Goal: Information Seeking & Learning: Understand process/instructions

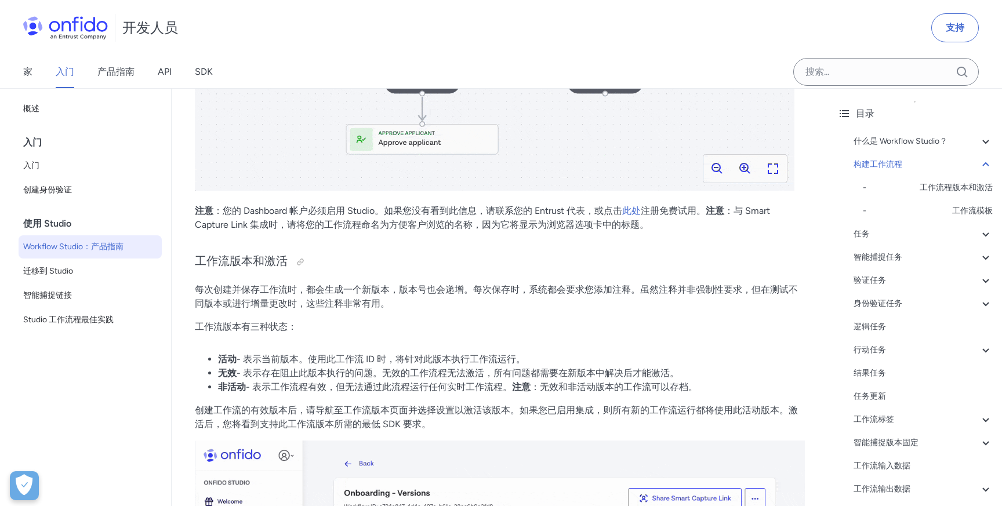
scroll to position [1893, 0]
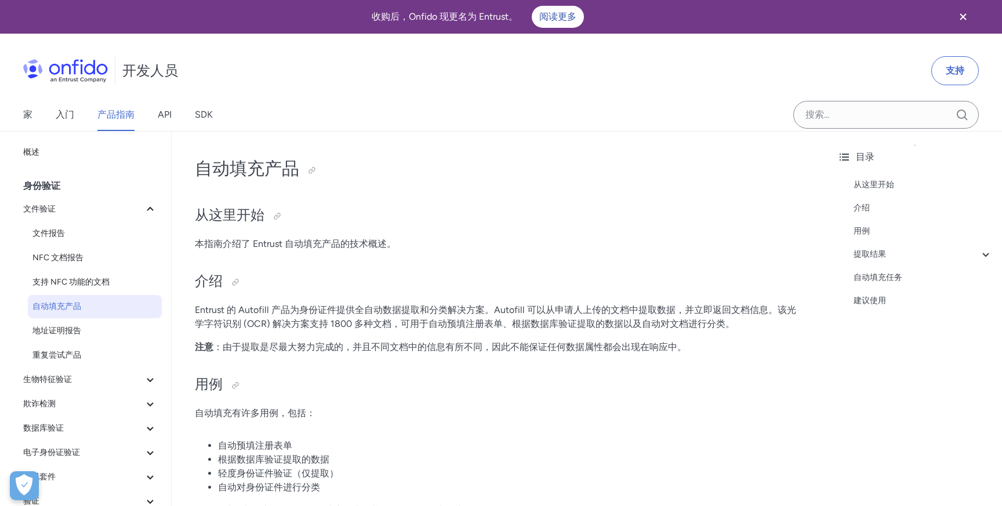
click at [961, 21] on icon "关闭横幅" at bounding box center [963, 17] width 14 height 14
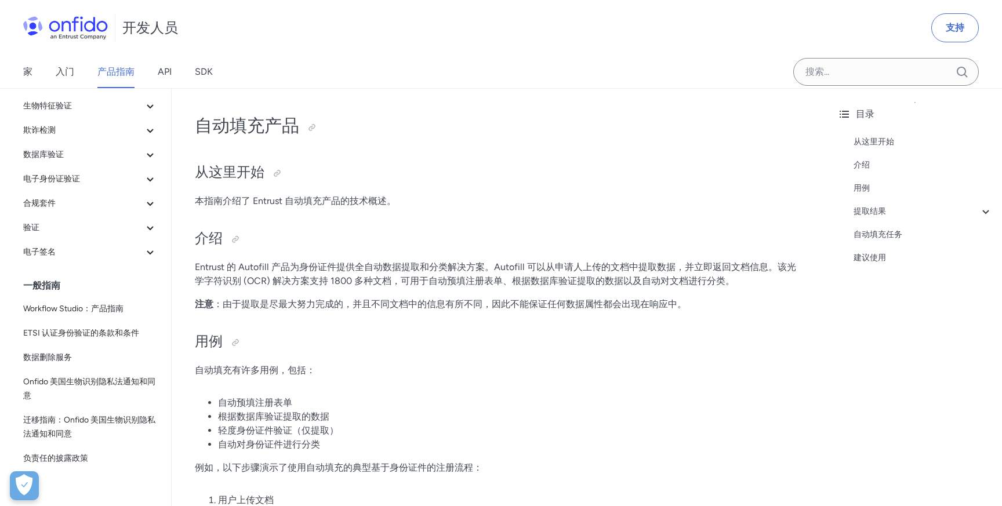
scroll to position [251, 0]
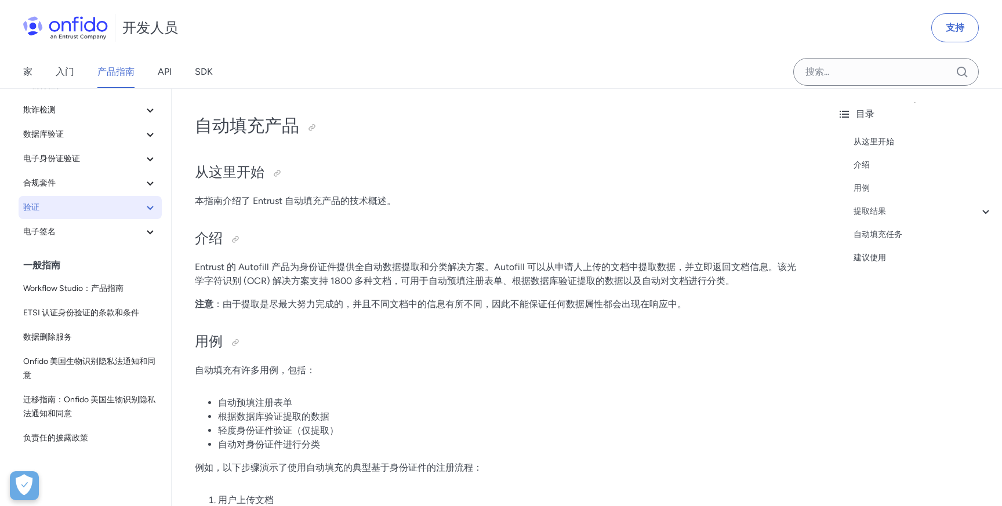
click at [128, 202] on span "验证" at bounding box center [83, 208] width 120 height 14
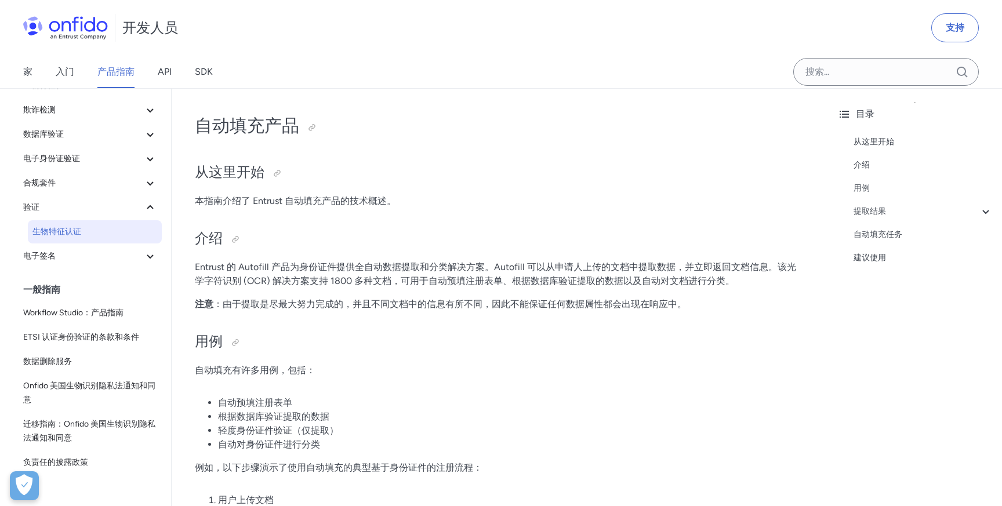
click at [92, 235] on span "生物特征认证" at bounding box center [94, 232] width 125 height 14
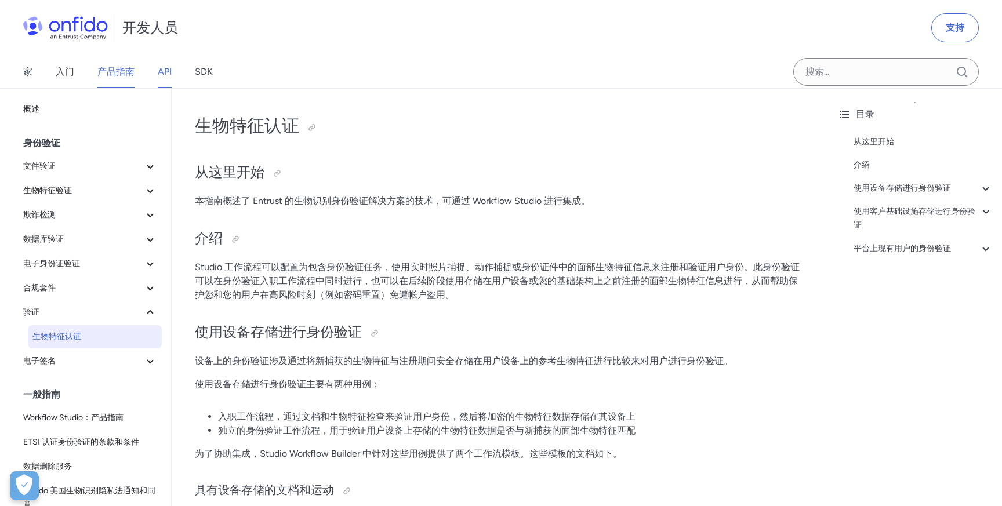
click at [168, 78] on font "API" at bounding box center [165, 72] width 14 height 14
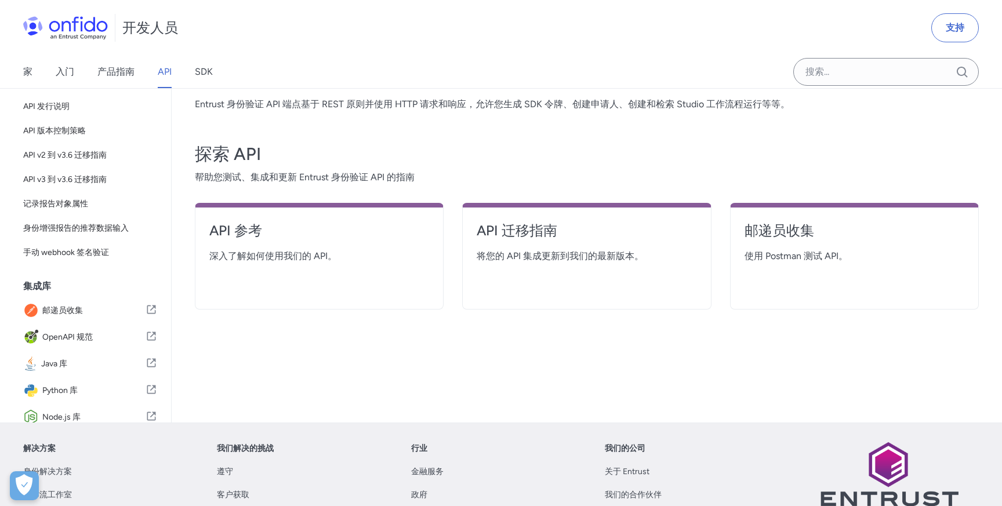
scroll to position [68, 0]
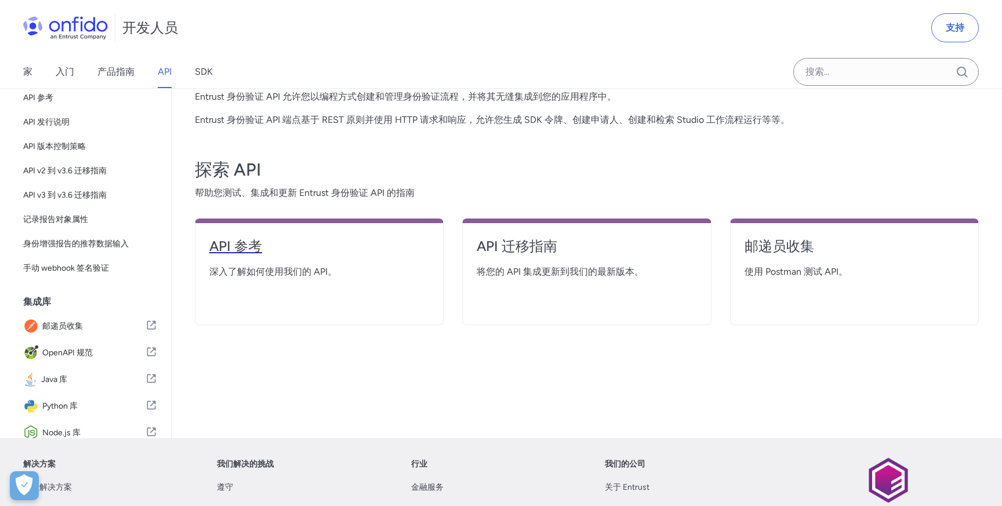
click at [248, 249] on font "API 参考" at bounding box center [235, 246] width 53 height 17
select select "http"
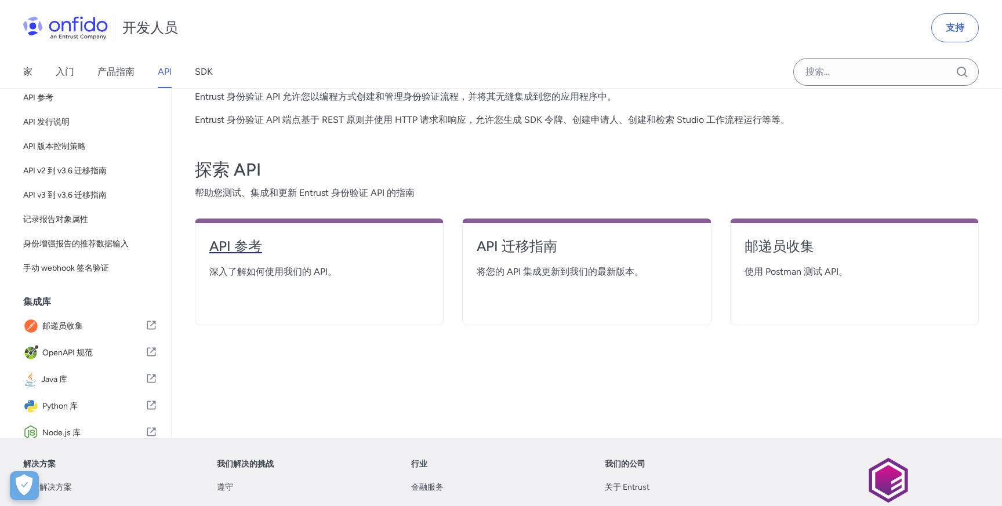
select select "http"
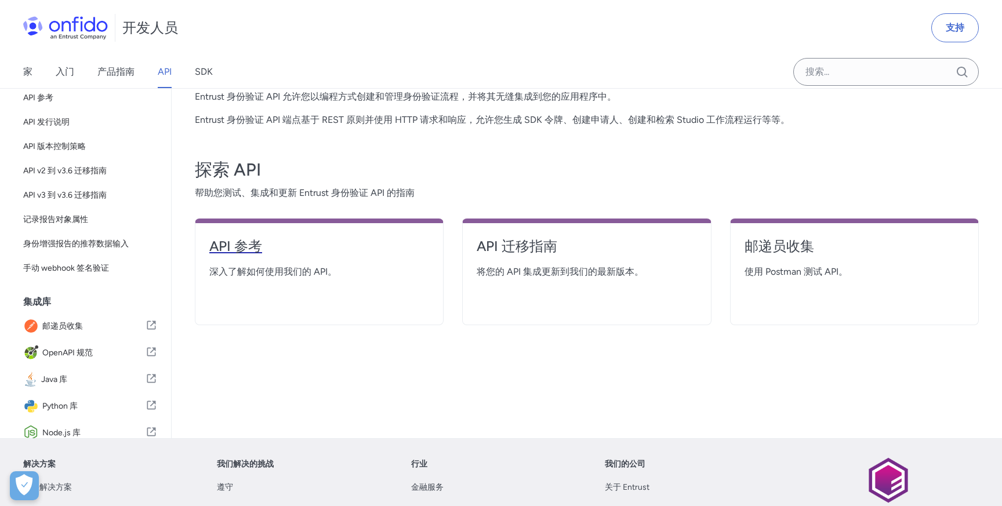
select select "http"
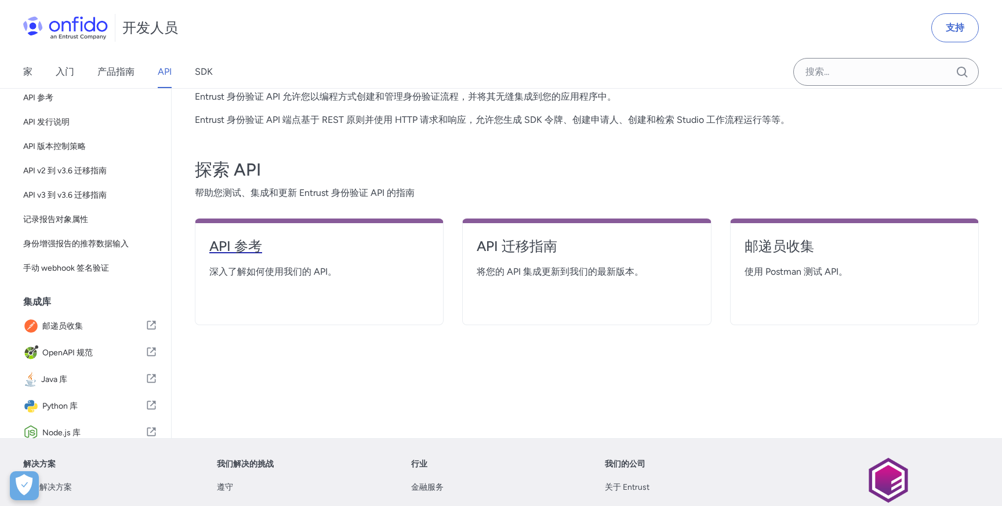
select select "http"
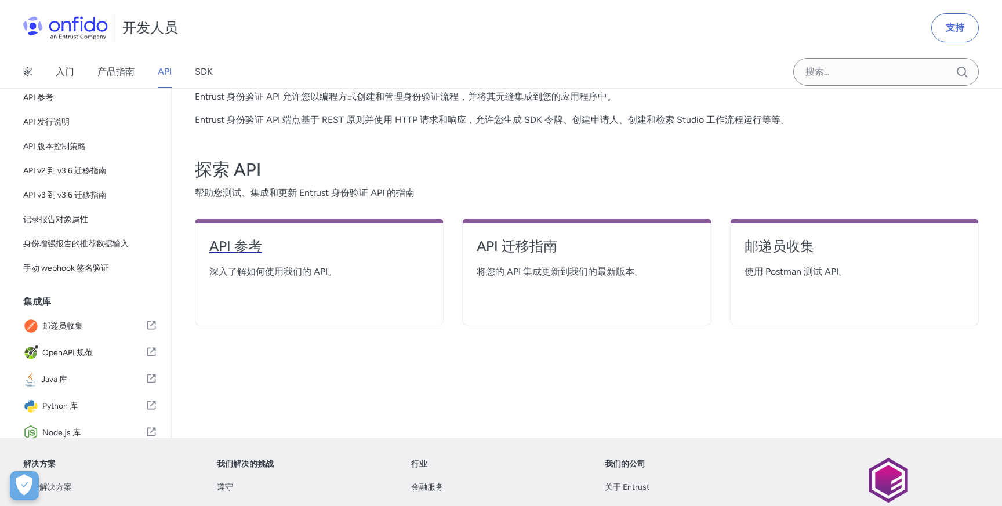
select select "http"
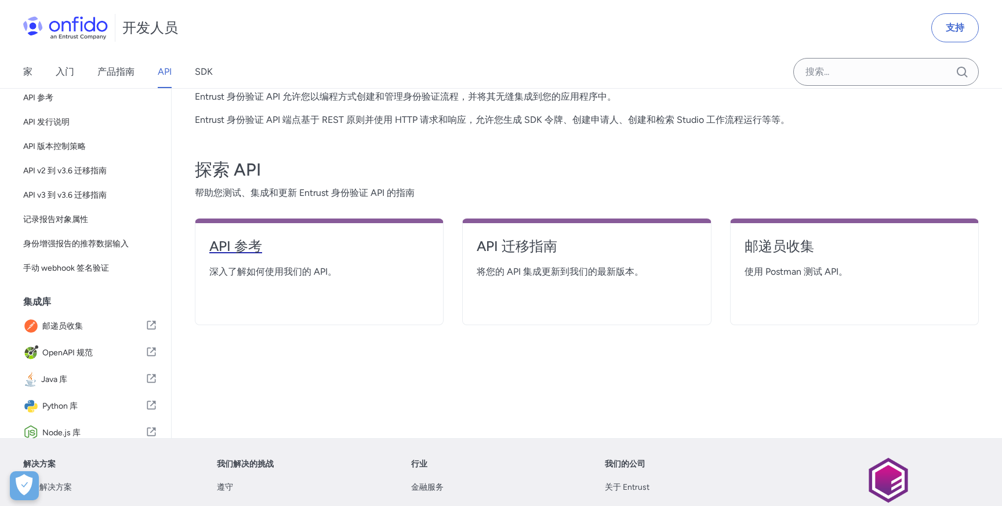
select select "http"
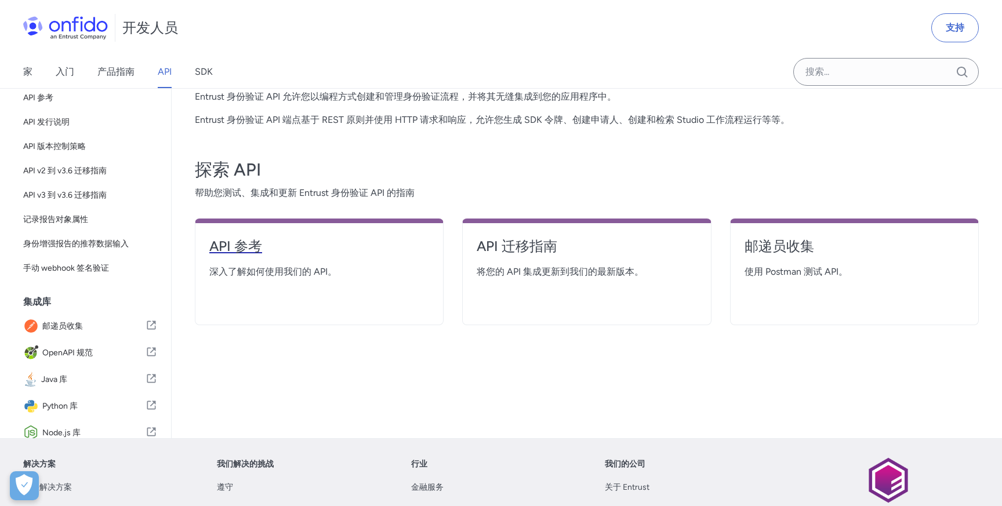
select select "http"
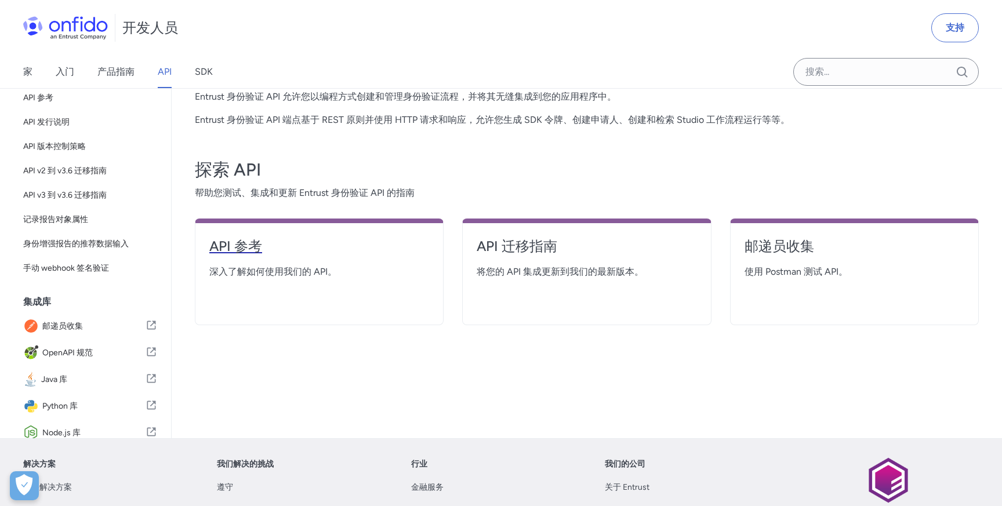
select select "http"
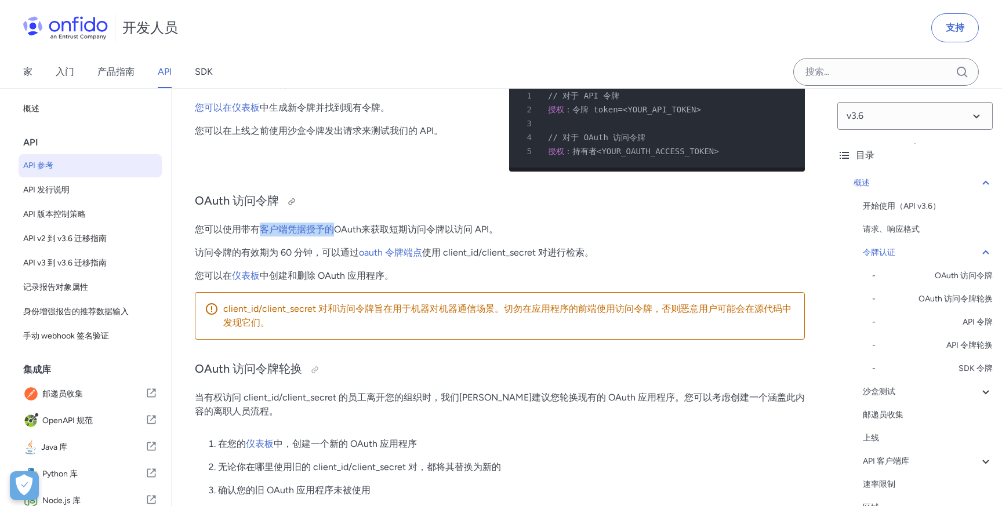
scroll to position [427, 0]
click at [480, 234] on p "您可以使用带有 客户端凭据授予的 OAuth来获取短期访问令牌以访问 API。" at bounding box center [500, 229] width 610 height 14
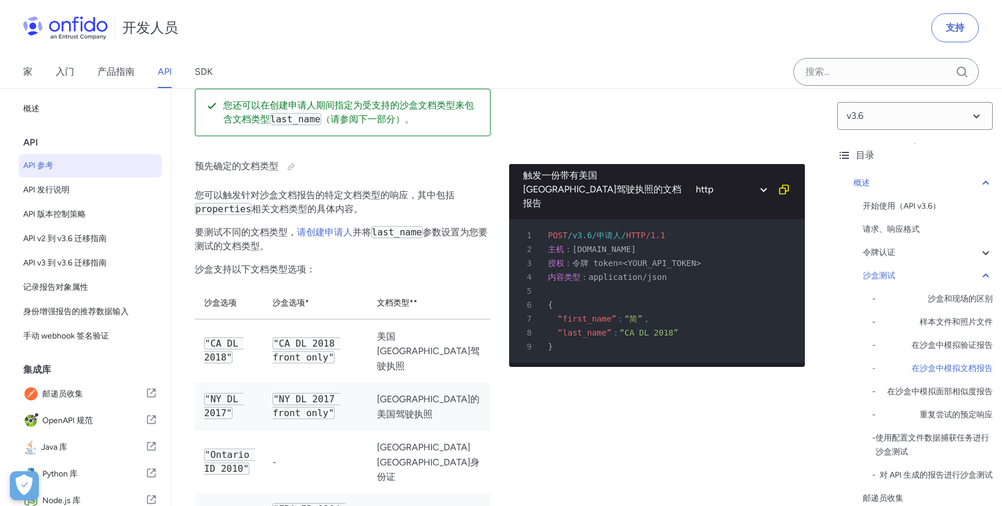
scroll to position [3142, 0]
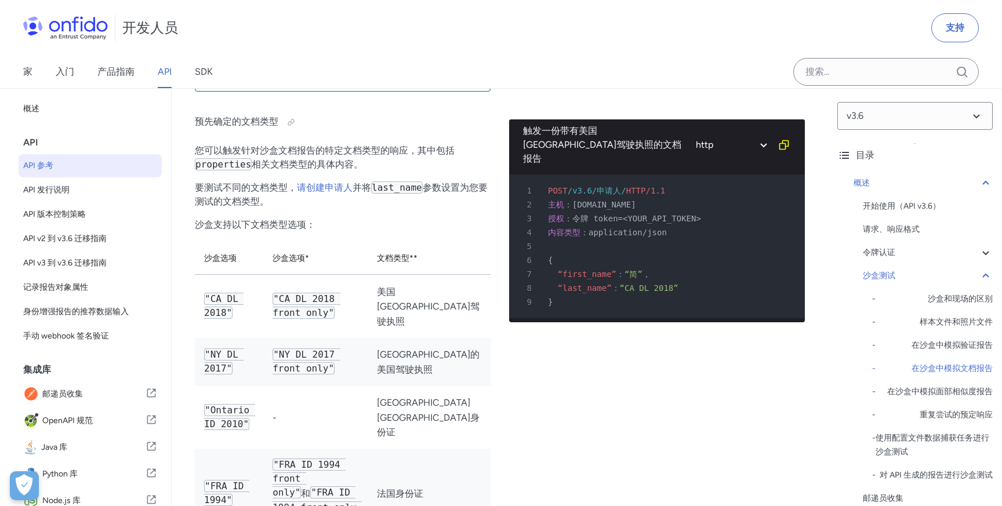
click at [225, 263] on font "沙盒选项" at bounding box center [220, 258] width 32 height 10
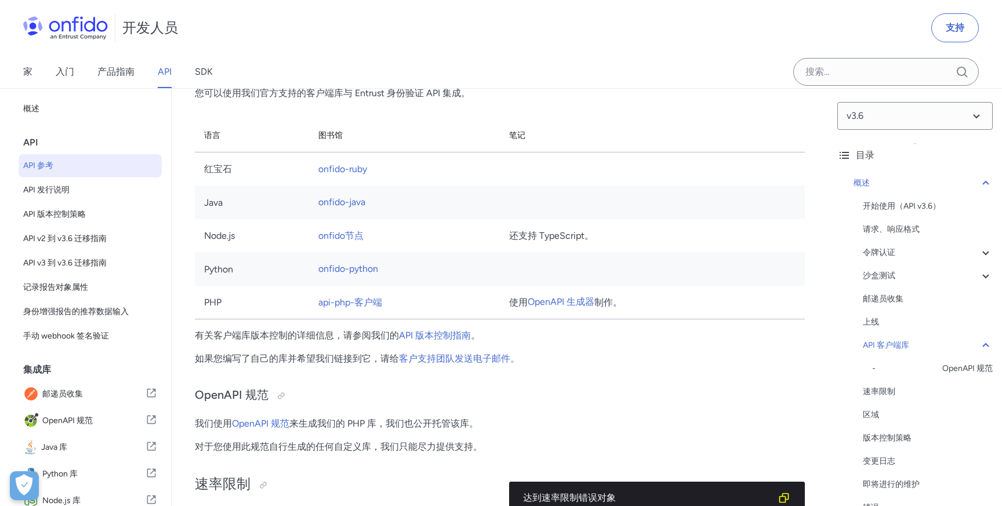
scroll to position [7509, 0]
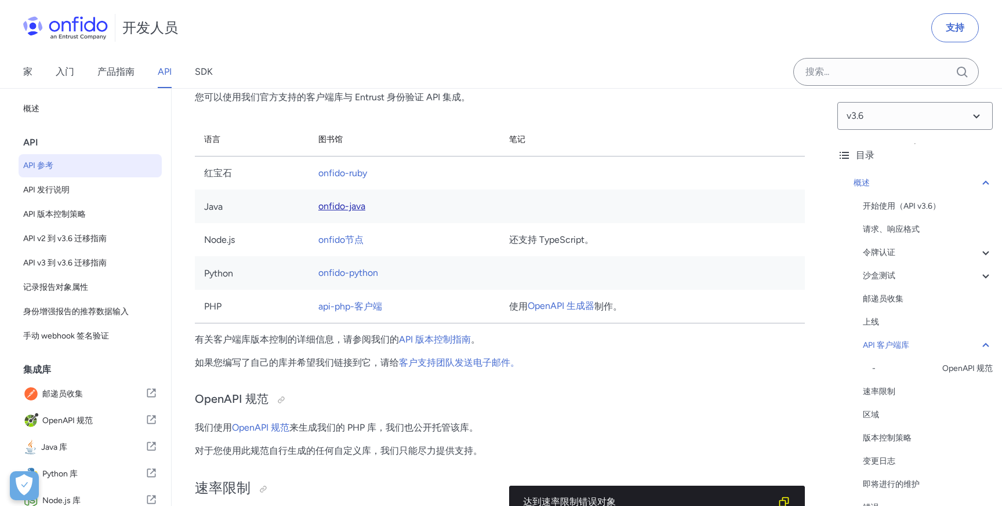
click at [346, 212] on font "onfido-java" at bounding box center [341, 206] width 47 height 11
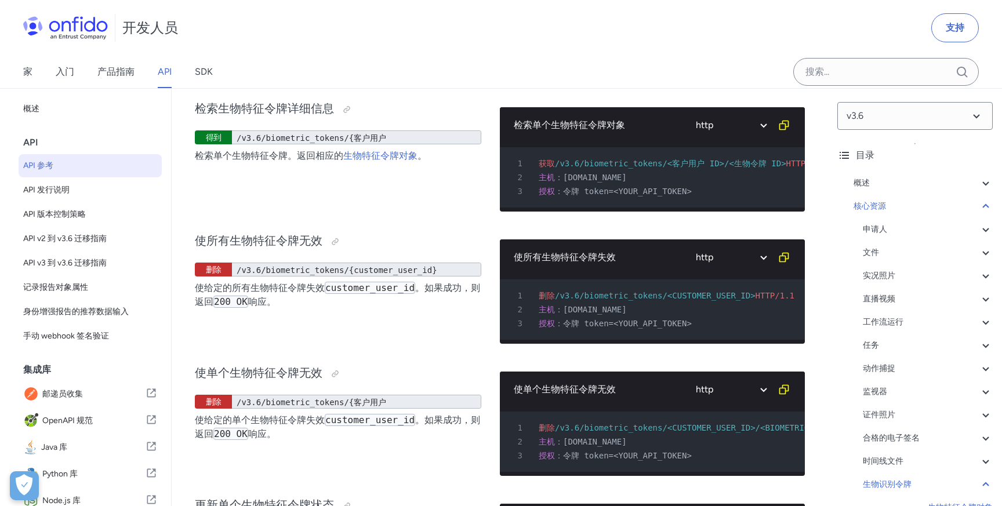
scroll to position [39138, 0]
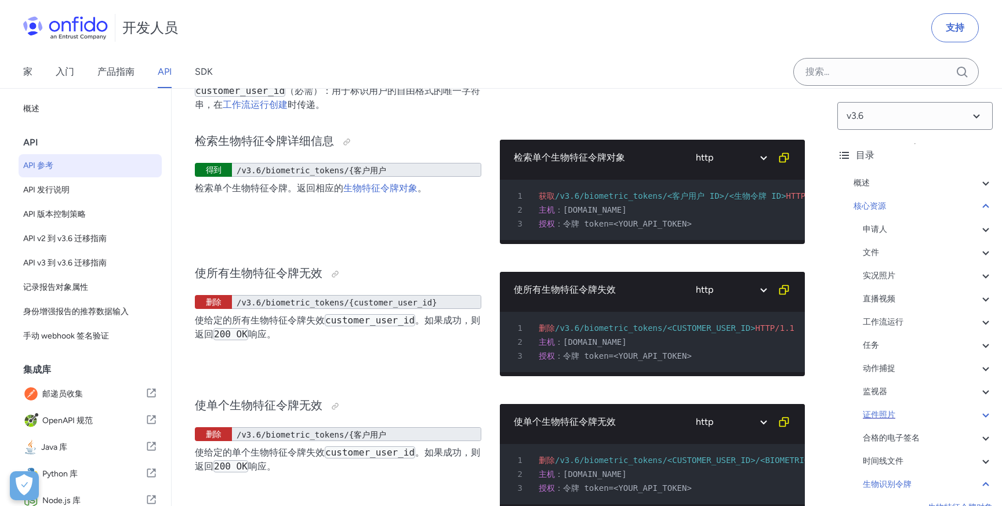
click at [889, 420] on font "证件照片" at bounding box center [879, 415] width 32 height 14
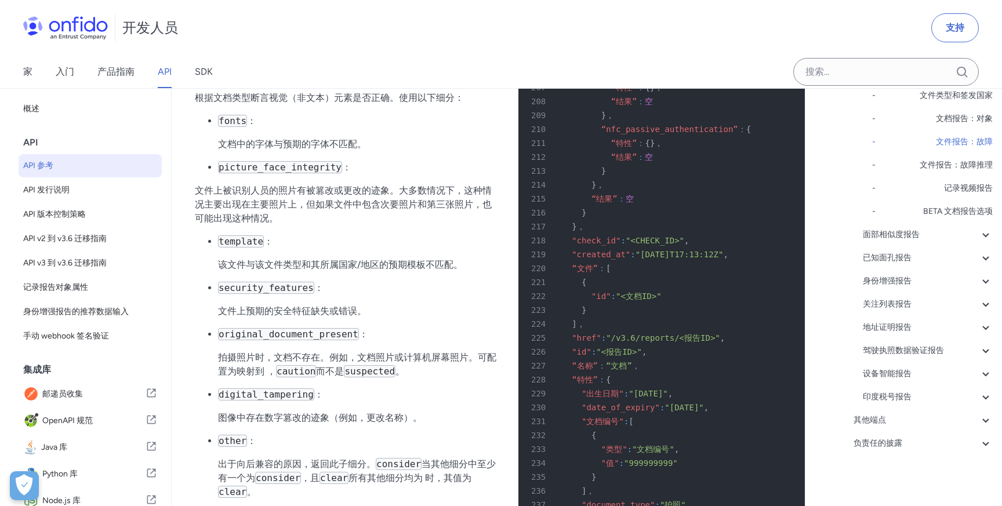
scroll to position [44272, 0]
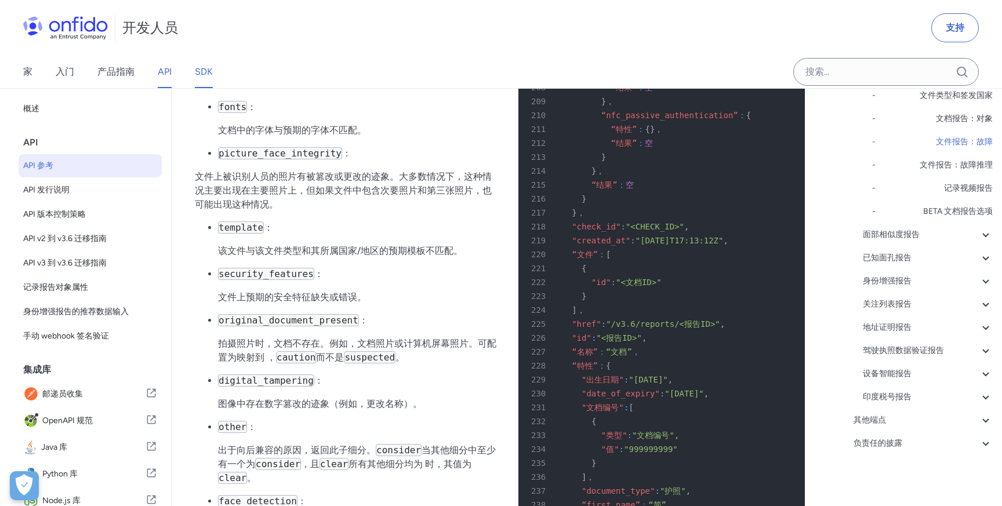
click at [198, 65] on font "SDK" at bounding box center [204, 72] width 18 height 14
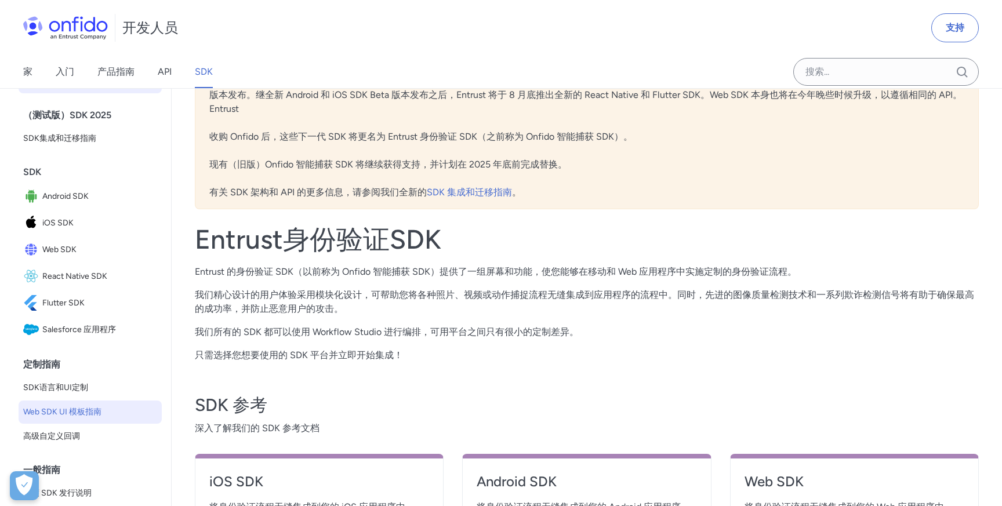
scroll to position [13, 0]
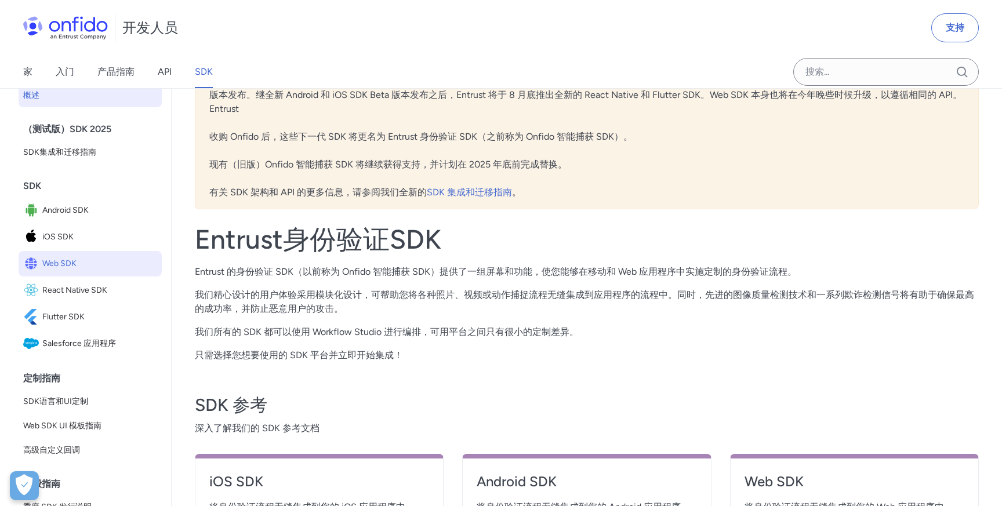
click at [72, 268] on font "Web SDK" at bounding box center [59, 264] width 34 height 10
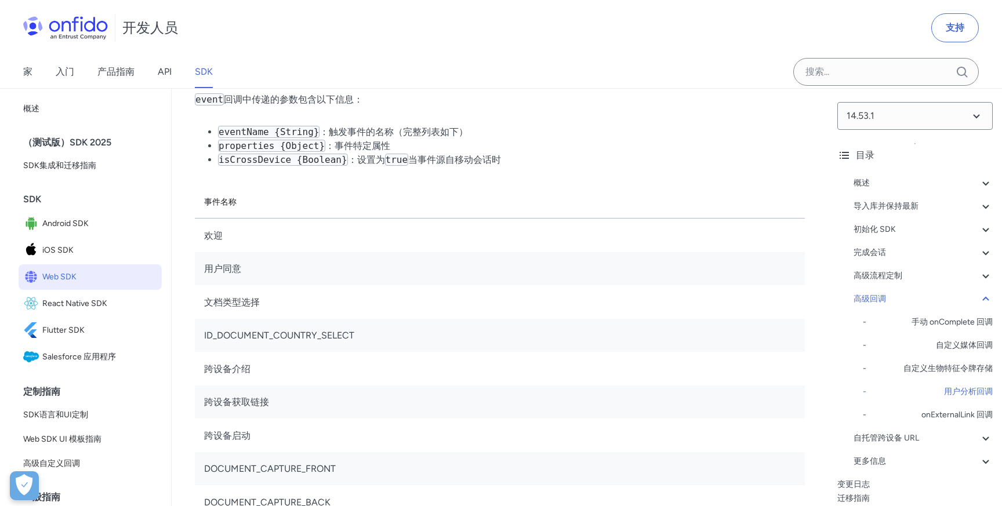
scroll to position [26191, 0]
click at [30, 75] on font "家" at bounding box center [27, 71] width 9 height 11
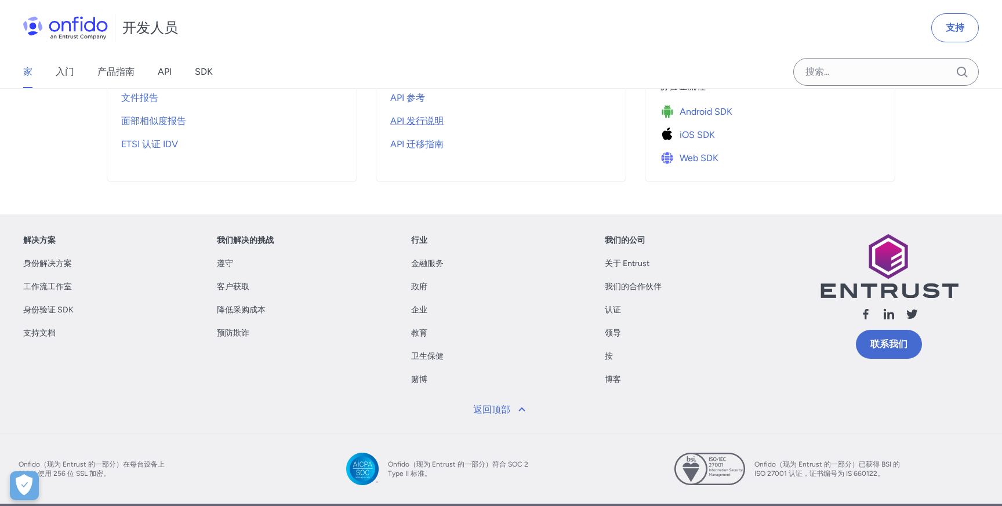
scroll to position [517, 0]
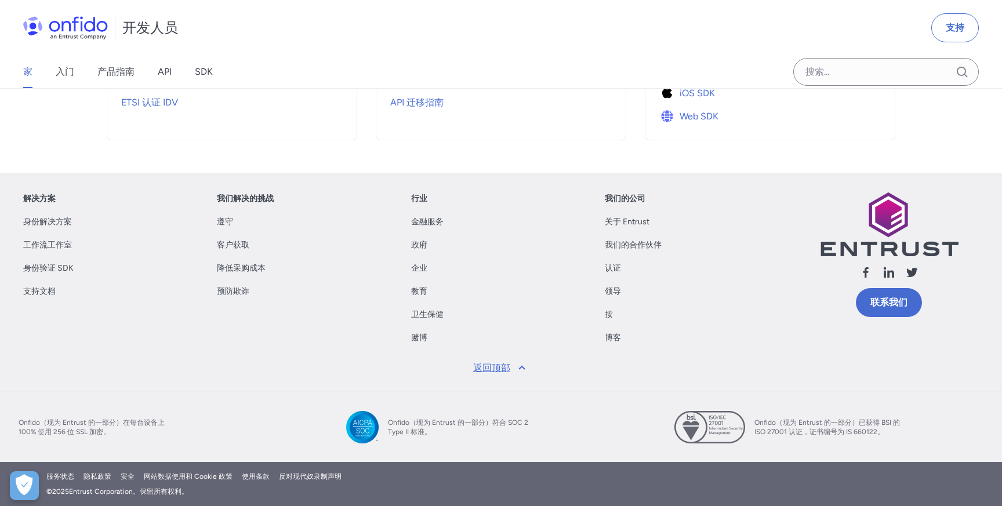
click at [513, 366] on link "返回顶部" at bounding box center [501, 368] width 70 height 28
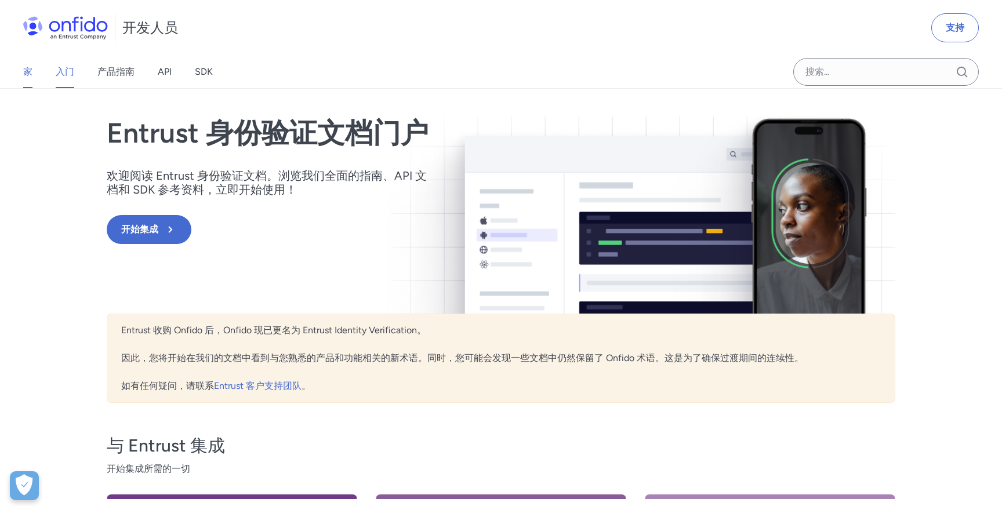
click at [66, 74] on font "入门" at bounding box center [65, 71] width 19 height 11
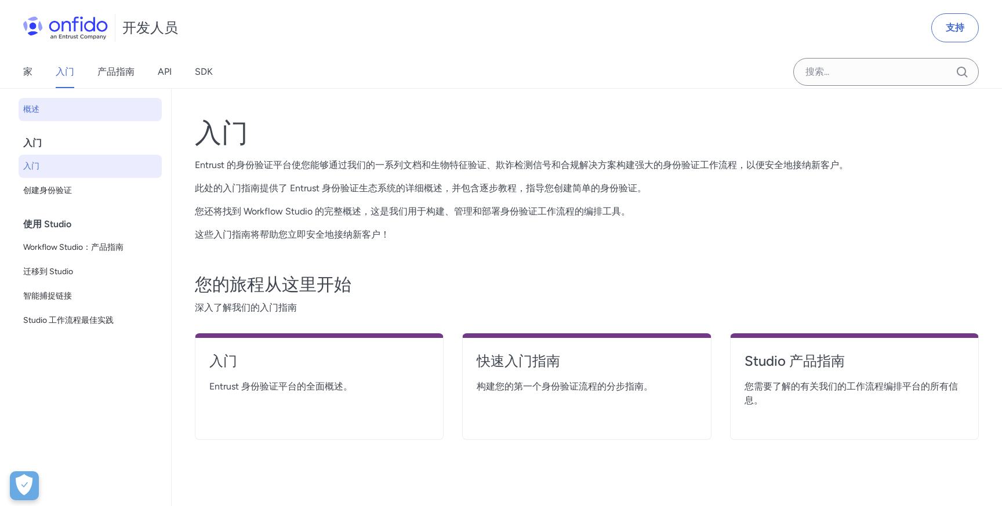
click at [41, 168] on span "入门" at bounding box center [90, 167] width 134 height 14
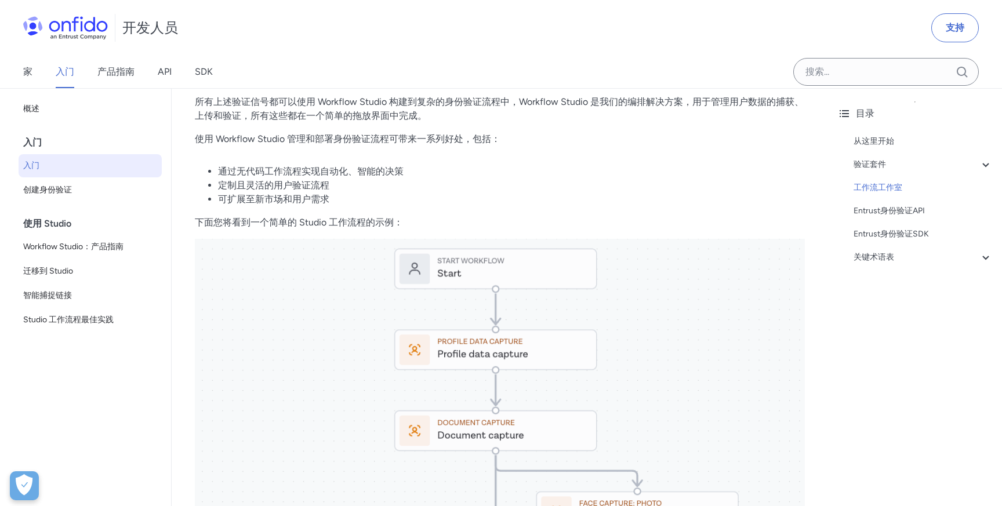
scroll to position [1161, 0]
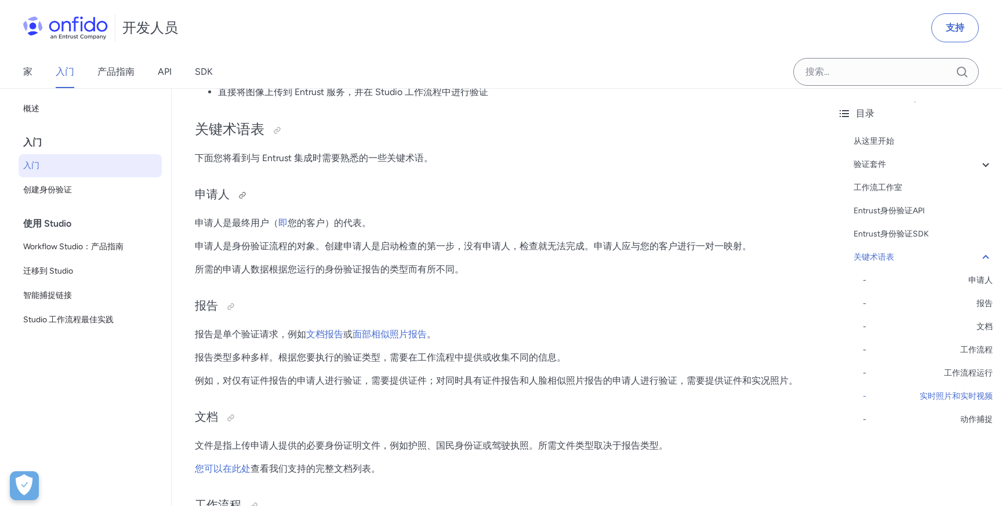
scroll to position [2357, 0]
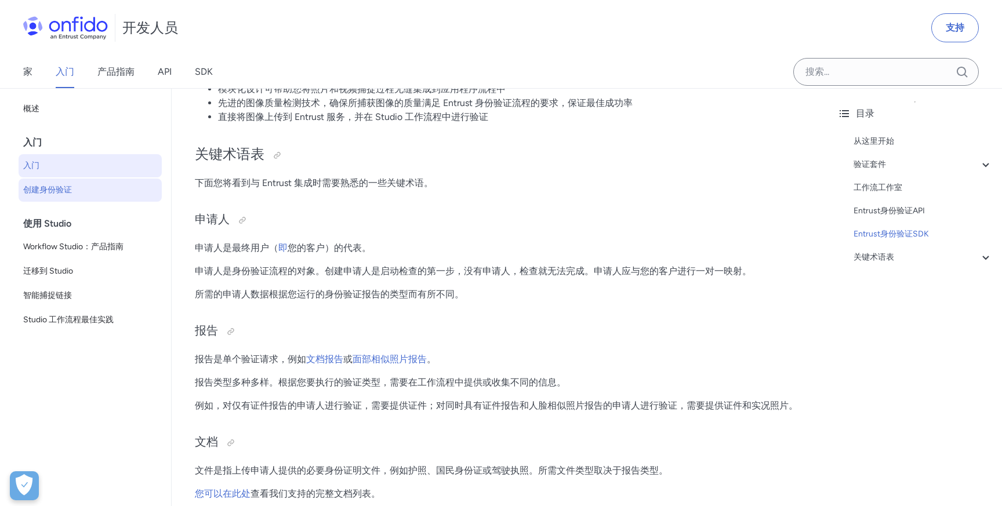
click at [59, 190] on font "创建身份验证" at bounding box center [47, 190] width 49 height 10
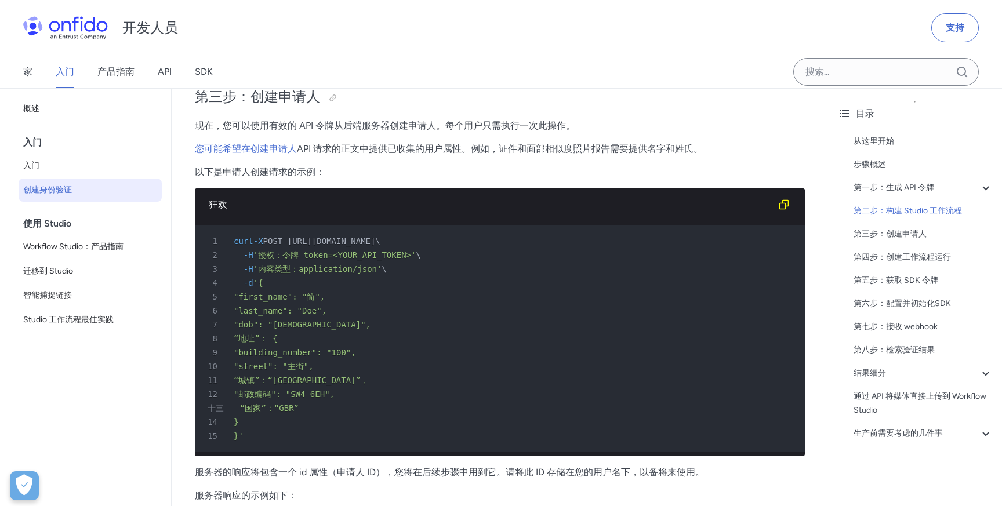
scroll to position [2011, 0]
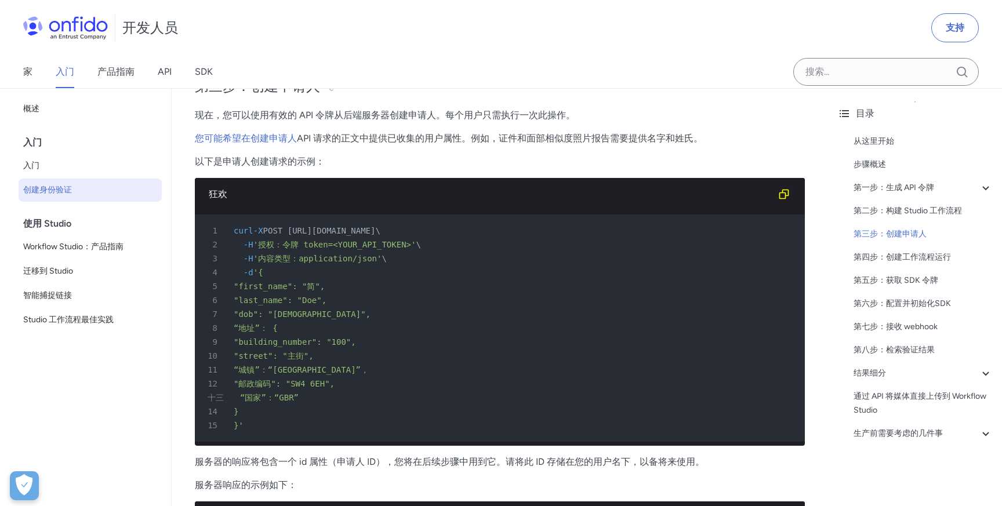
drag, startPoint x: 291, startPoint y: 245, endPoint x: 426, endPoint y: 249, distance: 134.6
click at [421, 249] on font "'授权：令牌 token=<YOUR_API_TOKEN>' \" at bounding box center [337, 244] width 168 height 9
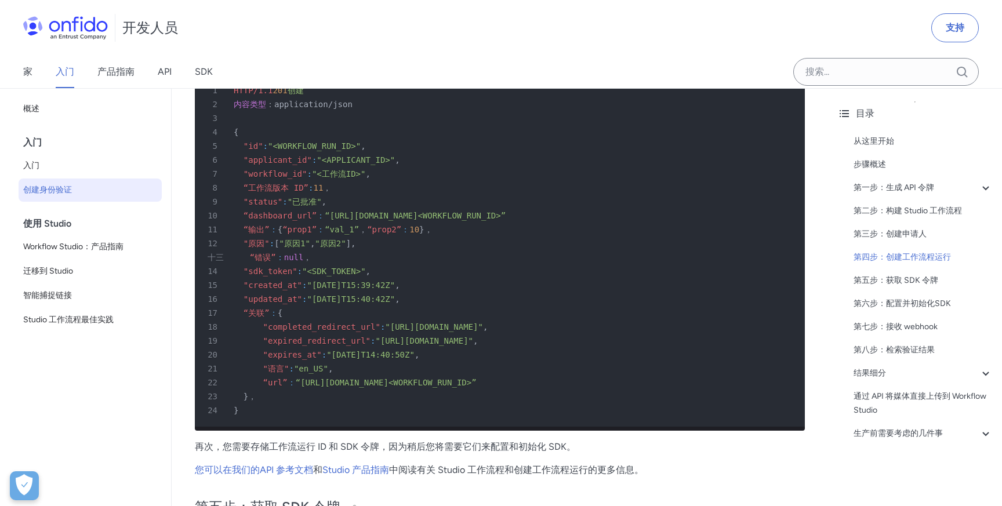
scroll to position [3134, 0]
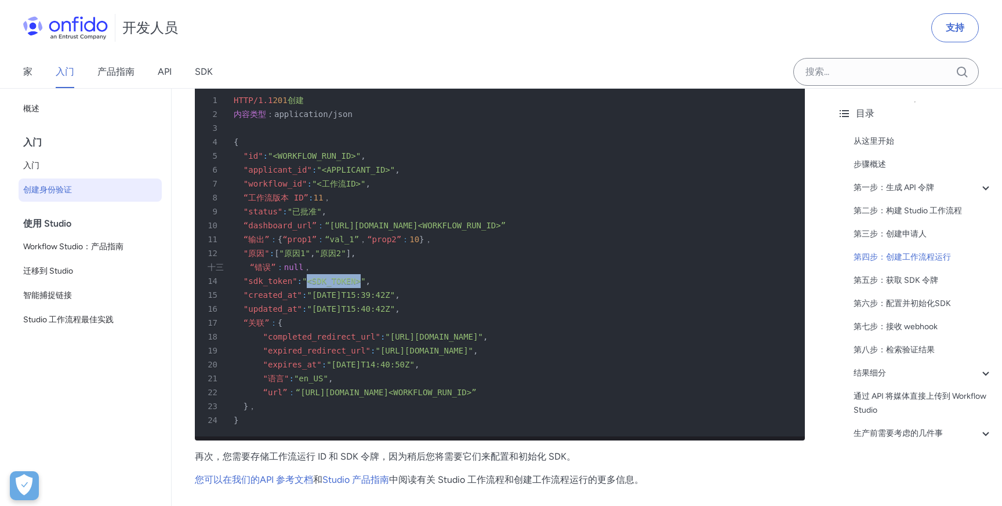
drag, startPoint x: 316, startPoint y: 284, endPoint x: 371, endPoint y: 284, distance: 55.7
click at [366, 284] on font ""<SDK_TOKEN>"" at bounding box center [334, 281] width 64 height 9
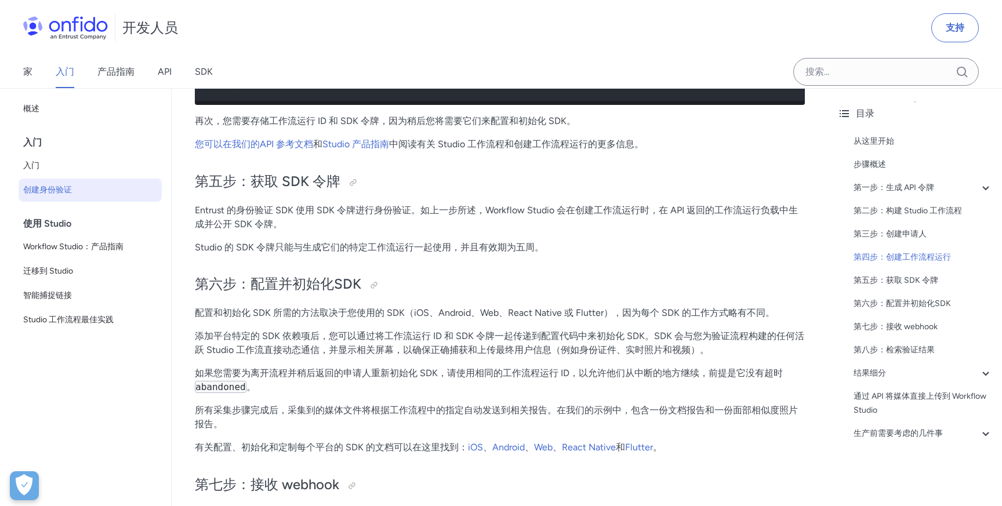
scroll to position [3475, 0]
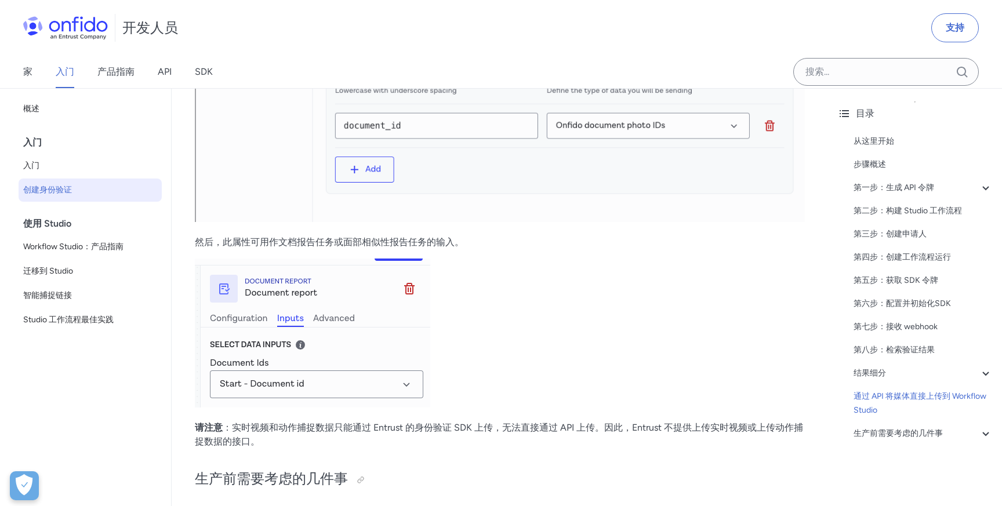
scroll to position [4990, 0]
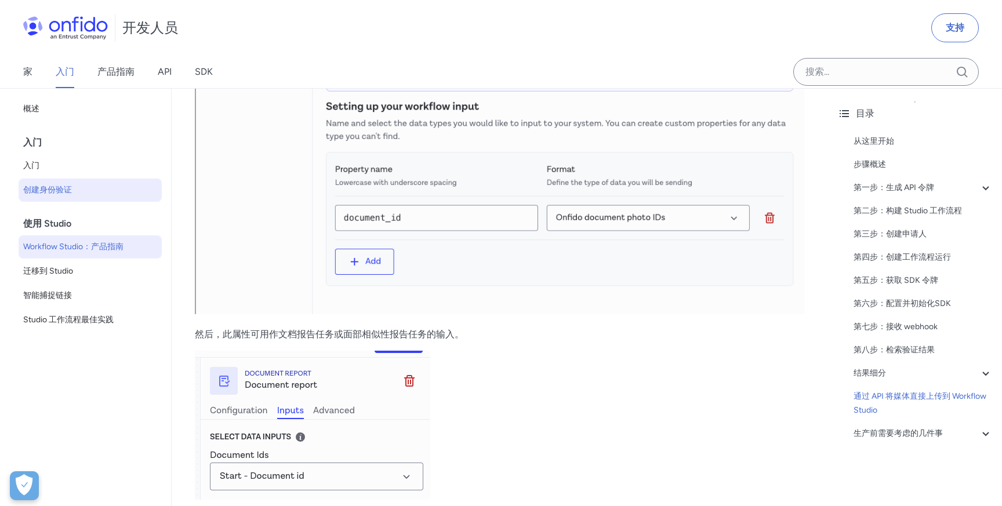
click at [74, 246] on font "Workflow Studio：产品指南" at bounding box center [73, 247] width 100 height 10
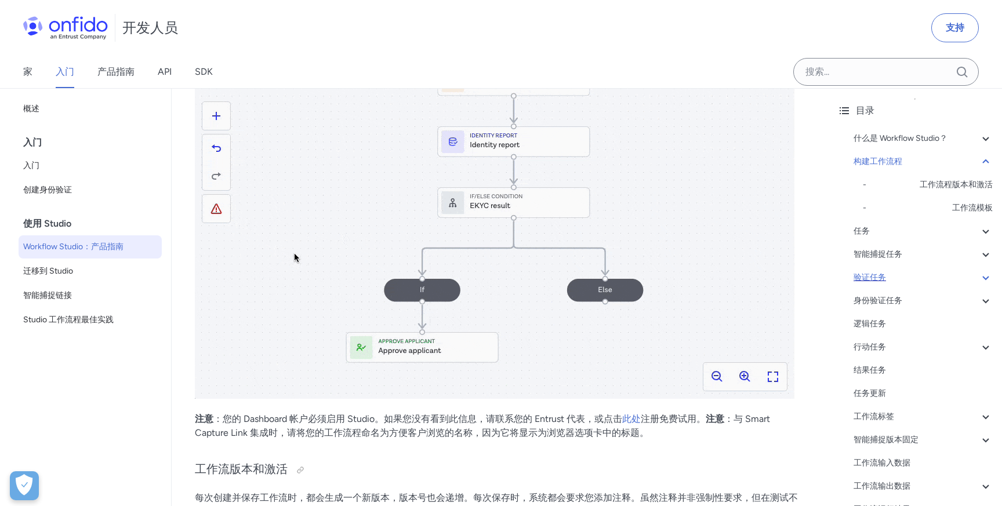
scroll to position [4, 0]
click at [900, 229] on div "任务" at bounding box center [923, 230] width 139 height 14
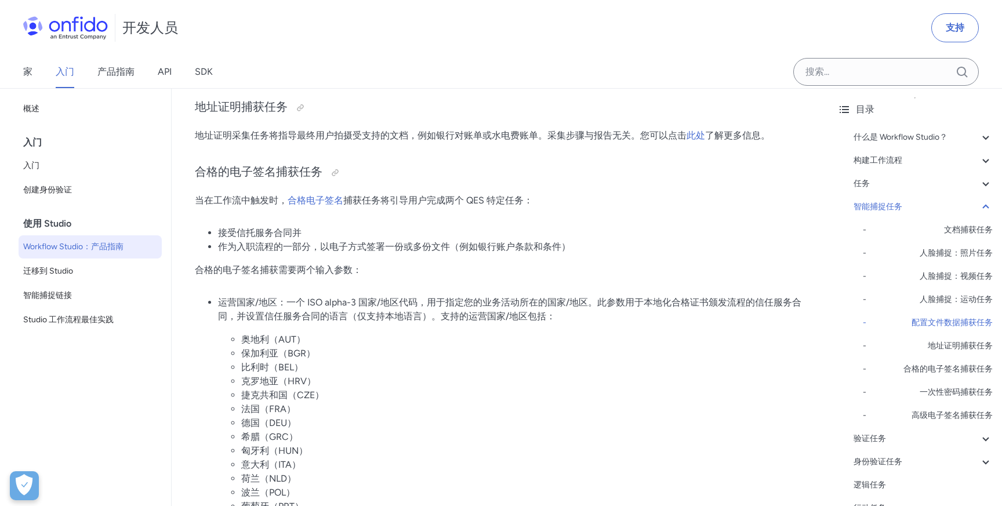
scroll to position [6769, 0]
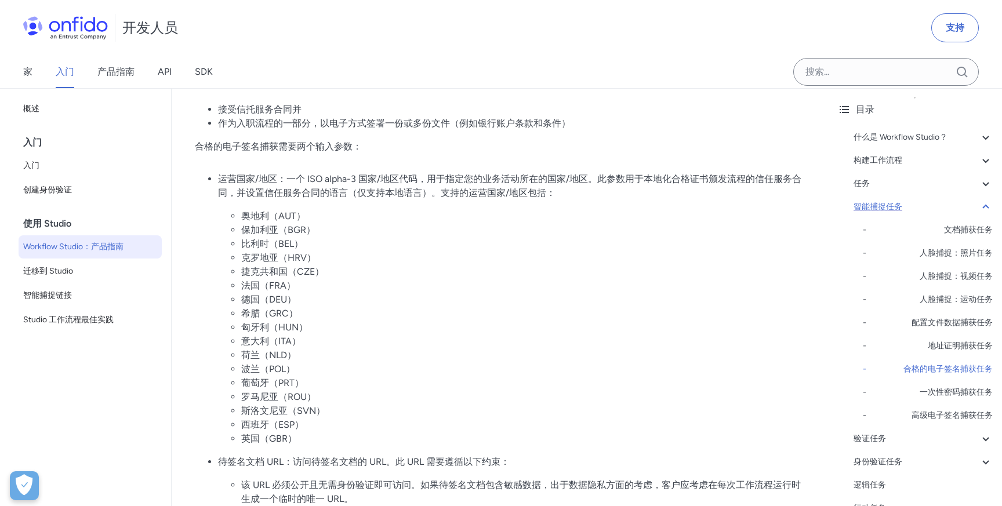
click at [940, 200] on div "智能捕捉任务" at bounding box center [923, 207] width 139 height 14
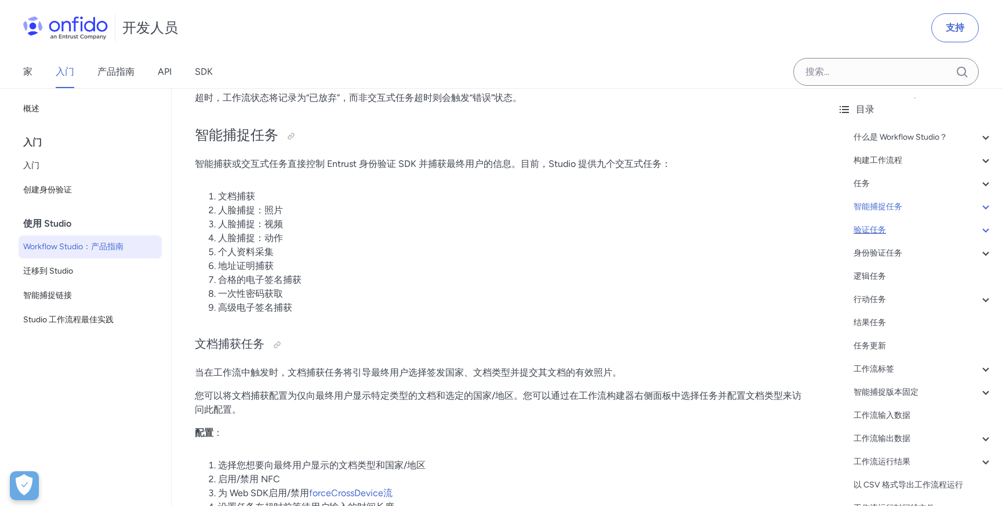
click at [919, 227] on div "验证任务" at bounding box center [923, 230] width 139 height 14
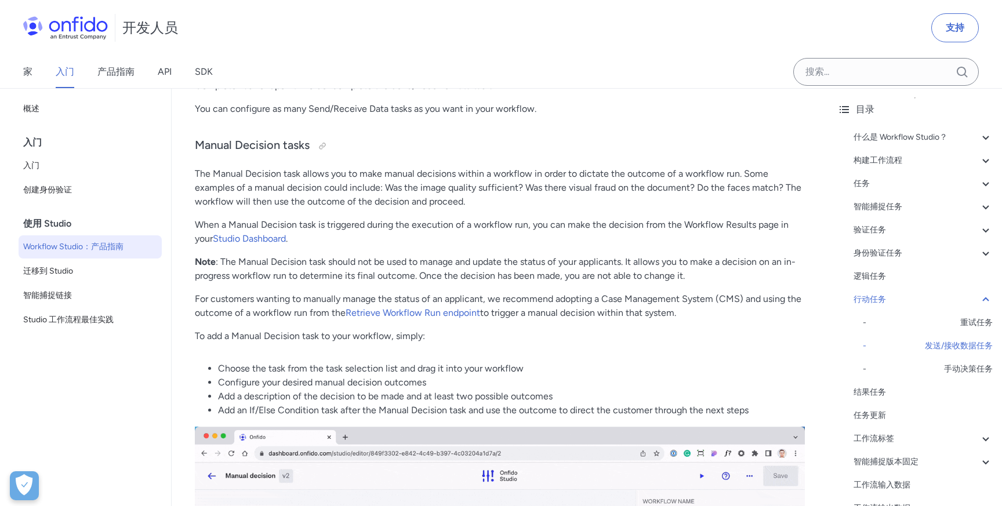
scroll to position [15650, 0]
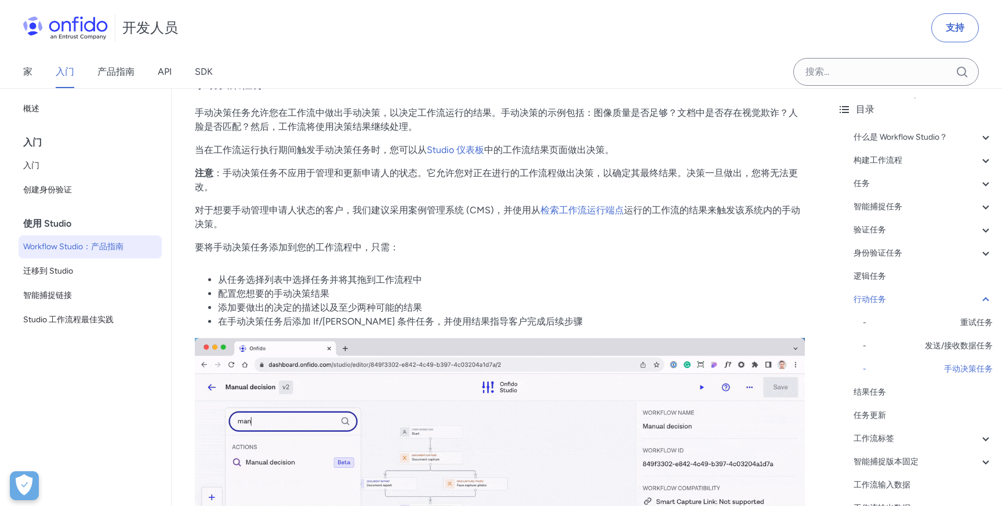
click at [723, 44] on div "开发人员 支持" at bounding box center [501, 28] width 1002 height 56
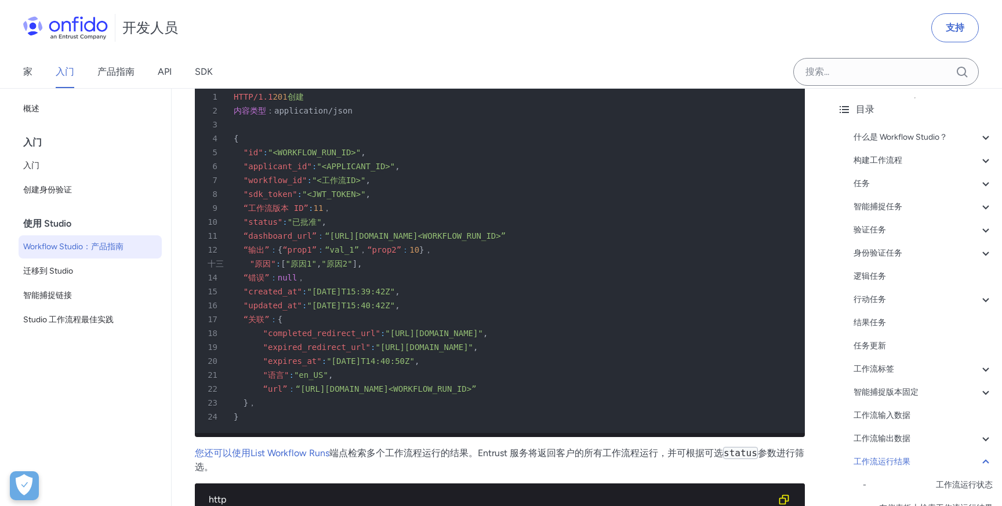
scroll to position [24964, 0]
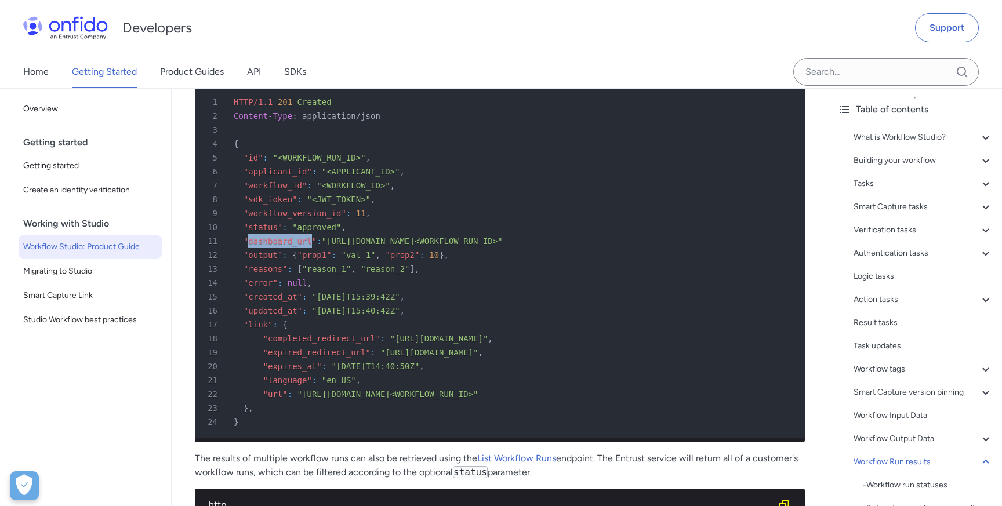
drag, startPoint x: 250, startPoint y: 241, endPoint x: 311, endPoint y: 242, distance: 61.5
click at [311, 242] on span ""dashboard_url"" at bounding box center [280, 241] width 73 height 9
copy span "dashboard_url"
click at [316, 336] on span ""completed_redirect_url"" at bounding box center [321, 338] width 117 height 9
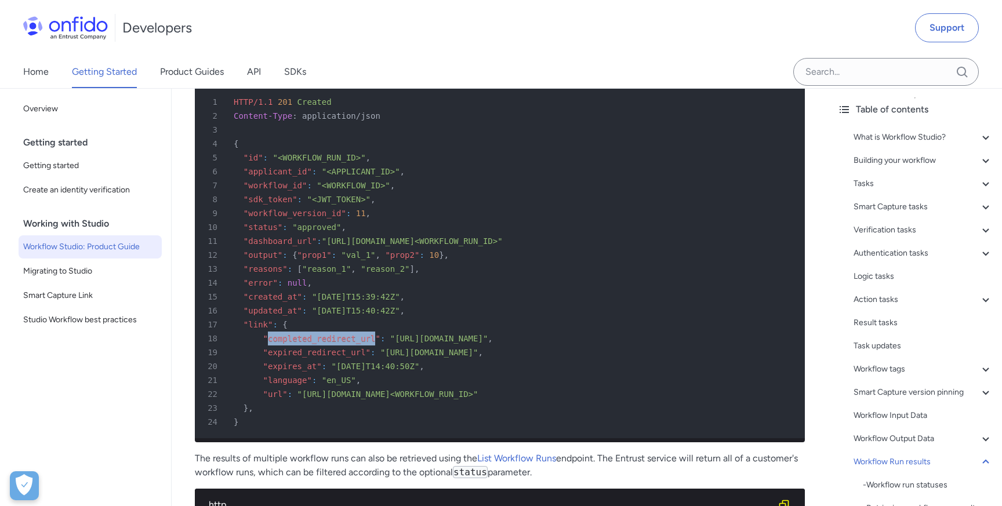
copy span "completed_redirect_url"
click at [498, 234] on div "11 "dashboard_url" : "https://dashboard.onfido.com/results/<WORKFLOW_RUN_ID>"" at bounding box center [494, 241] width 589 height 14
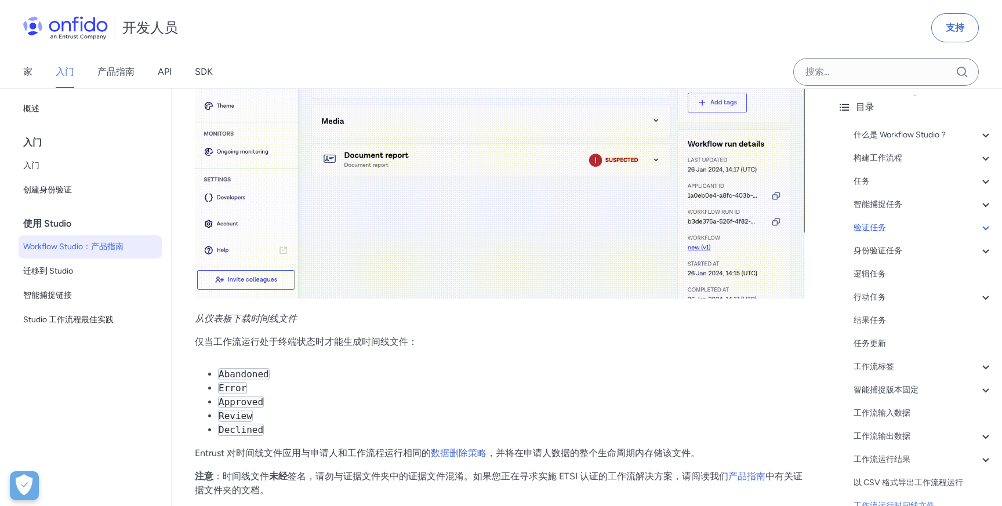
scroll to position [0, 0]
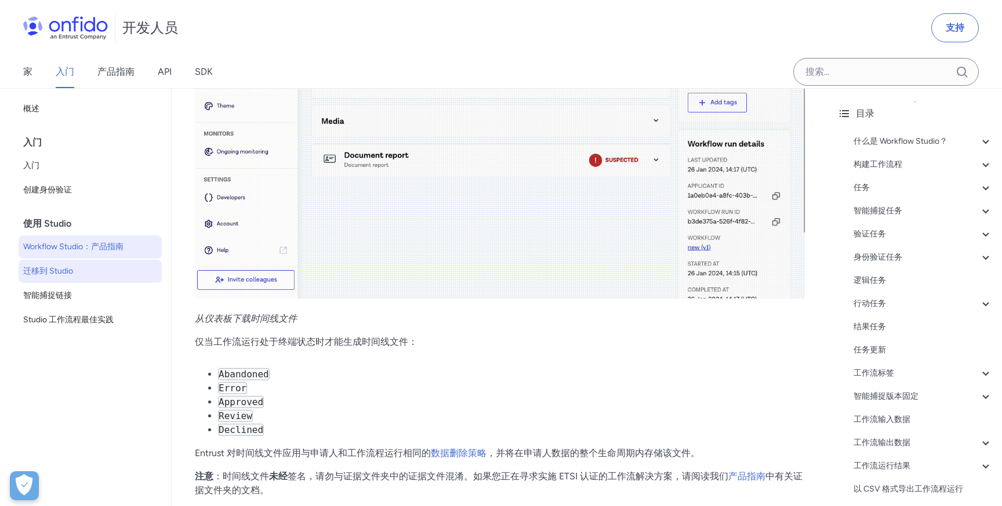
click at [86, 270] on span "迁移到 Studio" at bounding box center [90, 271] width 134 height 14
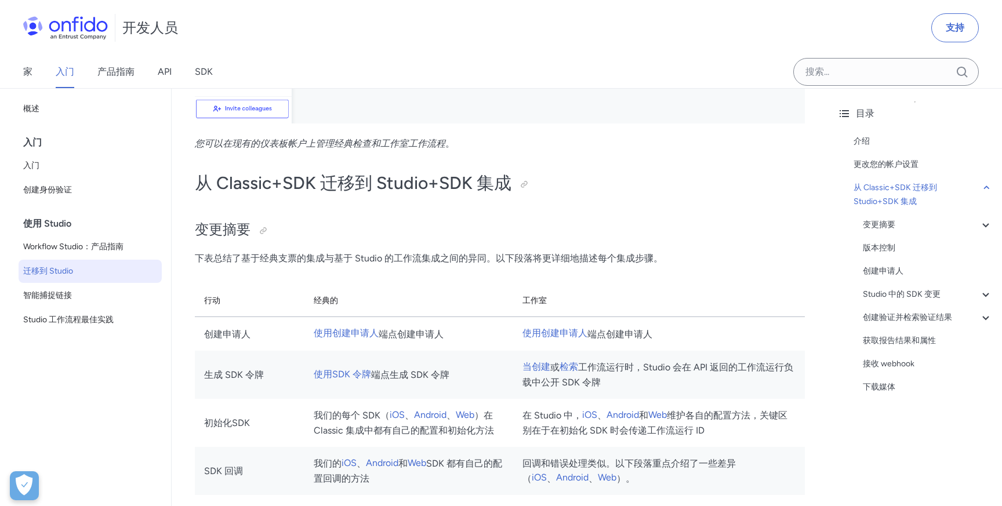
scroll to position [649, 0]
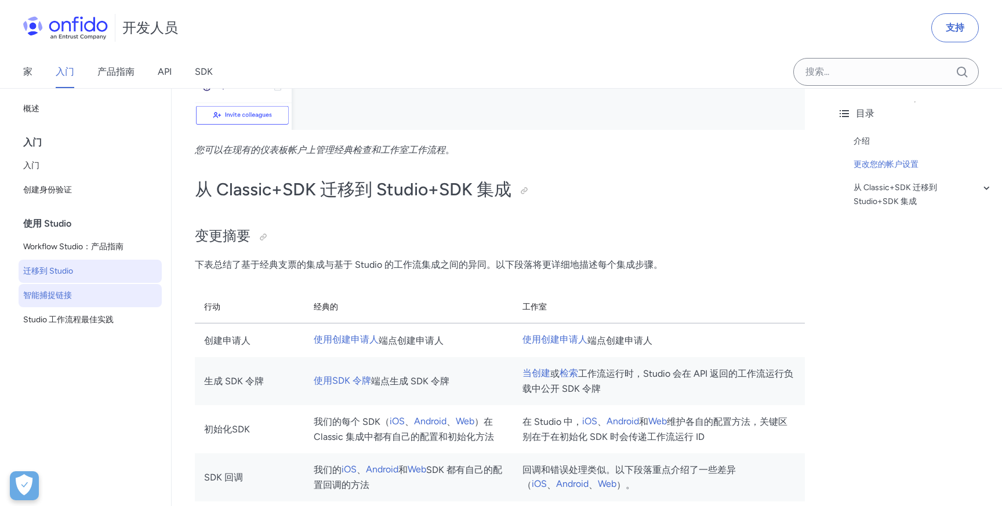
click at [91, 298] on span "智能捕捉链接" at bounding box center [90, 296] width 134 height 14
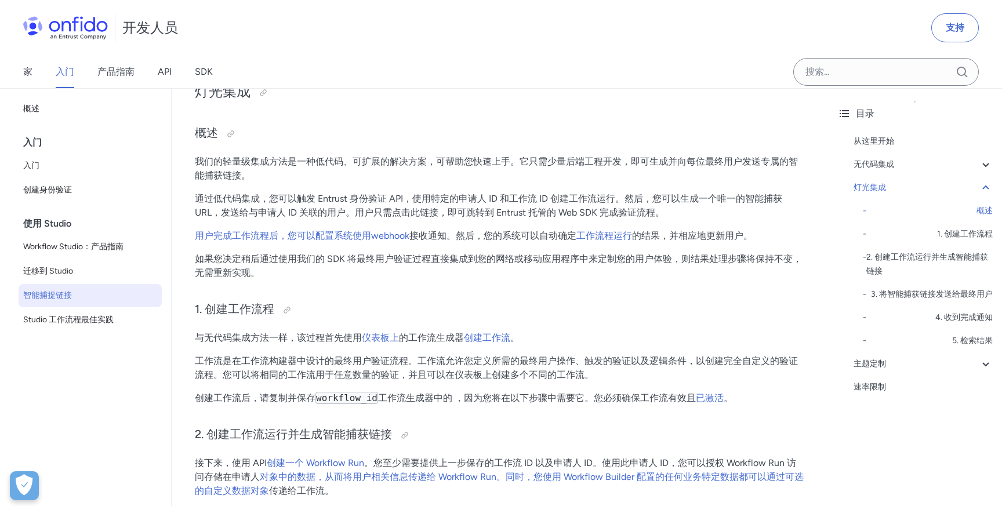
scroll to position [1036, 0]
click at [119, 321] on span "Studio 工作流程最佳实践" at bounding box center [90, 320] width 134 height 14
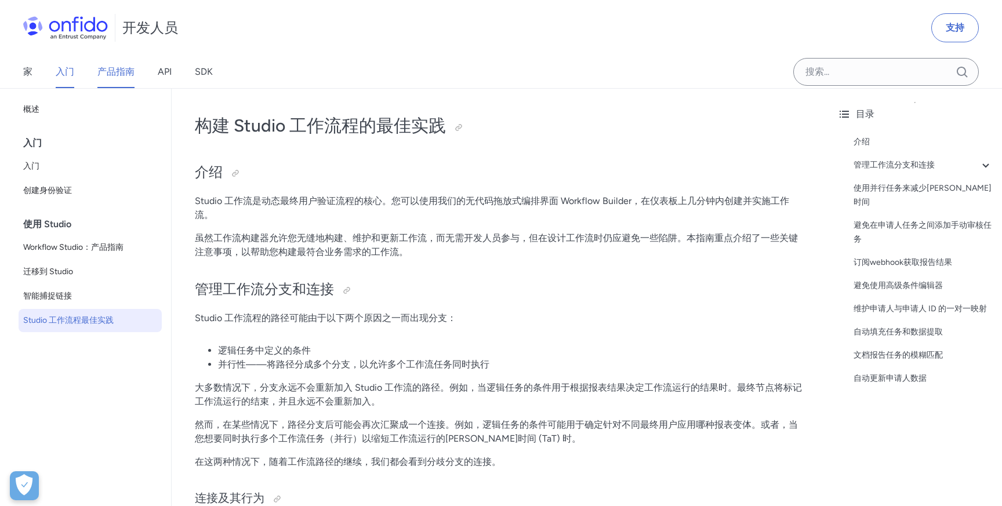
click at [126, 72] on font "产品指南" at bounding box center [115, 71] width 37 height 11
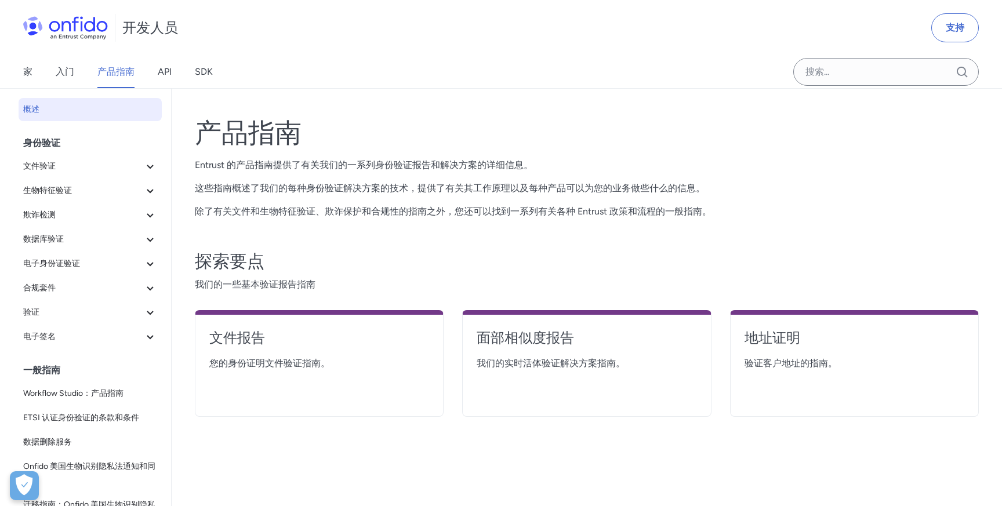
click at [68, 146] on div "身份验证" at bounding box center [94, 143] width 143 height 23
click at [42, 171] on font "文件验证" at bounding box center [39, 166] width 32 height 10
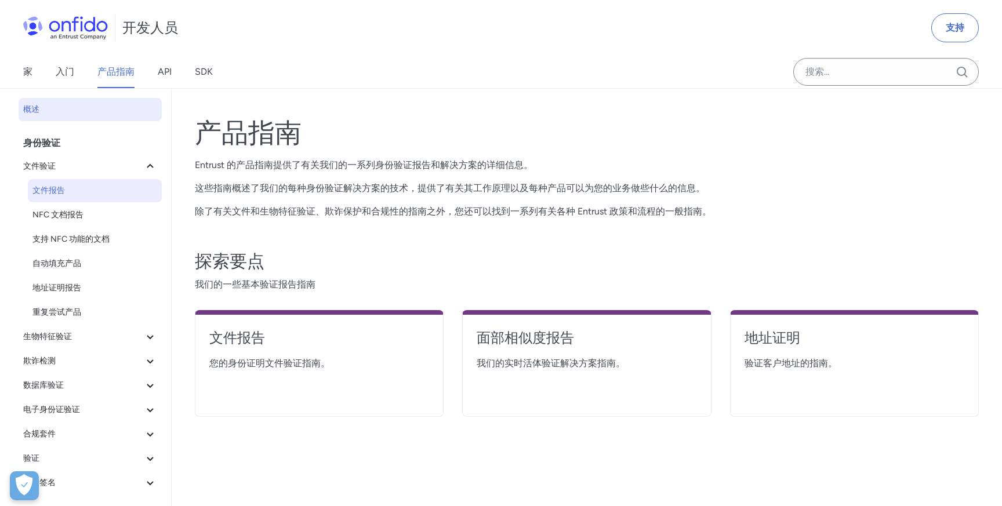
click at [81, 186] on span "文件报告" at bounding box center [94, 191] width 125 height 14
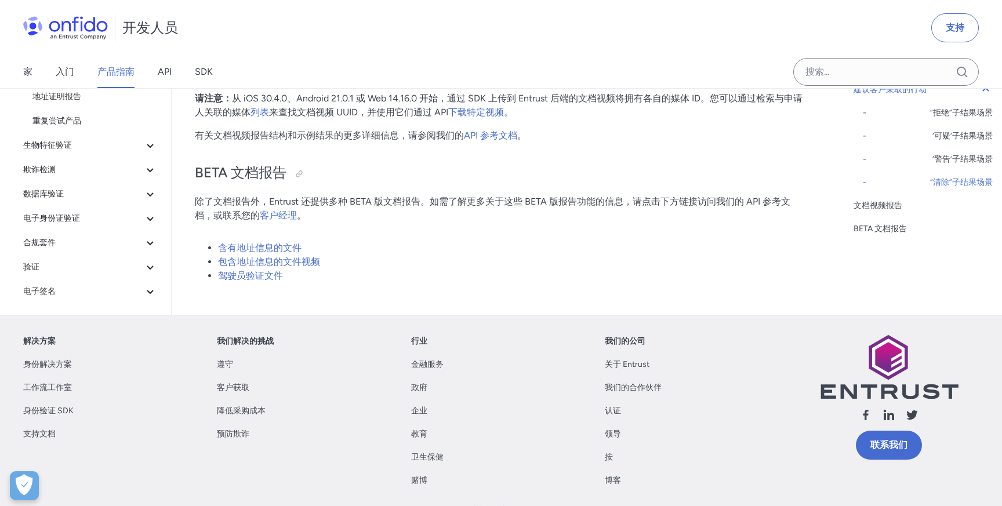
scroll to position [8362, 0]
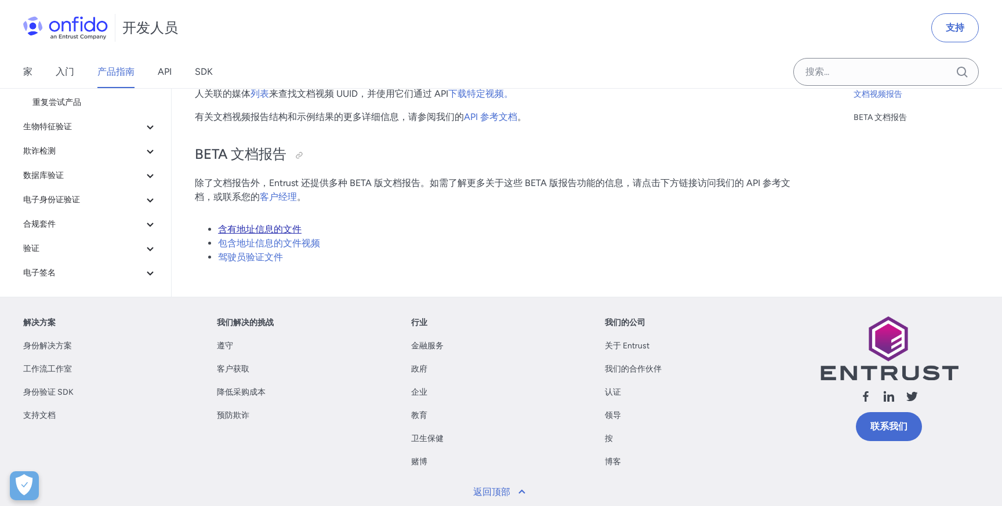
click at [266, 235] on font "含有地址信息的文件" at bounding box center [260, 229] width 84 height 11
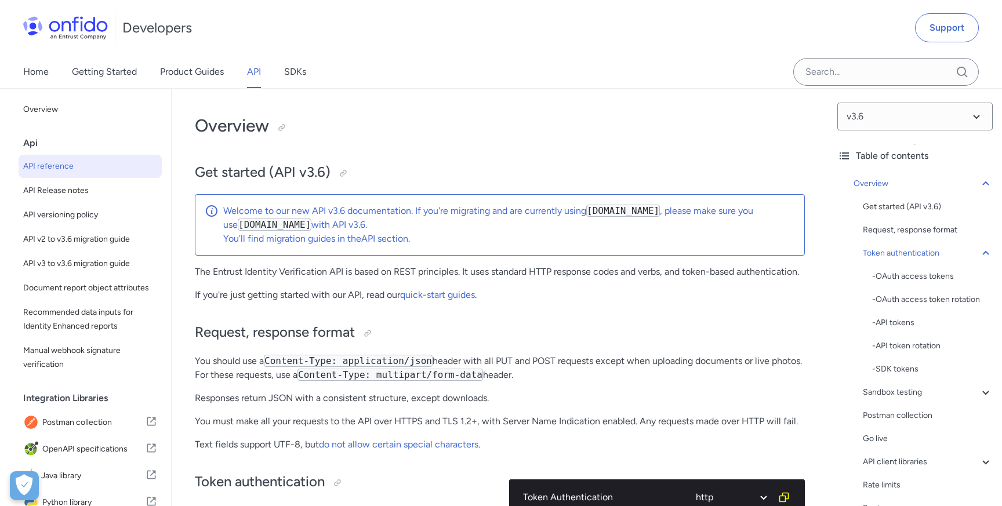
scroll to position [347, 0]
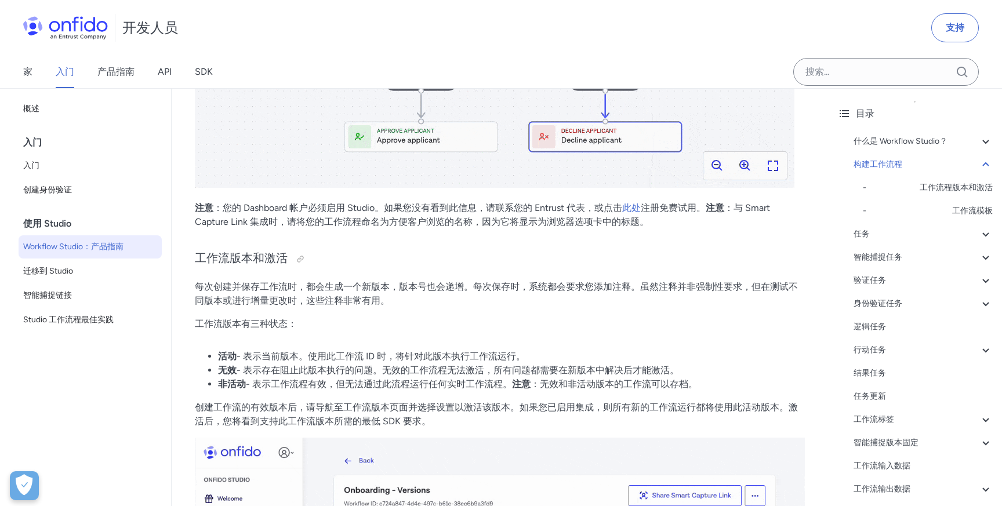
scroll to position [1893, 0]
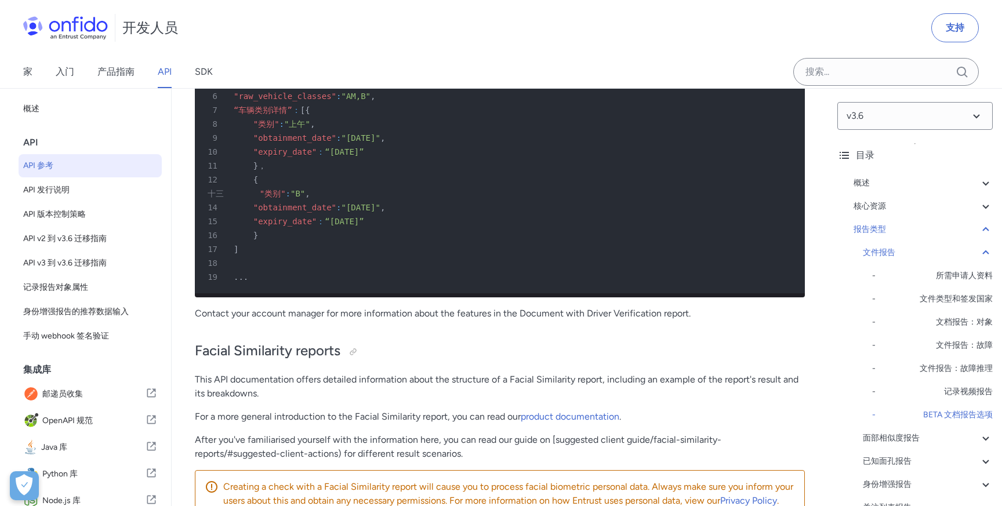
scroll to position [53859, 0]
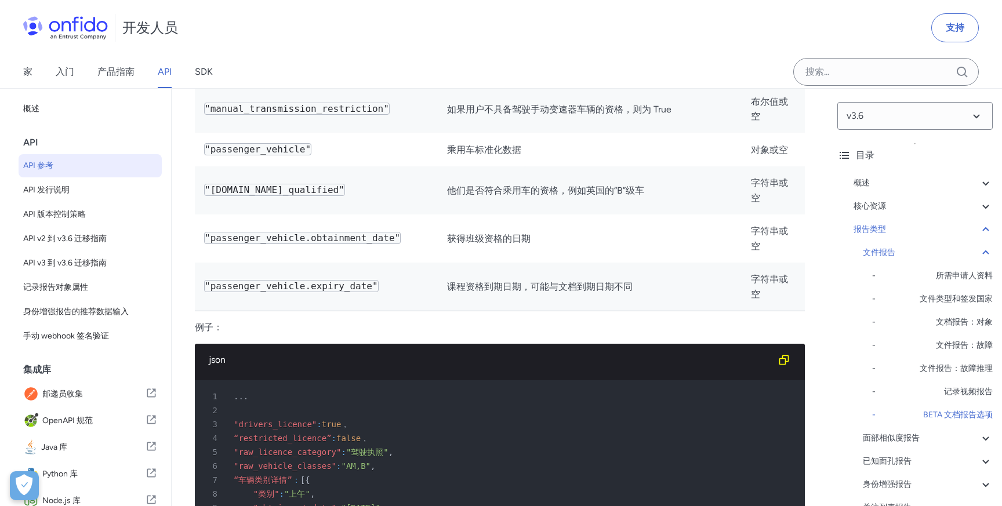
click at [71, 164] on span "API 参考" at bounding box center [90, 166] width 134 height 14
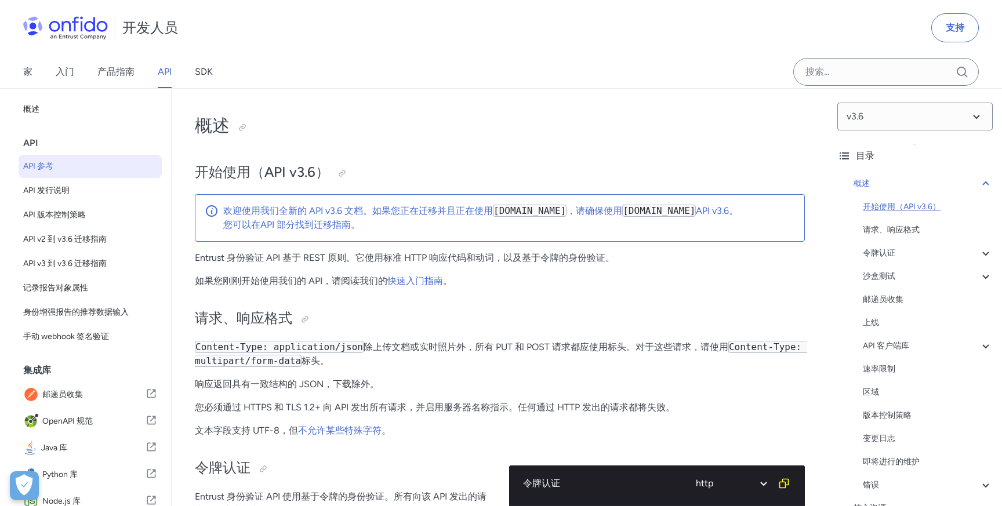
click at [880, 205] on font "开始使用（API v3.6）" at bounding box center [902, 207] width 78 height 10
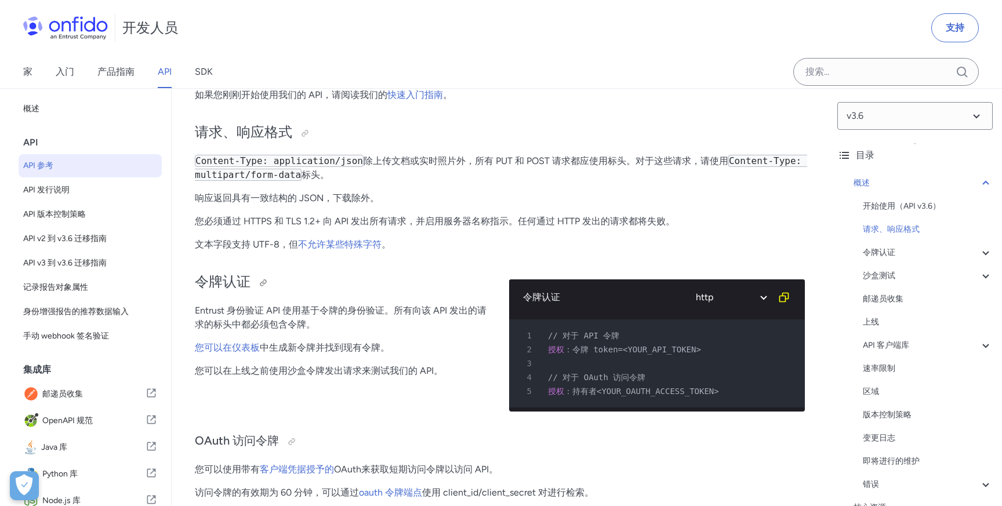
scroll to position [219, 0]
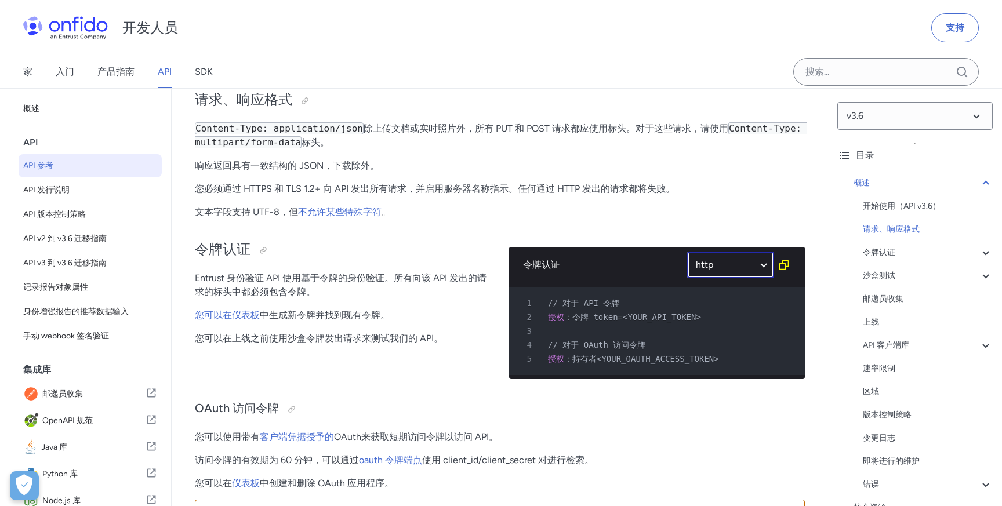
click at [763, 264] on select "红宝石 Python php JavaScript Java http 狂欢" at bounding box center [730, 265] width 87 height 27
click at [761, 266] on select "红宝石 Python php JavaScript Java http 狂欢" at bounding box center [730, 265] width 87 height 27
select select "java"
click at [687, 252] on select "红宝石 Python php JavaScript Java http 狂欢" at bounding box center [730, 265] width 87 height 27
select select "java"
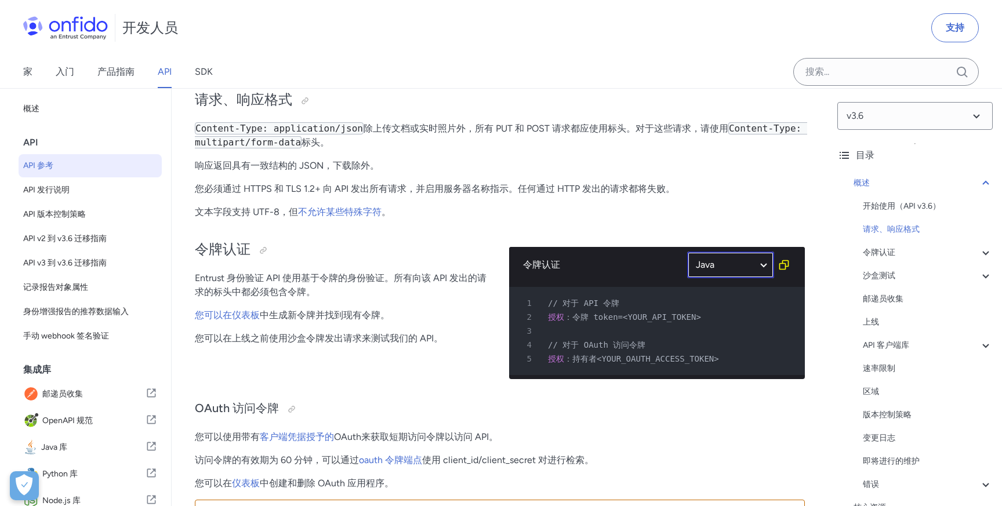
select select "java"
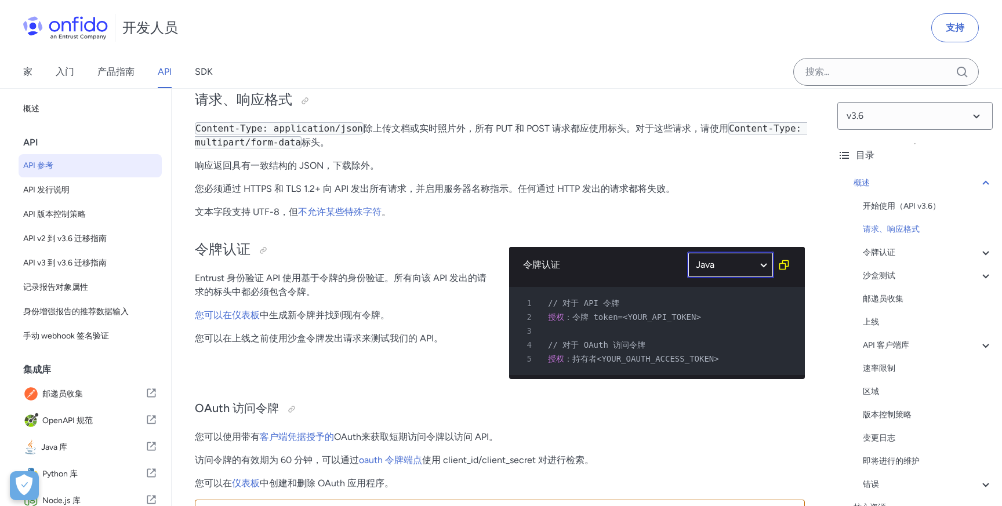
select select "java"
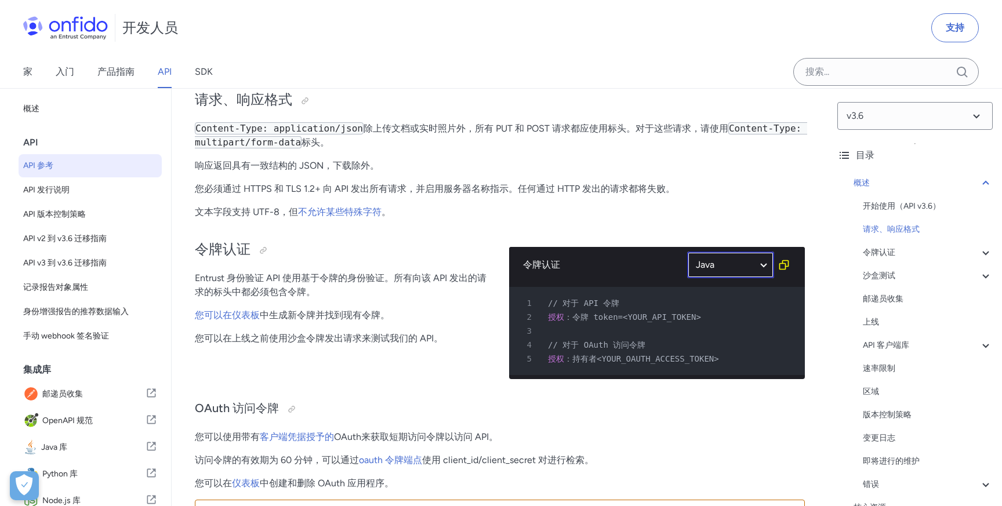
select select "java"
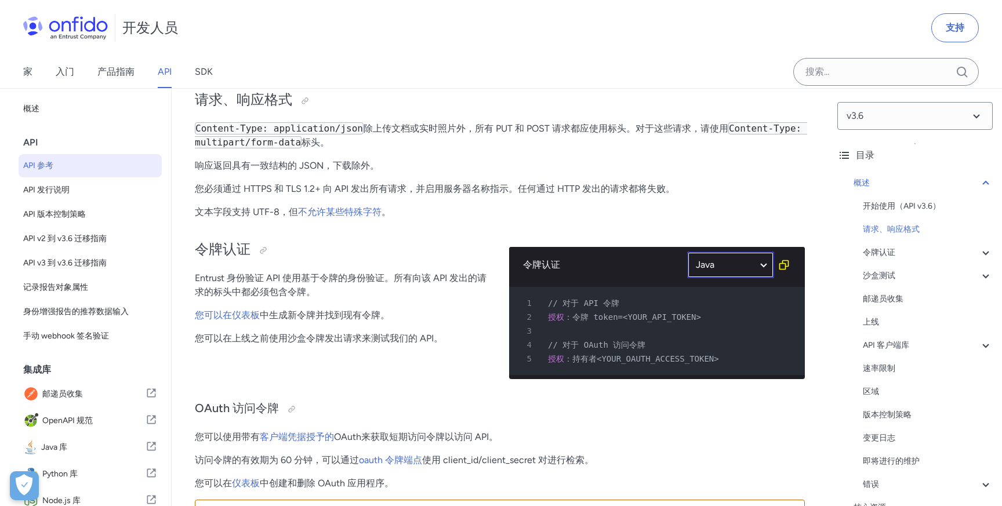
select select "java"
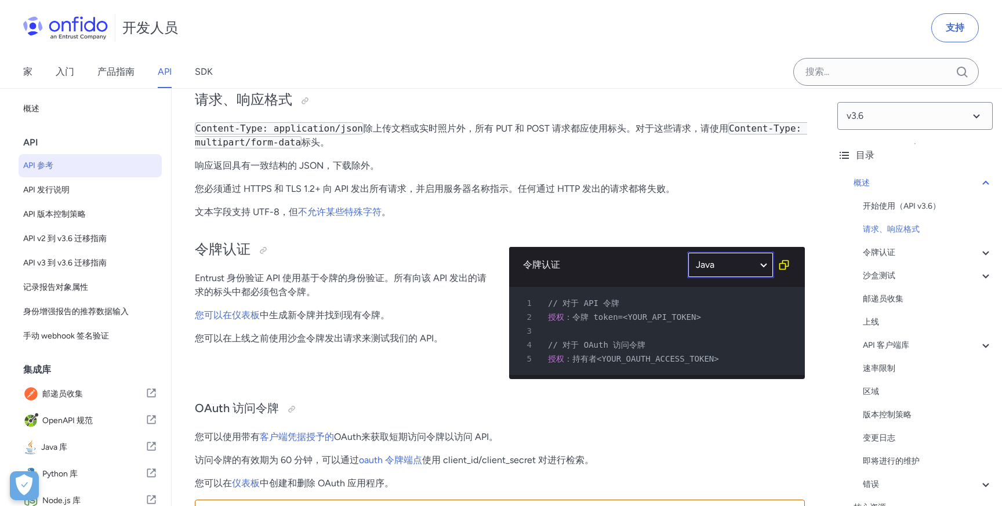
select select "java"
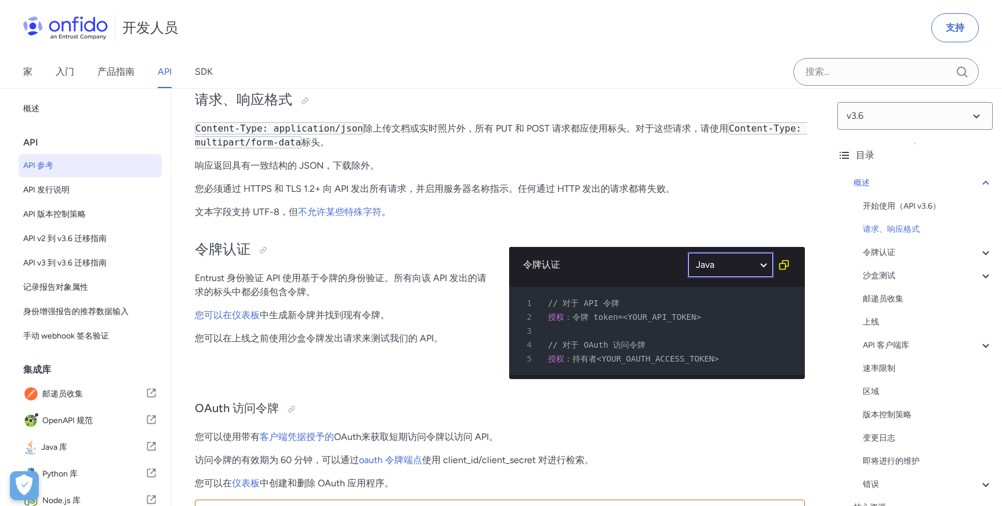
select select "java"
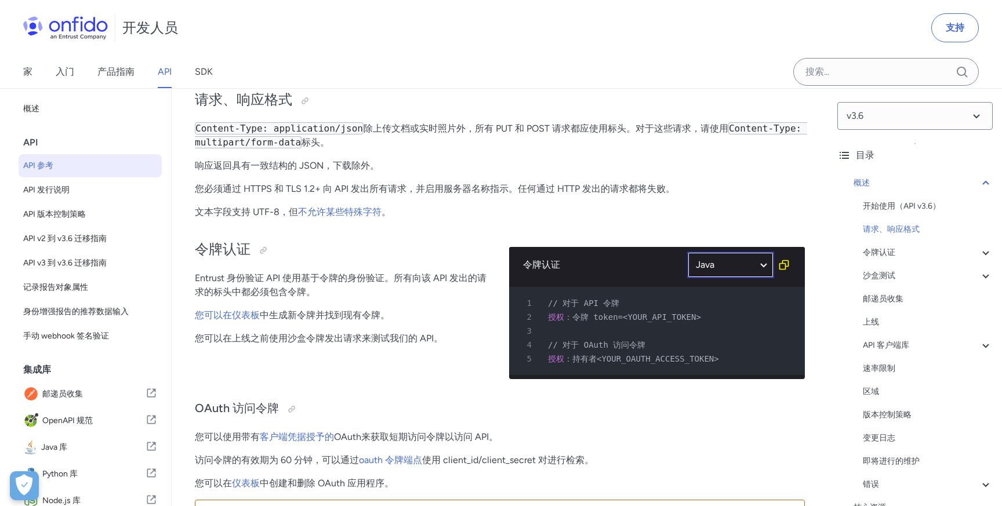
select select "java"
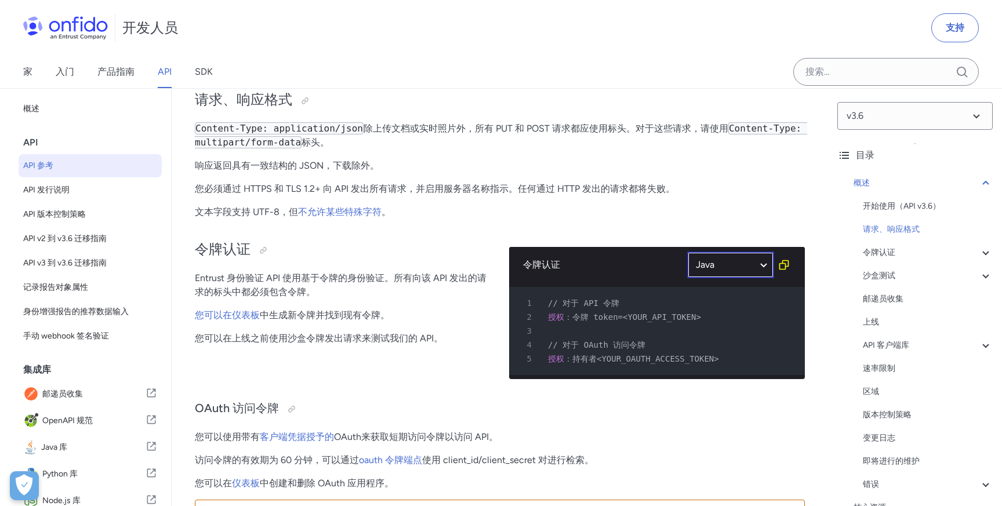
select select "java"
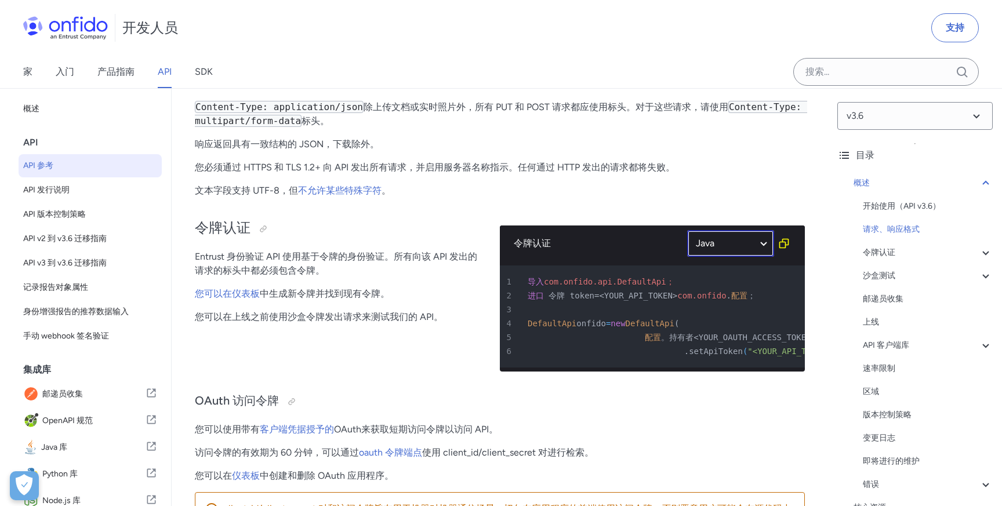
scroll to position [0, 21]
click at [766, 247] on select "红宝石 Python php JavaScript Java http 狂欢" at bounding box center [730, 243] width 87 height 27
click at [687, 230] on select "红宝石 Python php JavaScript Java http 狂欢" at bounding box center [730, 243] width 87 height 27
click at [788, 244] on icon "复制代码片段按钮" at bounding box center [784, 244] width 12 height 12
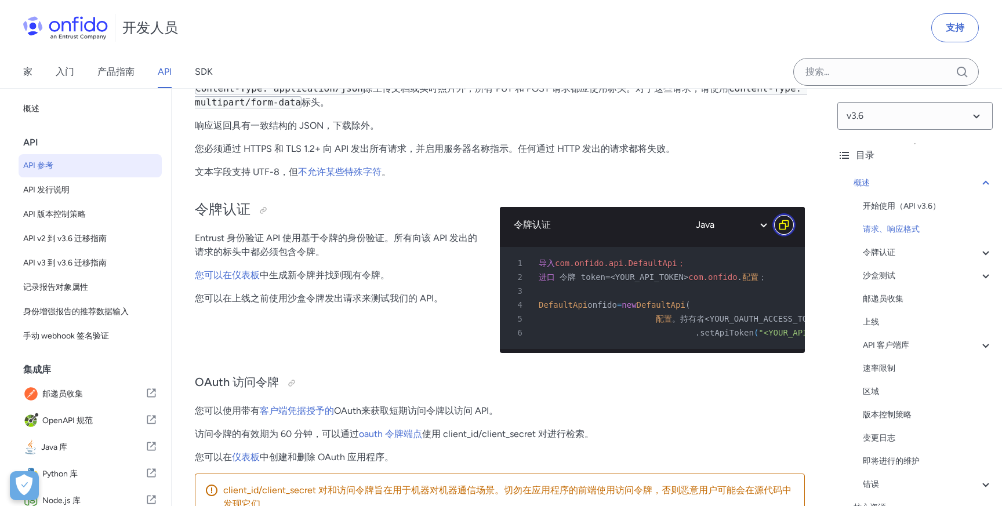
scroll to position [258, 0]
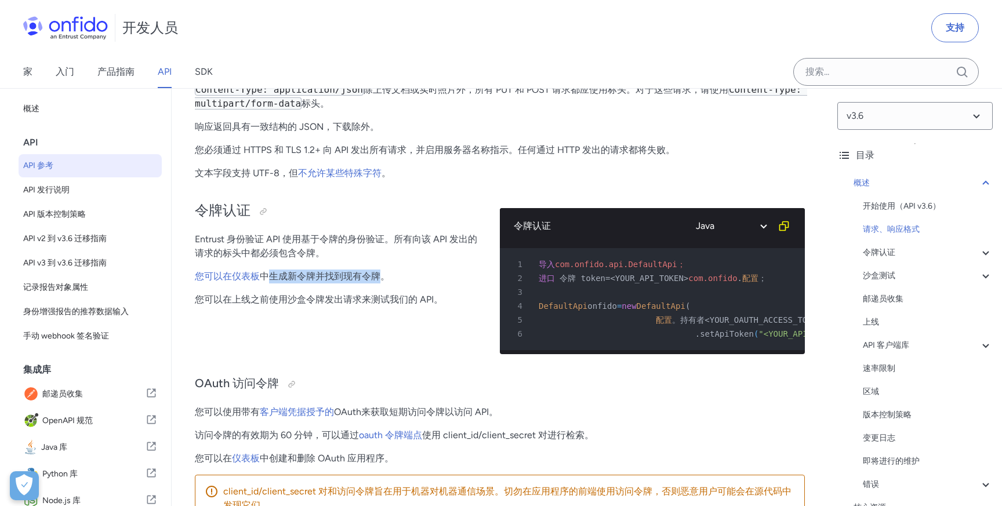
drag, startPoint x: 267, startPoint y: 279, endPoint x: 382, endPoint y: 280, distance: 115.4
click at [382, 280] on font "中生成新令牌并找到现有令牌 。" at bounding box center [325, 276] width 130 height 11
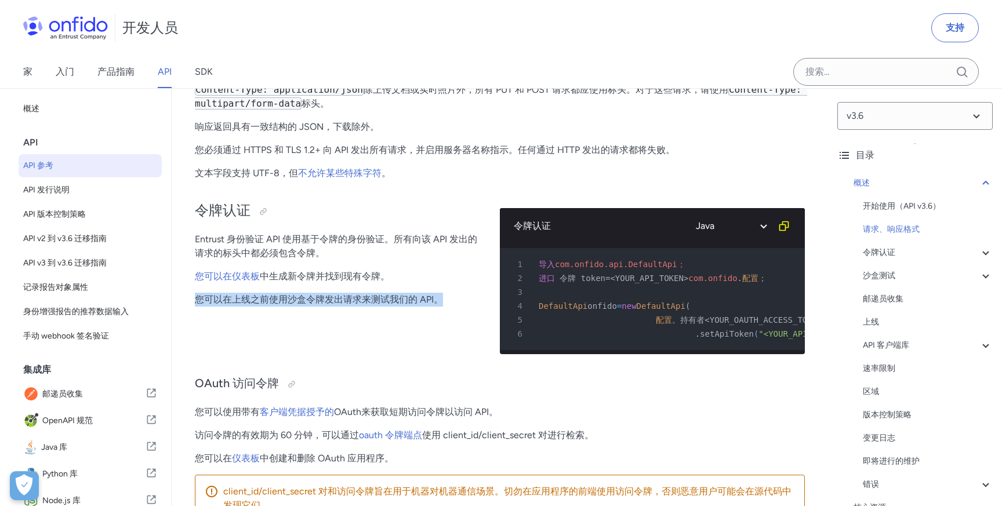
drag, startPoint x: 194, startPoint y: 302, endPoint x: 467, endPoint y: 303, distance: 273.2
click at [309, 320] on div "令牌认证 Entrust 身份验证 API 使用基于令牌的身份验证。所有向该 API 发出的请求的标头中都必须包含令牌。 您可以在仪表板 中生成新令牌并找到现…" at bounding box center [338, 277] width 287 height 174
click at [374, 344] on div "令牌认证 Entrust 身份验证 API 使用基于令牌的身份验证。所有向该 API 发出的请求的标头中都必须包含令牌。 您可以在仪表板 中生成新令牌并找到现…" at bounding box center [338, 277] width 287 height 174
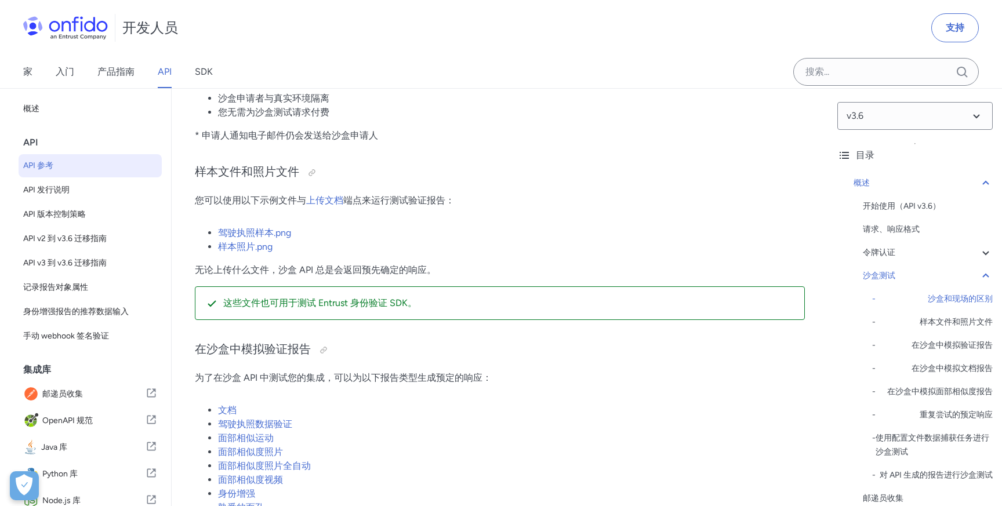
scroll to position [2035, 0]
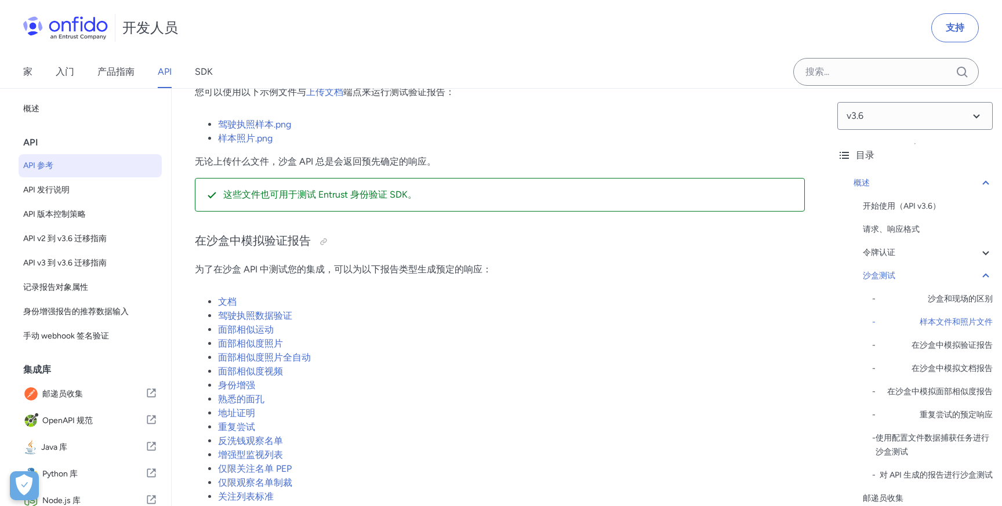
click at [351, 194] on font "这些文件也可用于测试 Entrust 身份验证 SDK。" at bounding box center [320, 194] width 194 height 11
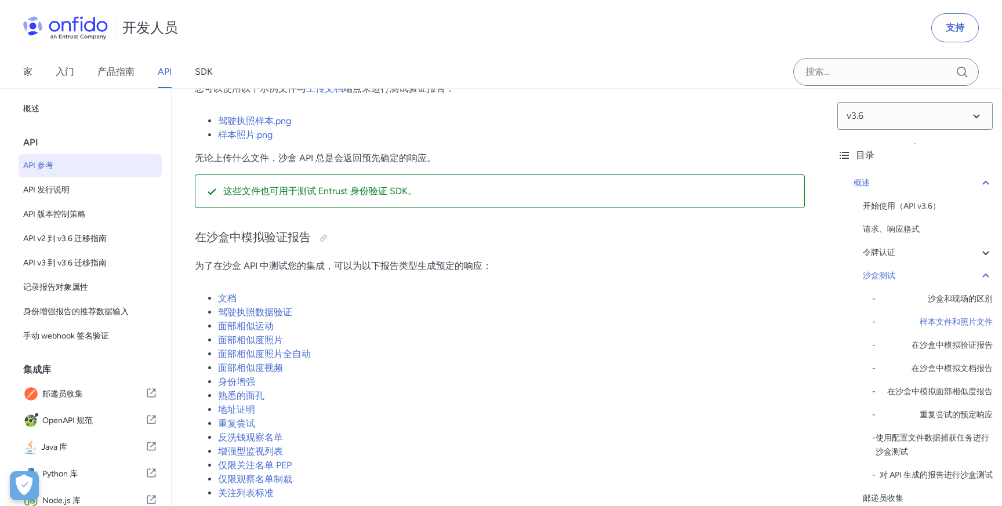
scroll to position [2082, 0]
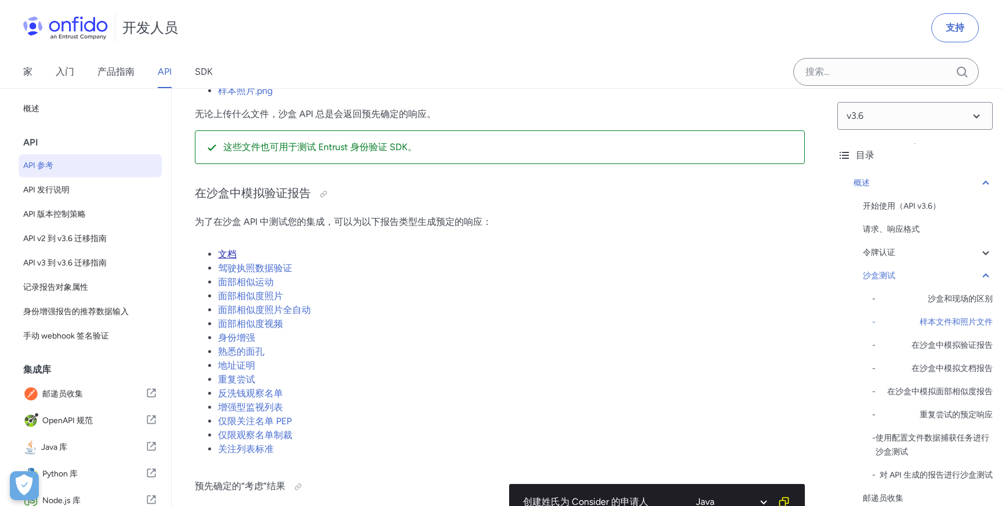
click at [228, 254] on font "文档" at bounding box center [227, 254] width 19 height 11
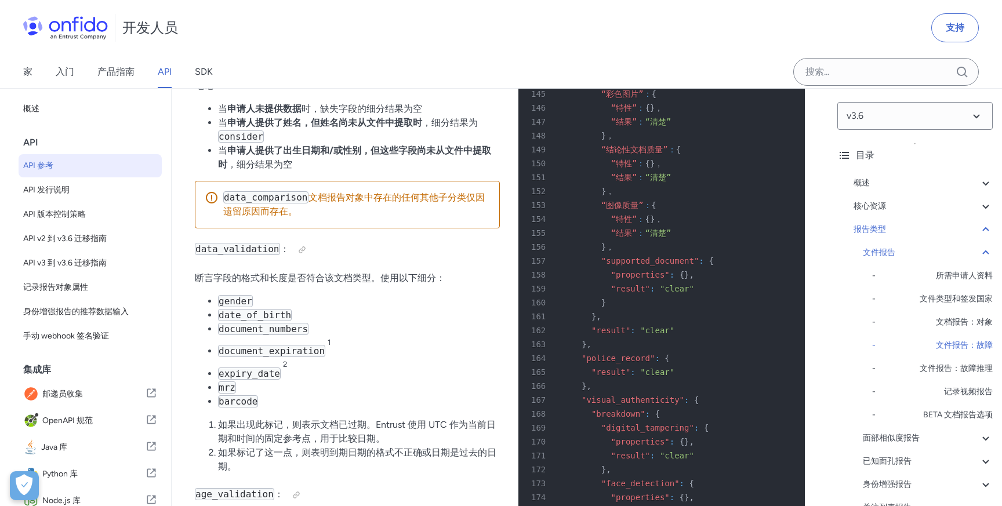
scroll to position [46764, 0]
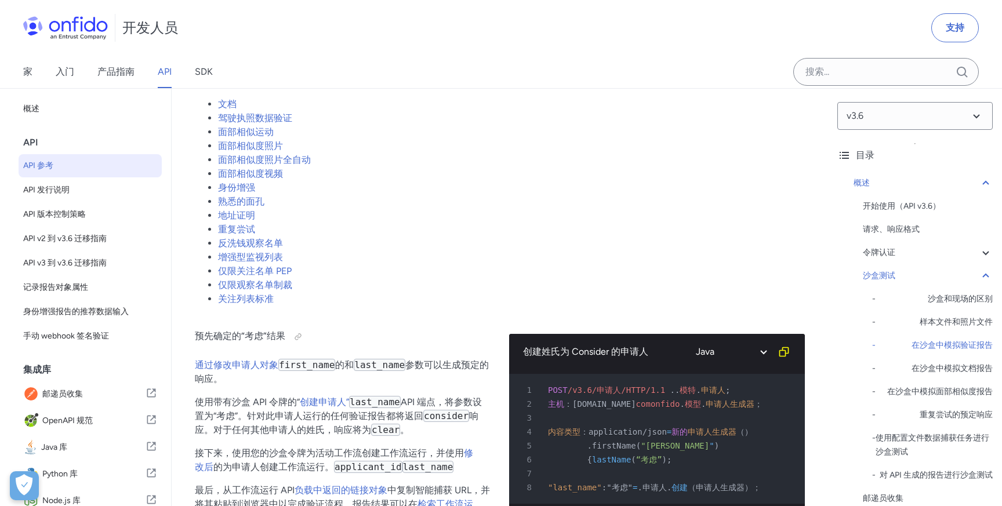
scroll to position [2354, 0]
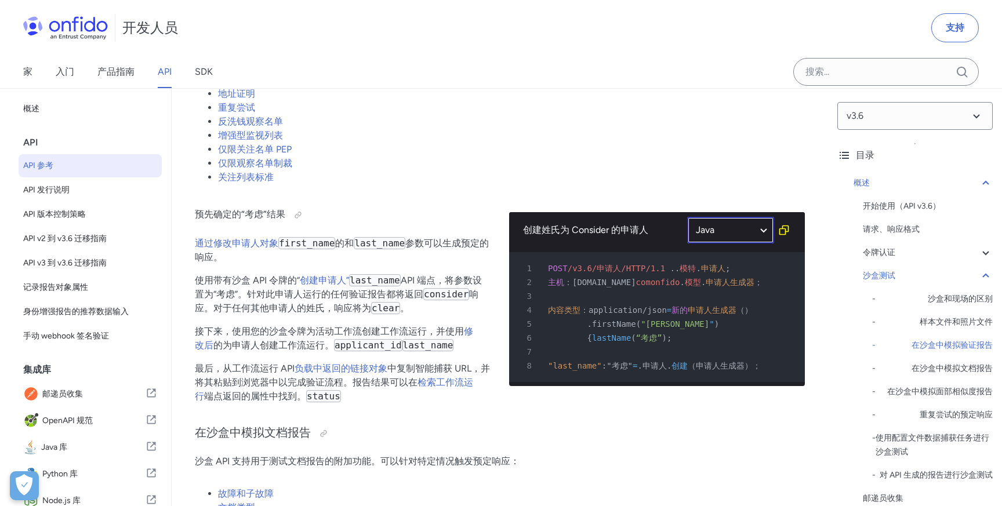
click at [765, 235] on select "红宝石 Python php JavaScript Java http 狂欢" at bounding box center [730, 230] width 87 height 27
select select "http"
click at [687, 217] on select "红宝石 Python php JavaScript Java http 狂欢" at bounding box center [730, 230] width 87 height 27
select select "http"
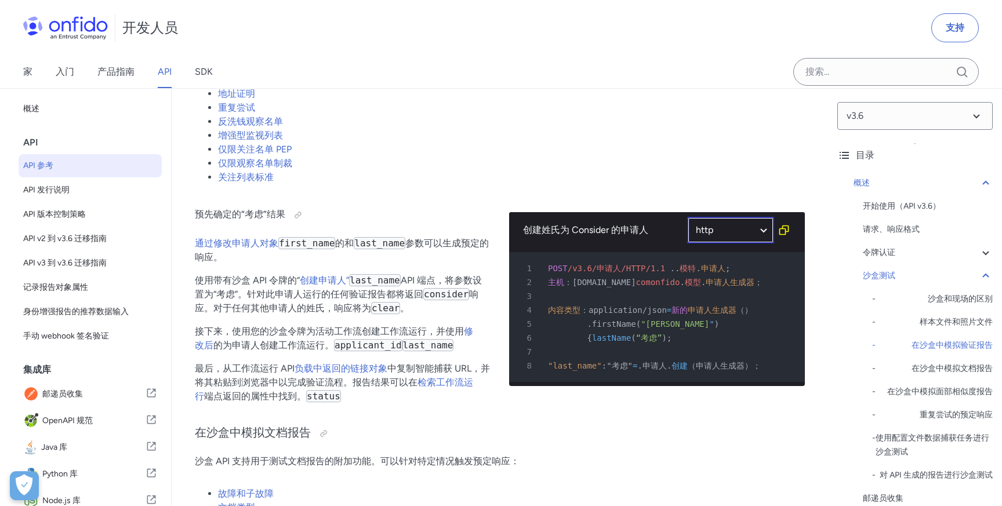
select select "ruby"
select select "http"
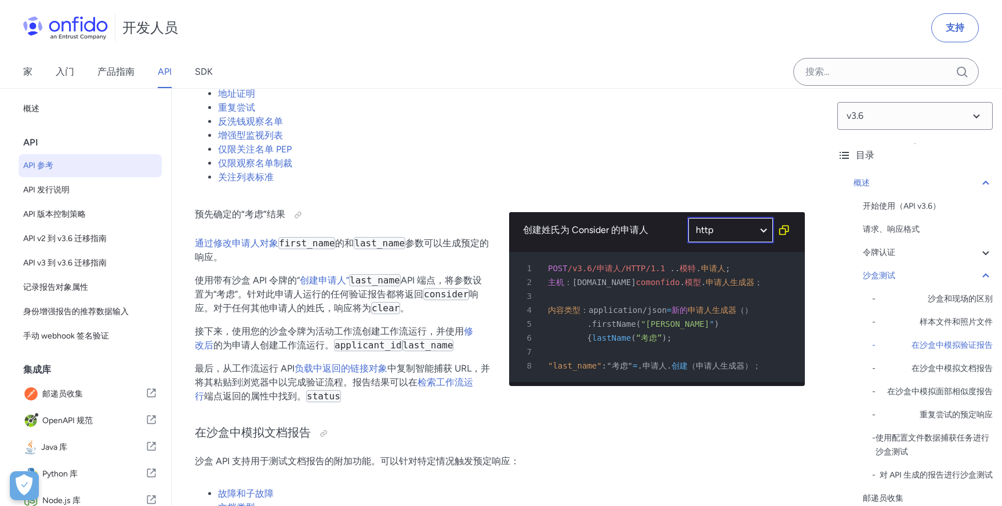
select select "http"
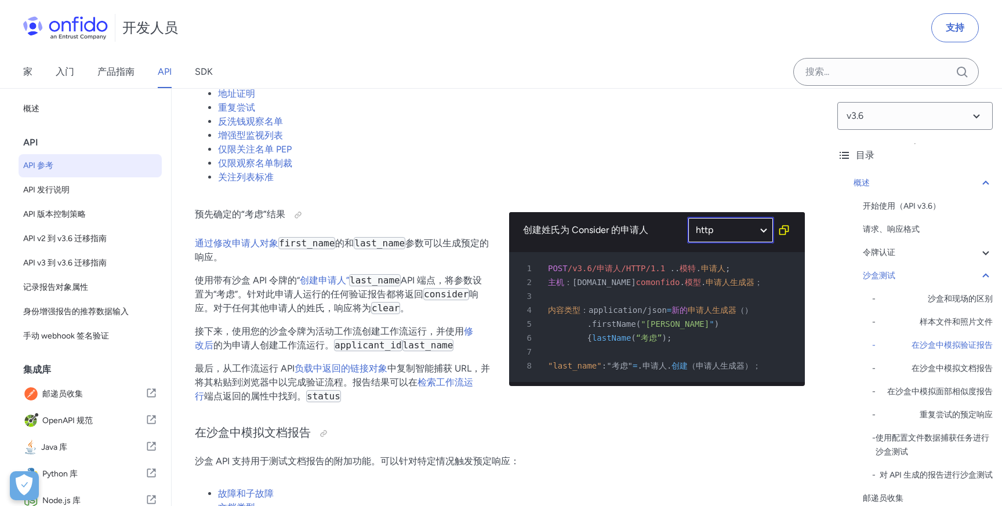
select select "http"
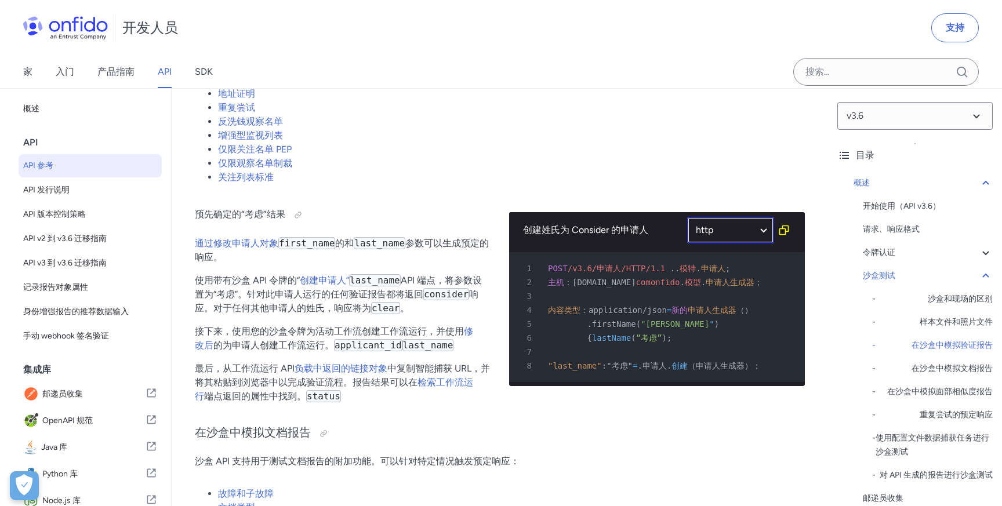
select select "http"
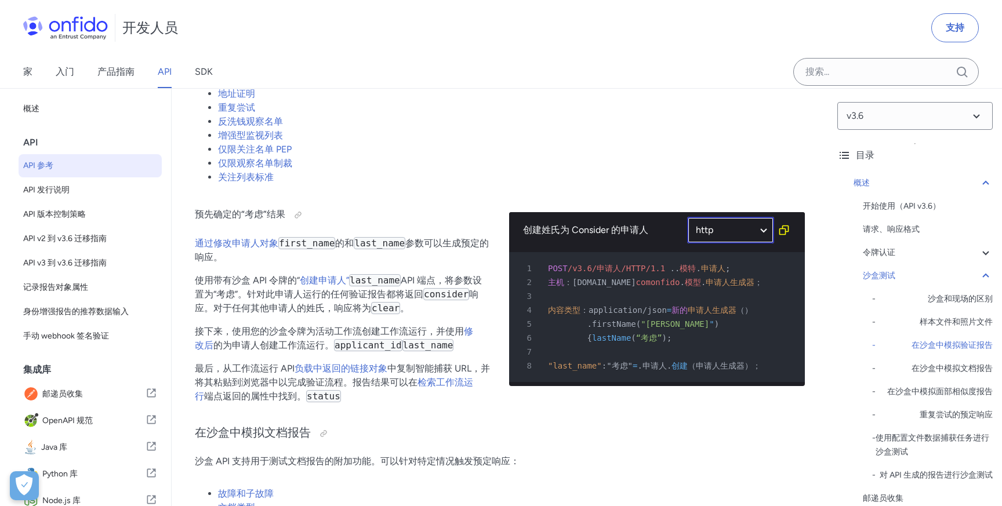
select select "http"
select select "ruby"
select select "http"
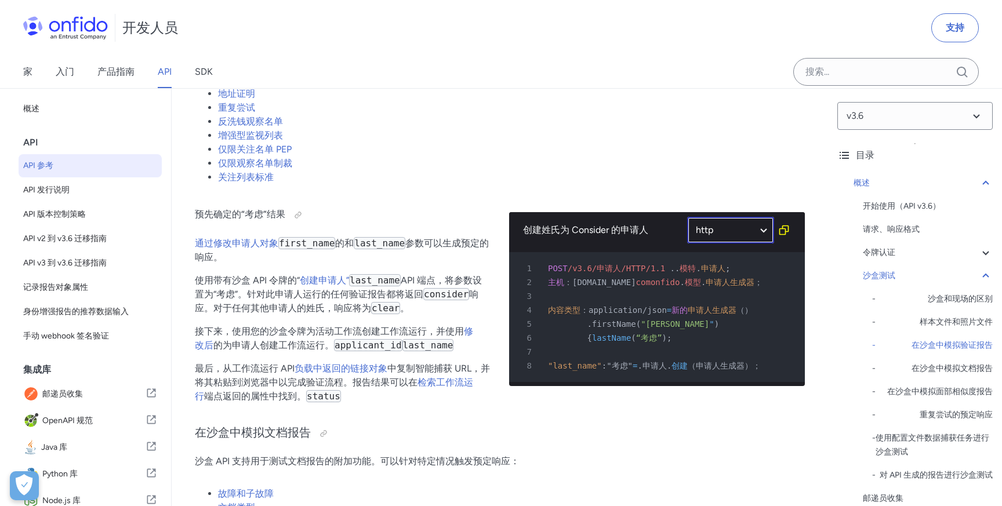
select select "http"
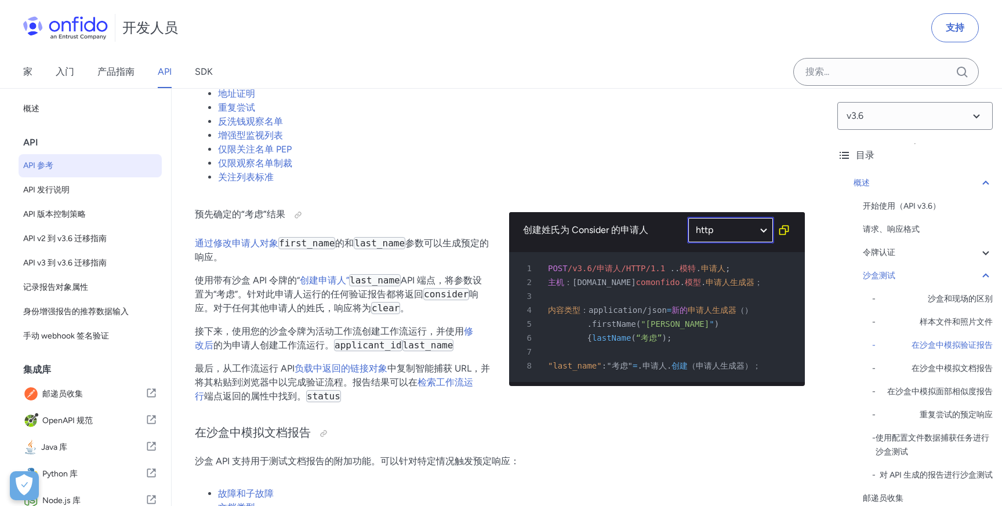
select select "http"
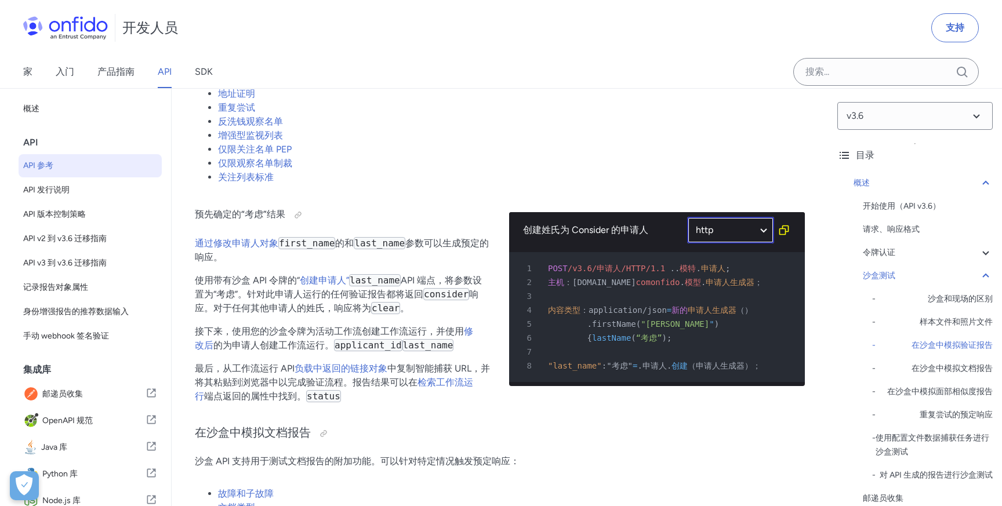
select select "http"
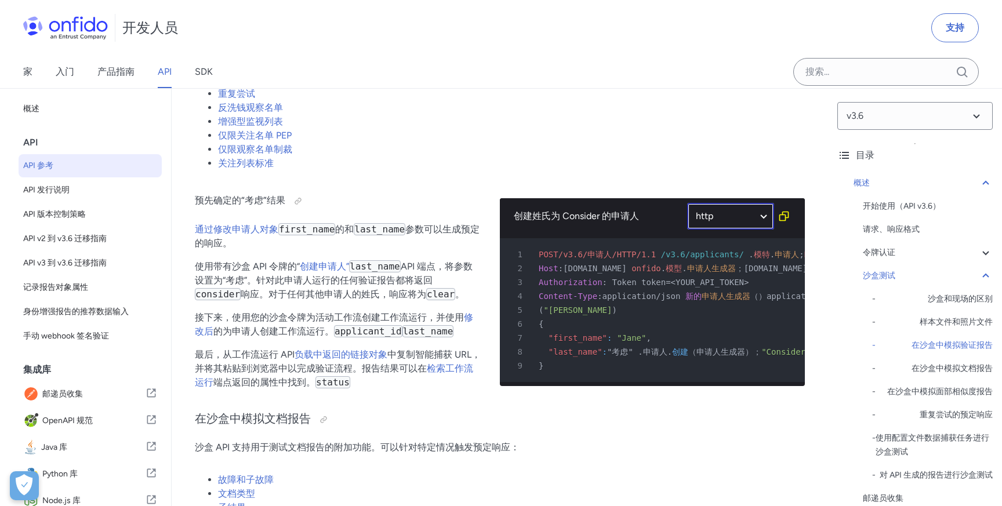
scroll to position [2340, 0]
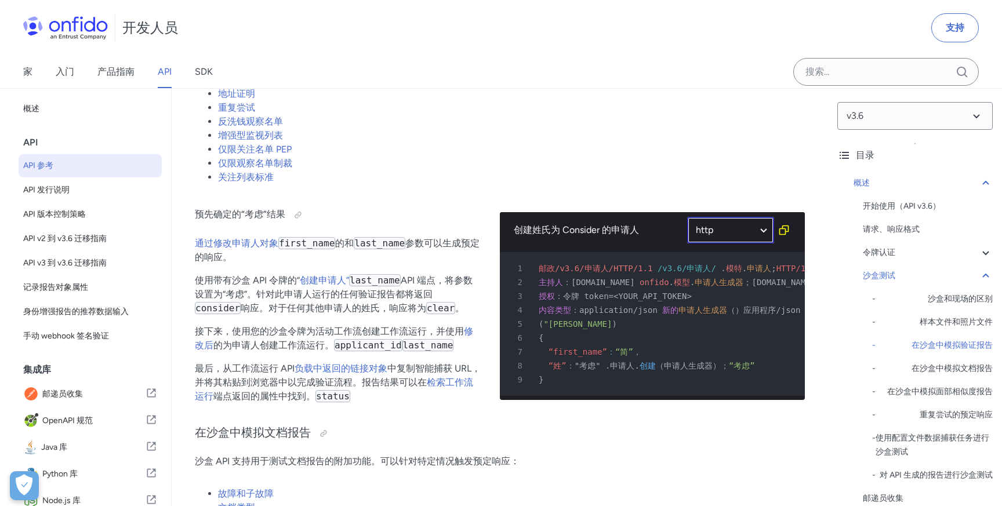
click at [763, 228] on select "红宝石 Python php JavaScript Java http 狂欢" at bounding box center [730, 230] width 87 height 27
select select "ruby"
click at [687, 217] on select "红宝石 Python php JavaScript Java http 狂欢" at bounding box center [730, 230] width 87 height 27
select select "ruby"
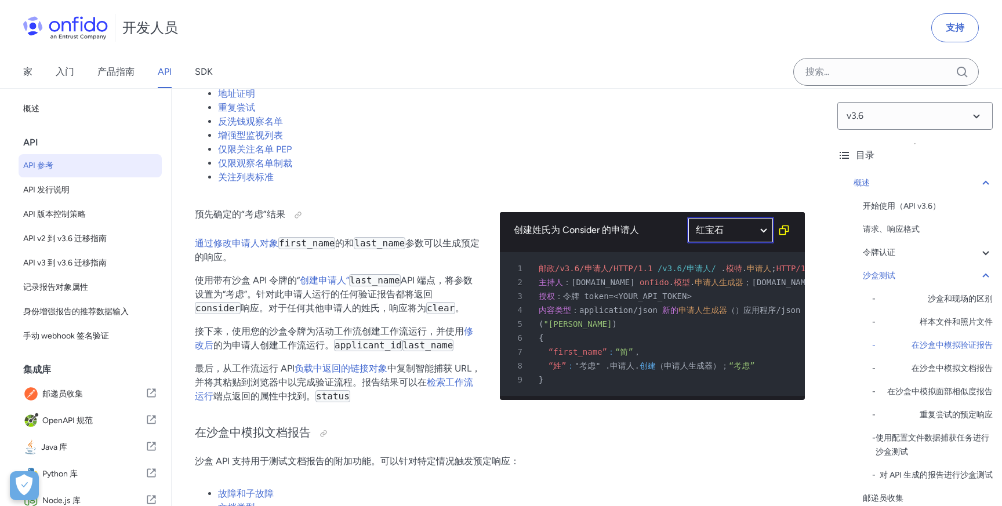
select select "ruby"
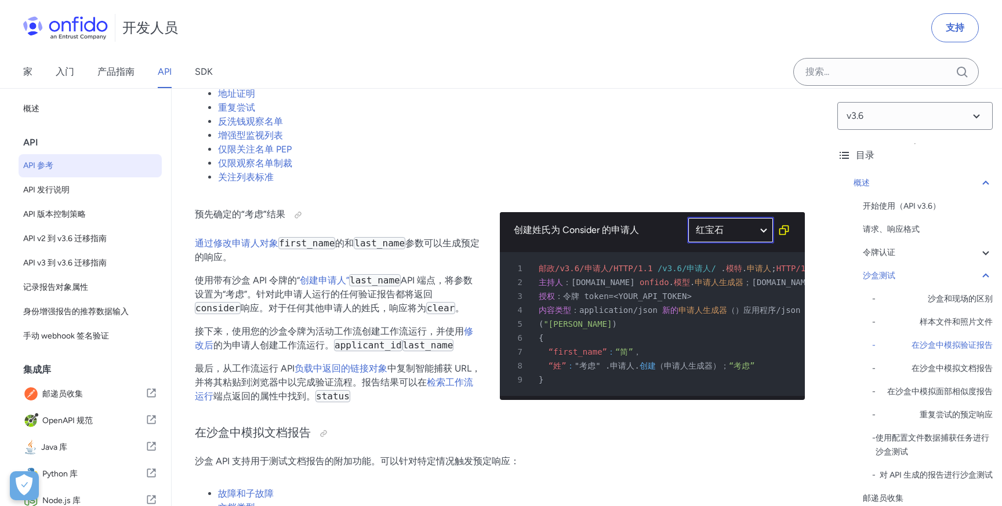
select select "ruby"
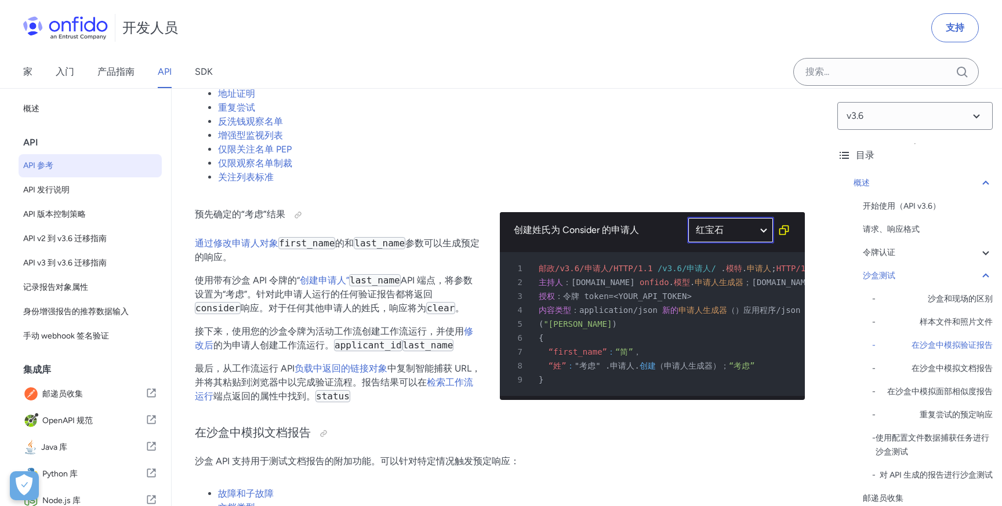
select select "ruby"
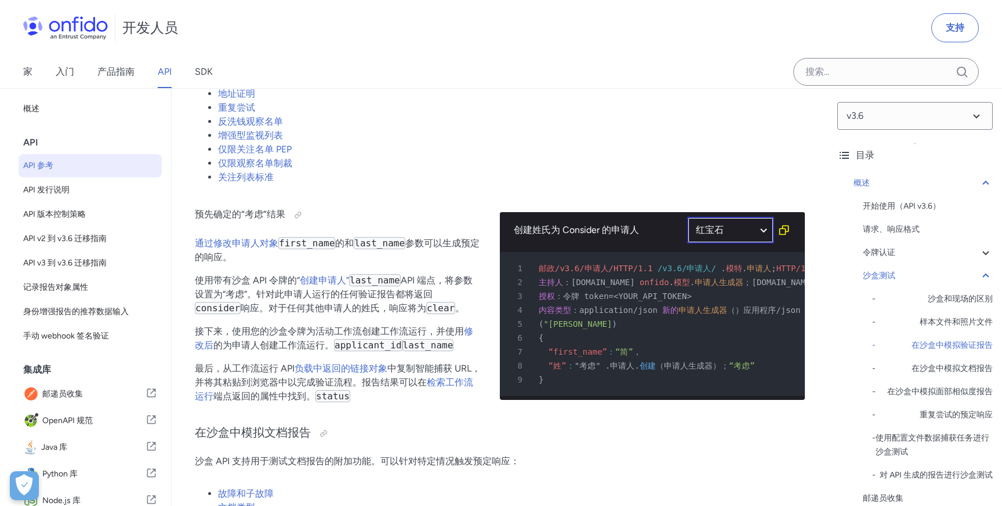
select select "ruby"
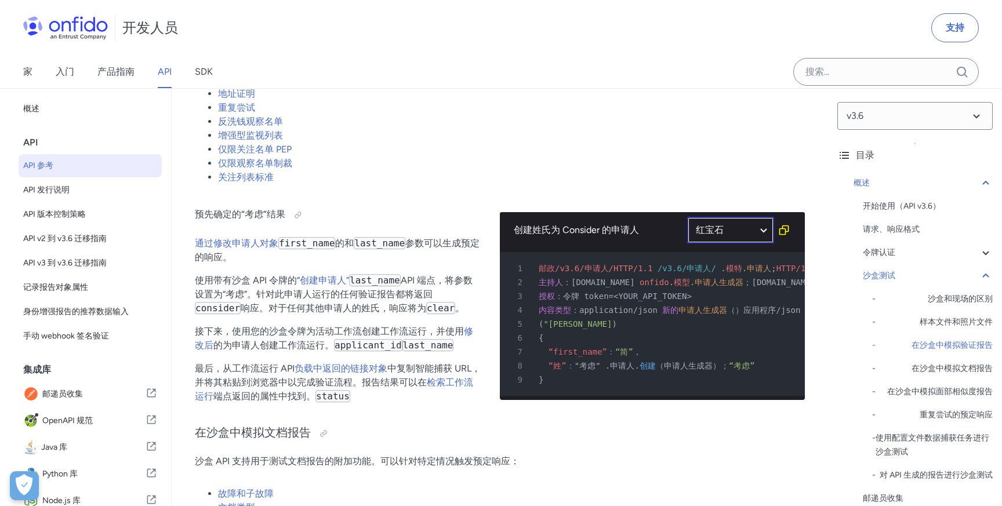
select select "ruby"
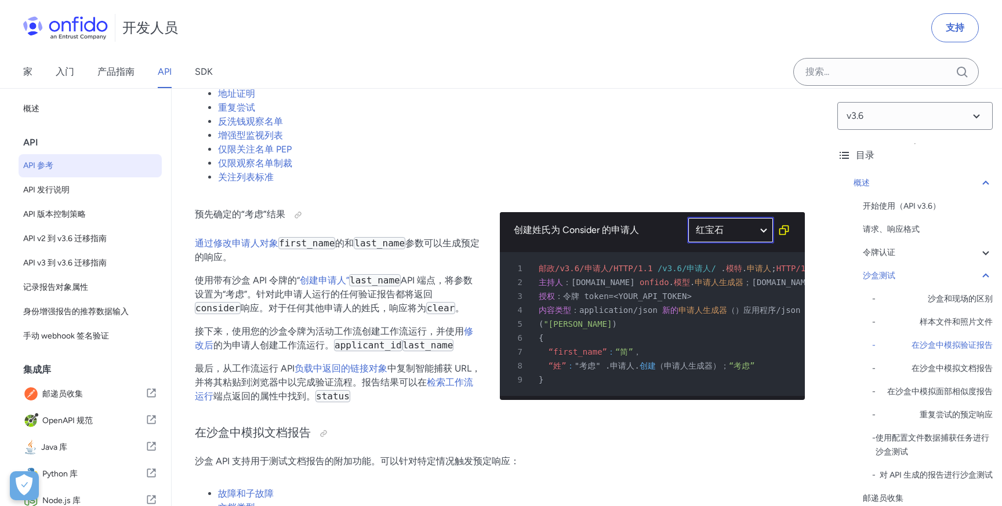
select select "ruby"
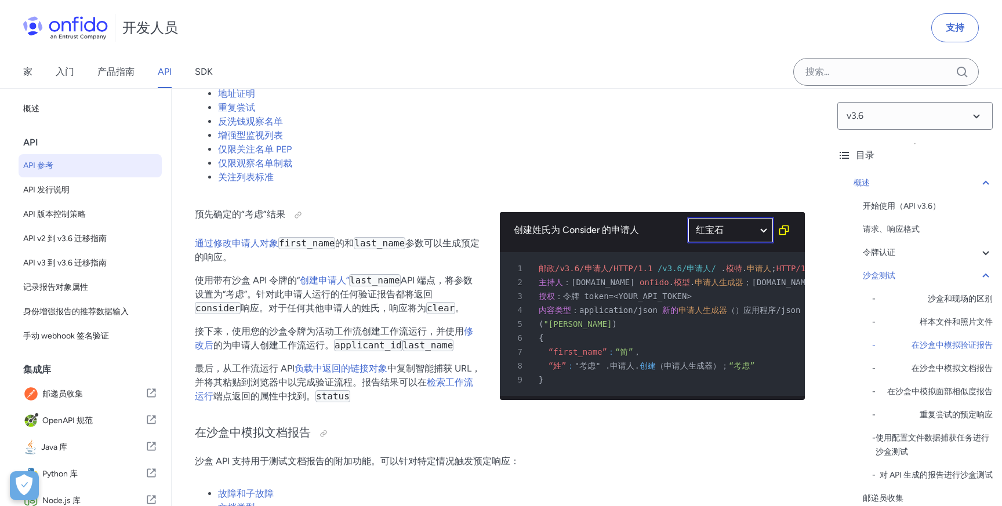
select select "ruby"
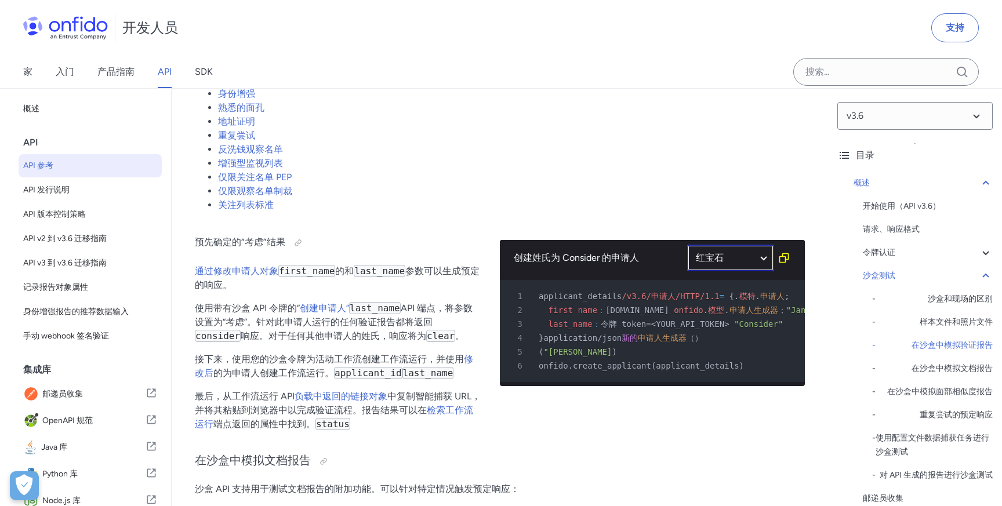
scroll to position [2368, 0]
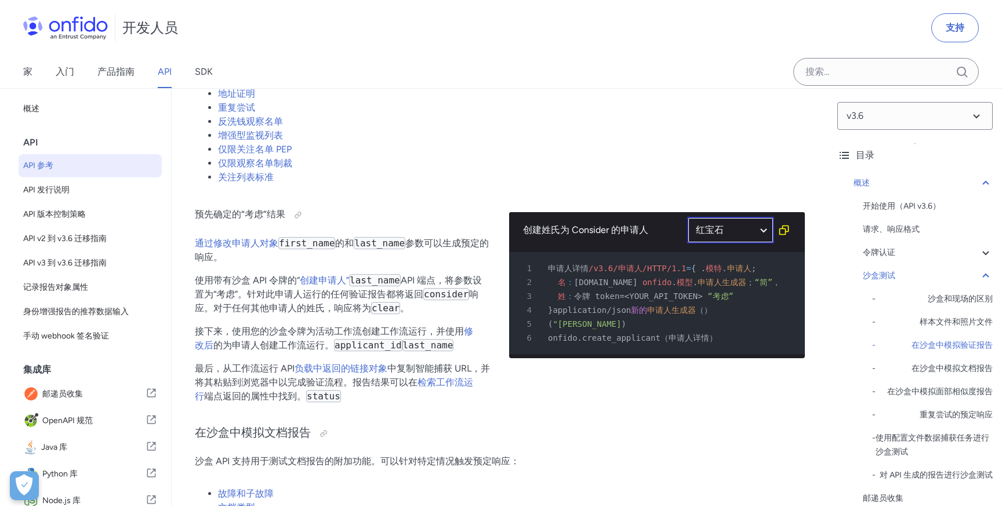
click at [763, 232] on select "红宝石 Python php JavaScript Java http 狂欢" at bounding box center [730, 230] width 87 height 27
select select "http"
click at [687, 217] on select "红宝石 Python php JavaScript Java http 狂欢" at bounding box center [730, 230] width 87 height 27
select select "http"
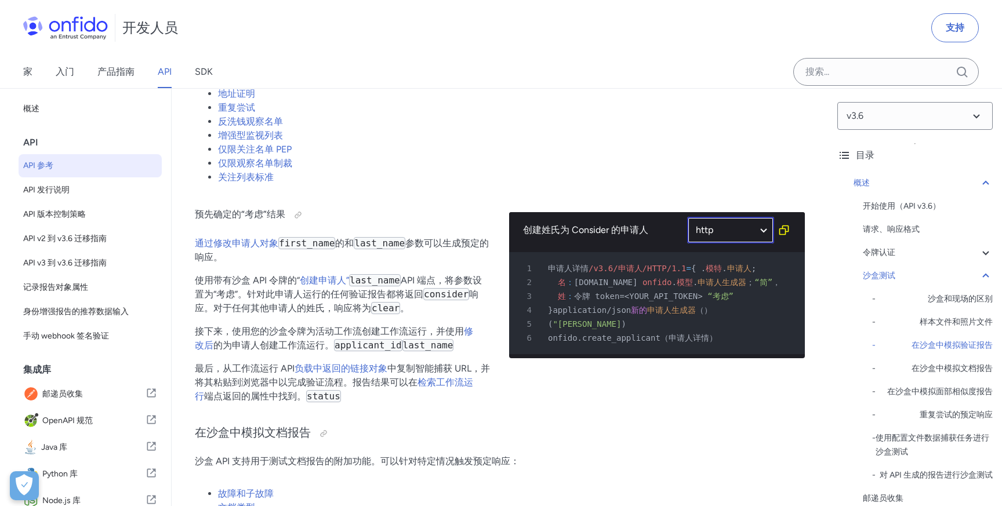
select select "http"
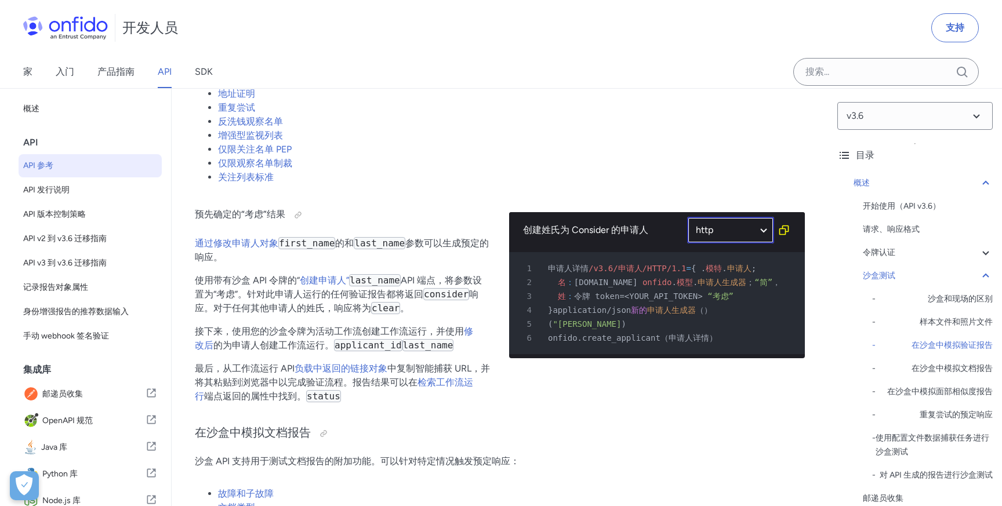
select select "http"
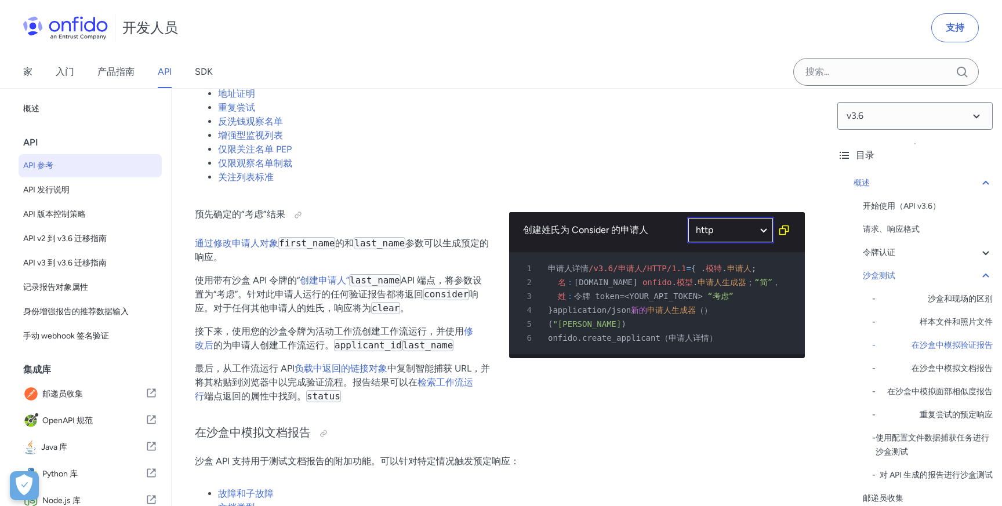
select select "http"
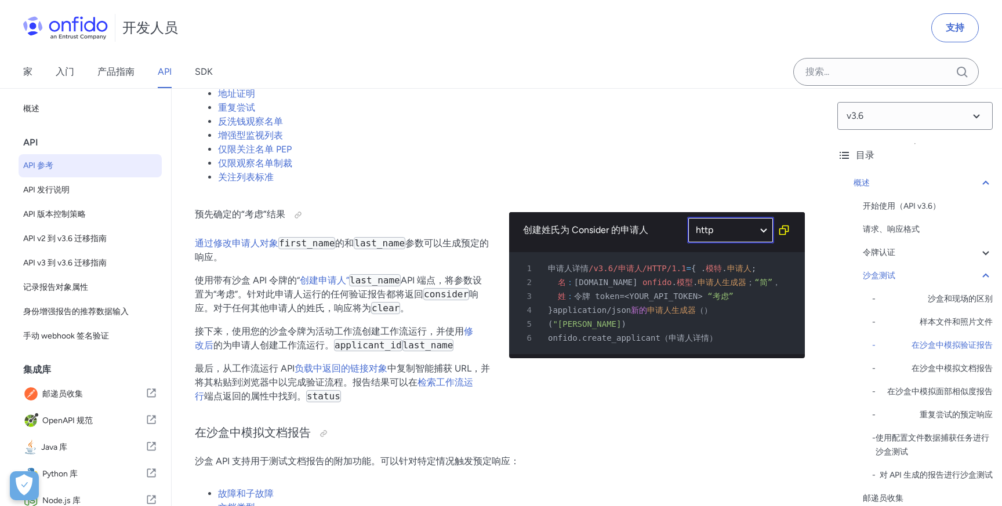
select select "http"
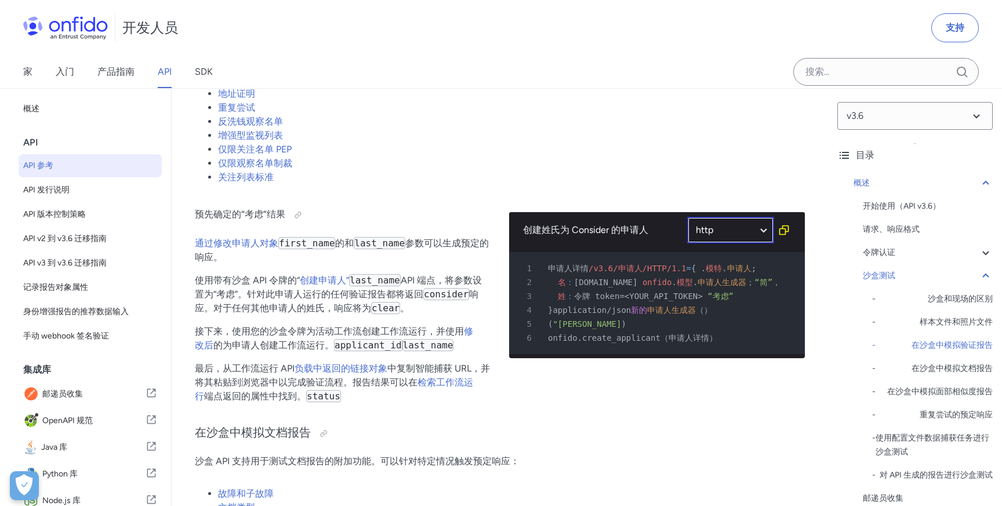
select select "http"
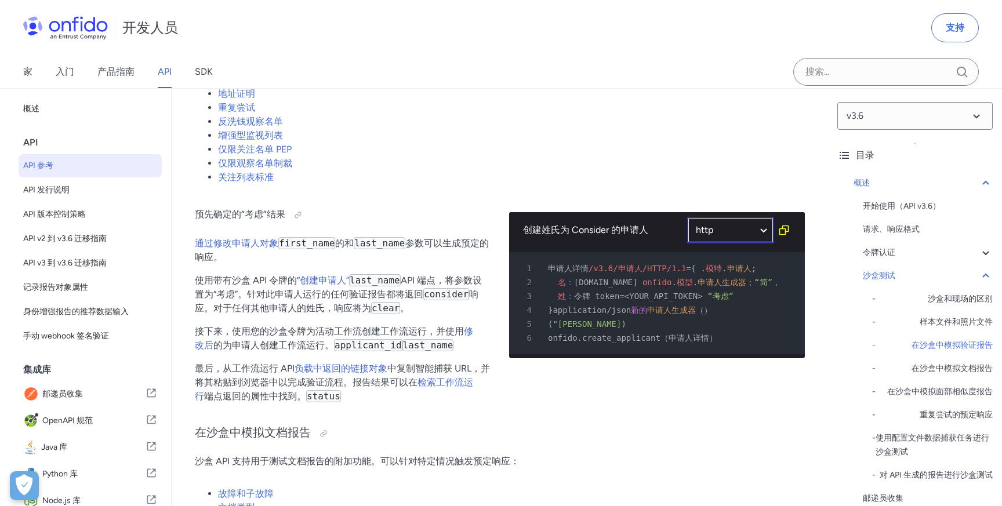
select select "http"
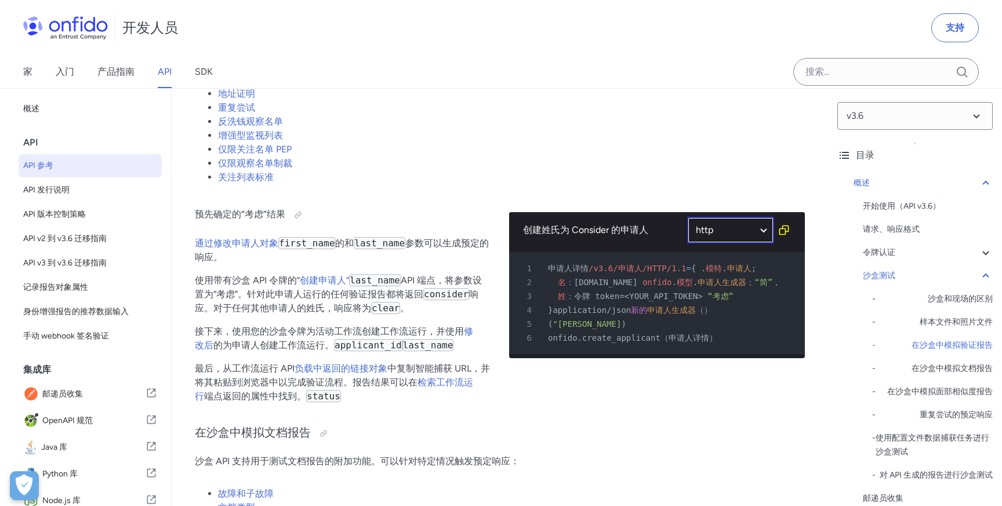
select select "http"
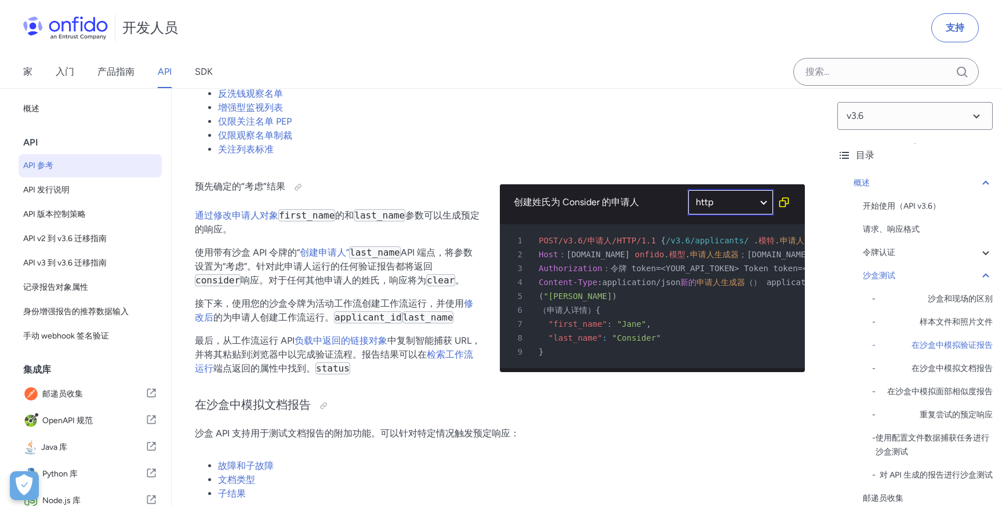
scroll to position [2340, 0]
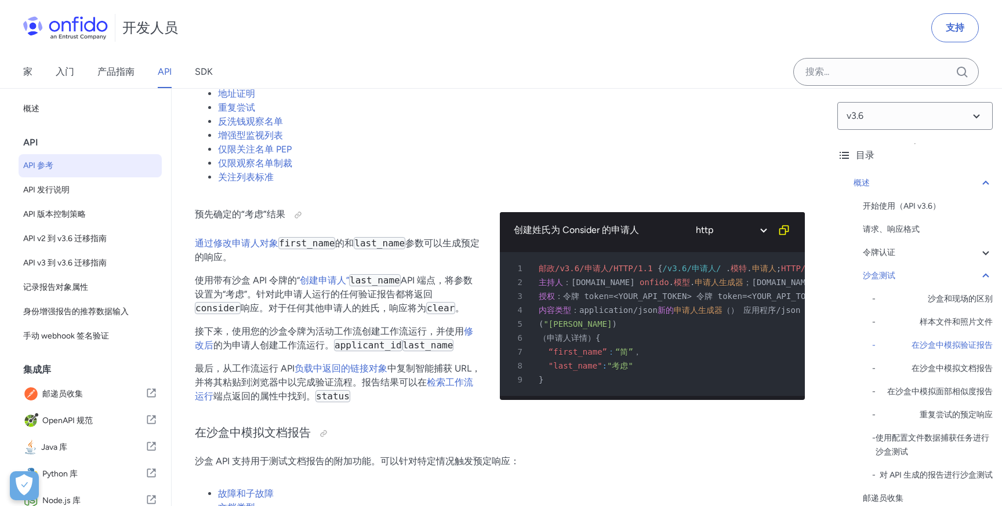
click at [687, 342] on div "6 （ 申请人 详情 ） {" at bounding box center [647, 338] width 284 height 14
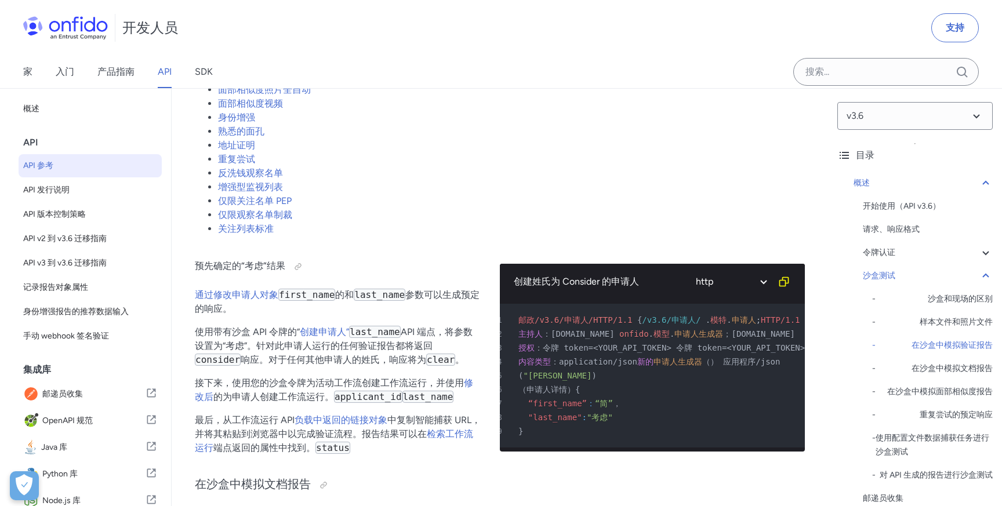
scroll to position [0, 0]
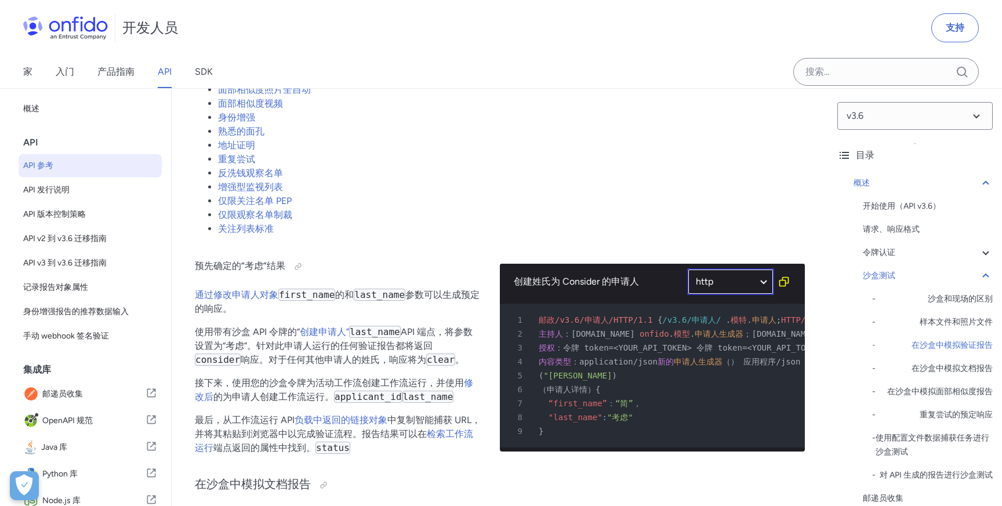
click at [764, 284] on select "红宝石 Python php JavaScript Java http 狂欢" at bounding box center [730, 282] width 87 height 27
select select "javascript"
click at [687, 269] on select "红宝石 Python php JavaScript Java http 狂欢" at bounding box center [730, 282] width 87 height 27
select select "javascript"
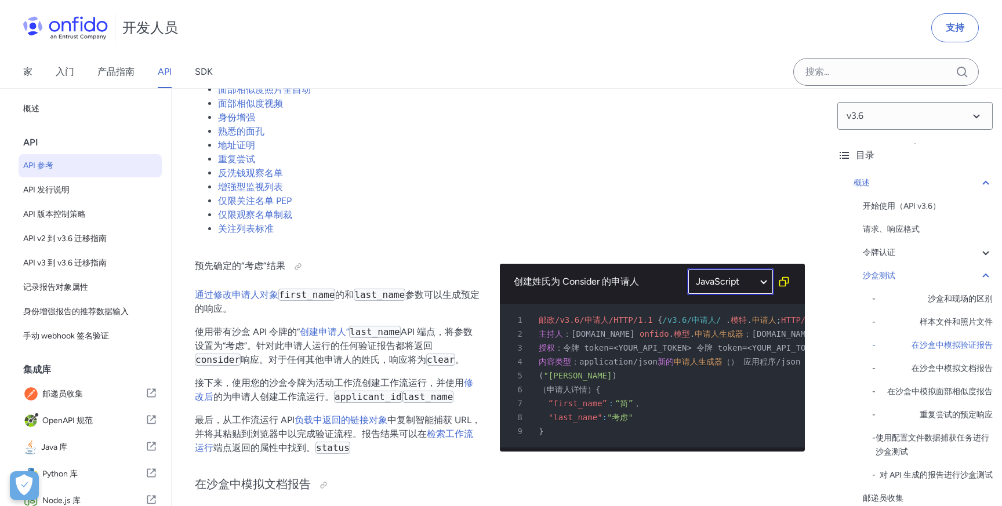
select select "javascript"
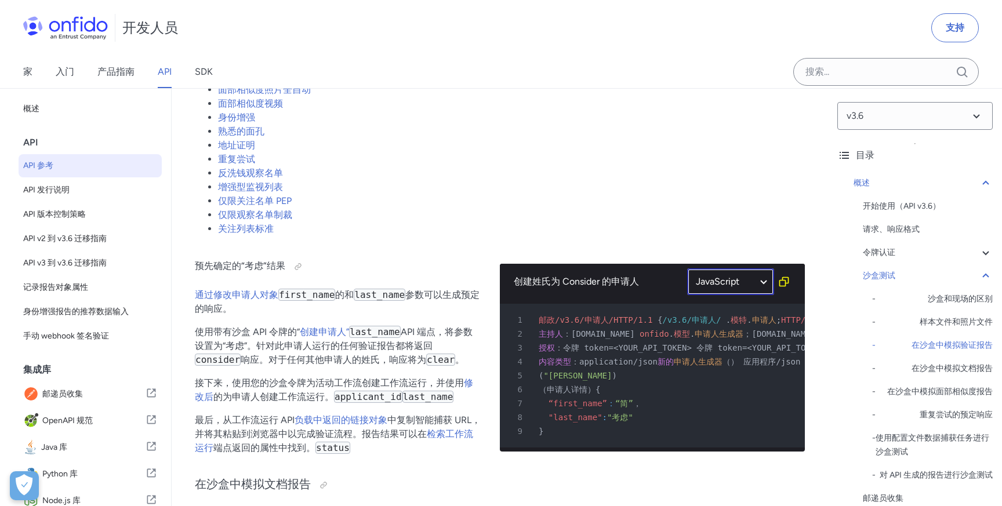
select select "javascript"
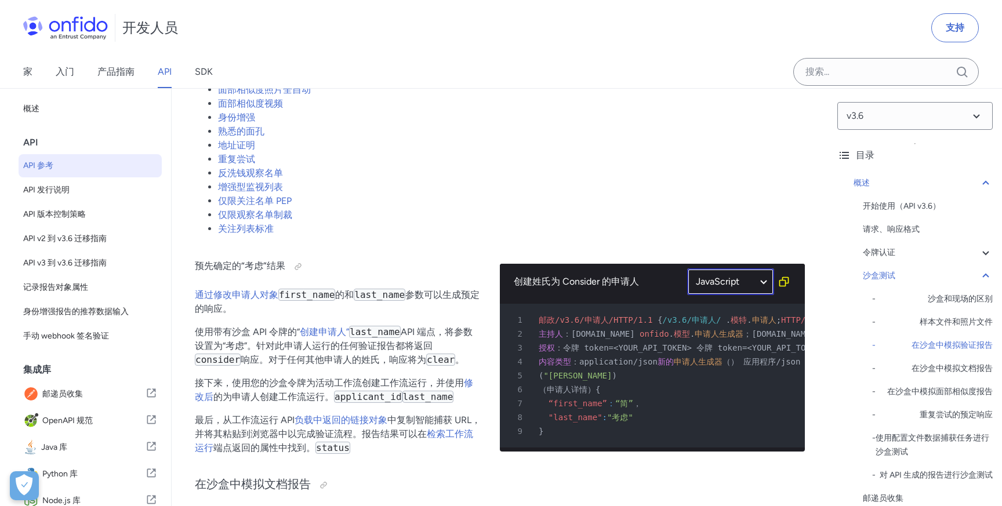
select select "javascript"
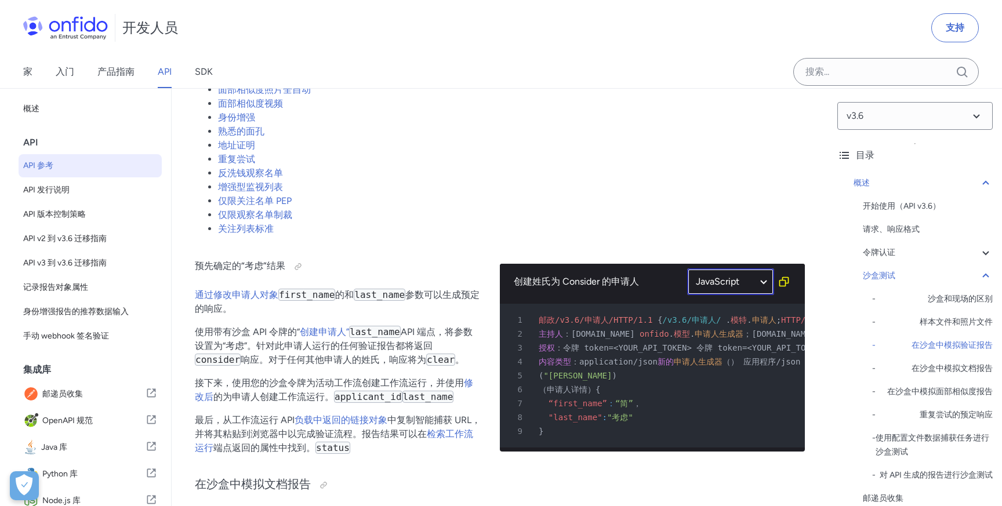
select select "javascript"
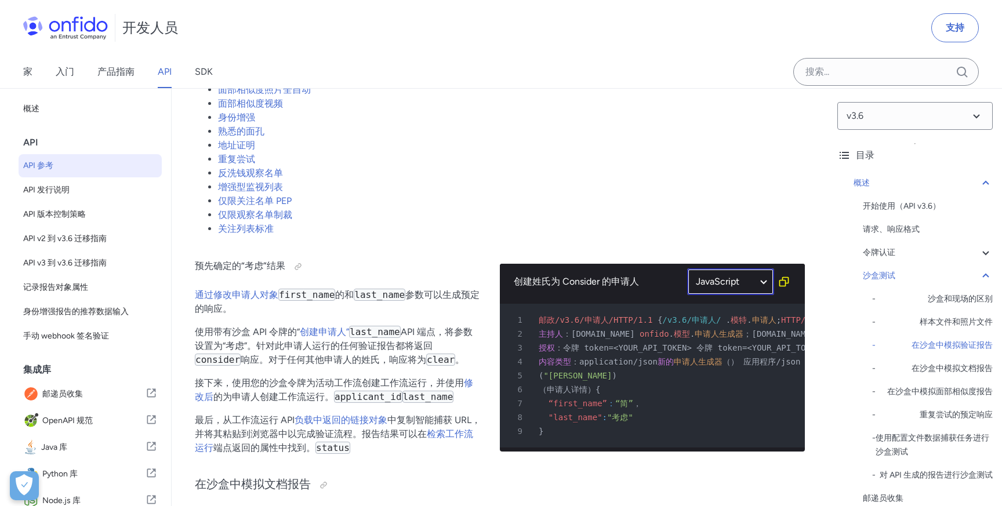
select select "javascript"
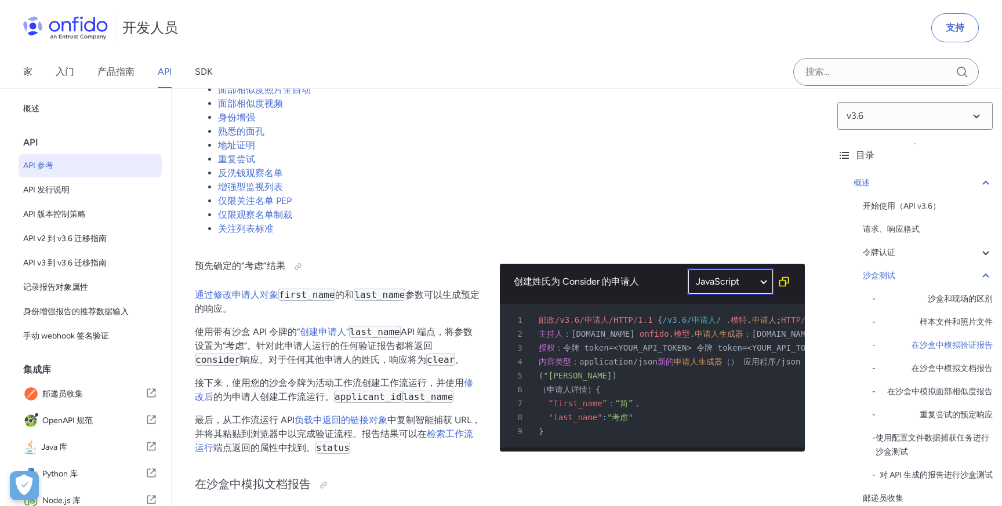
select select "javascript"
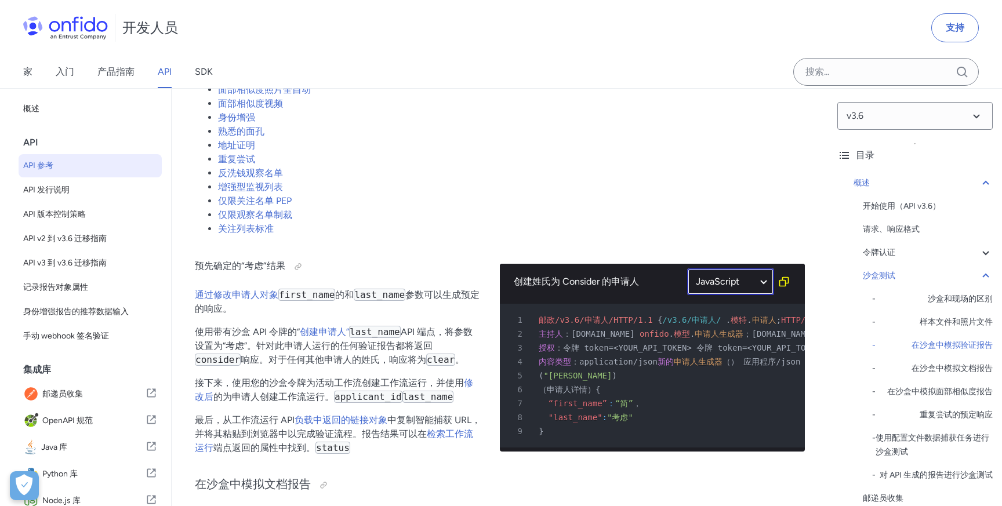
select select "javascript"
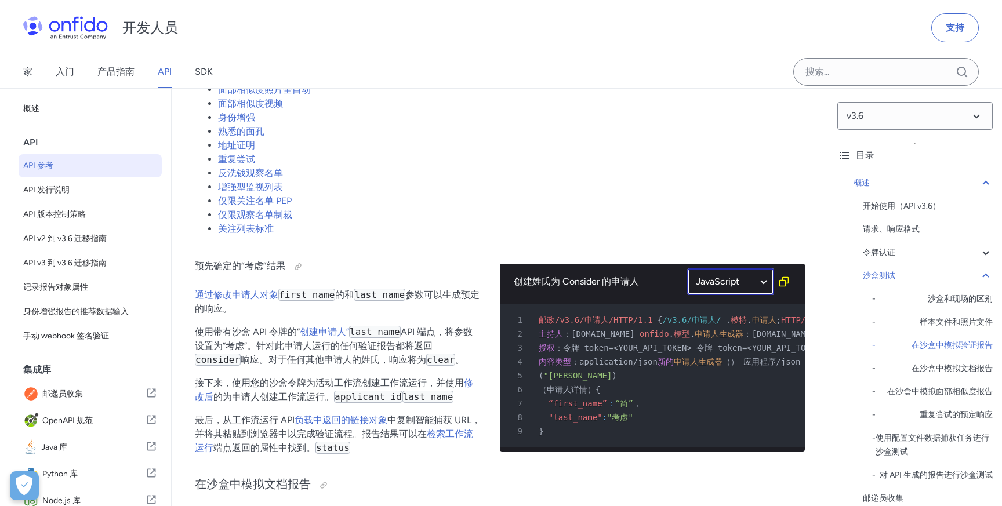
select select "javascript"
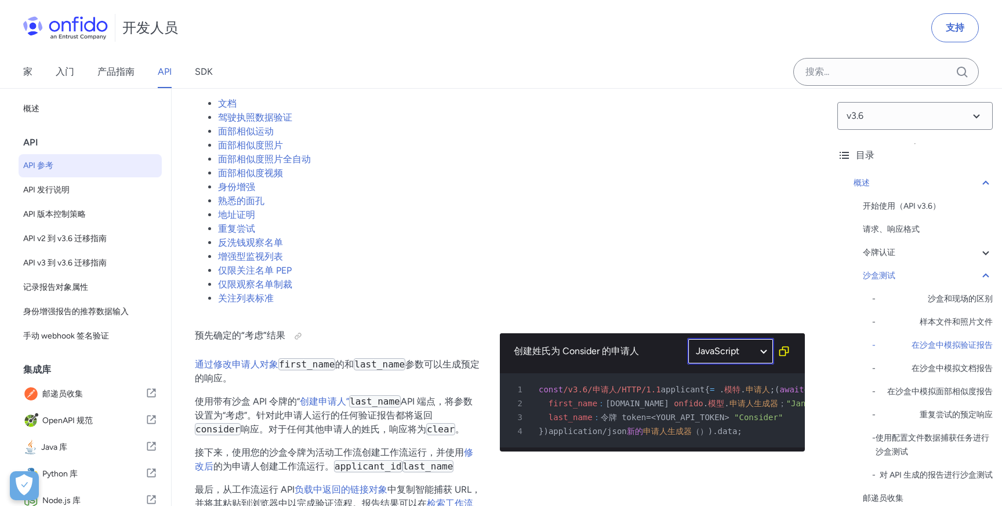
scroll to position [2358, 0]
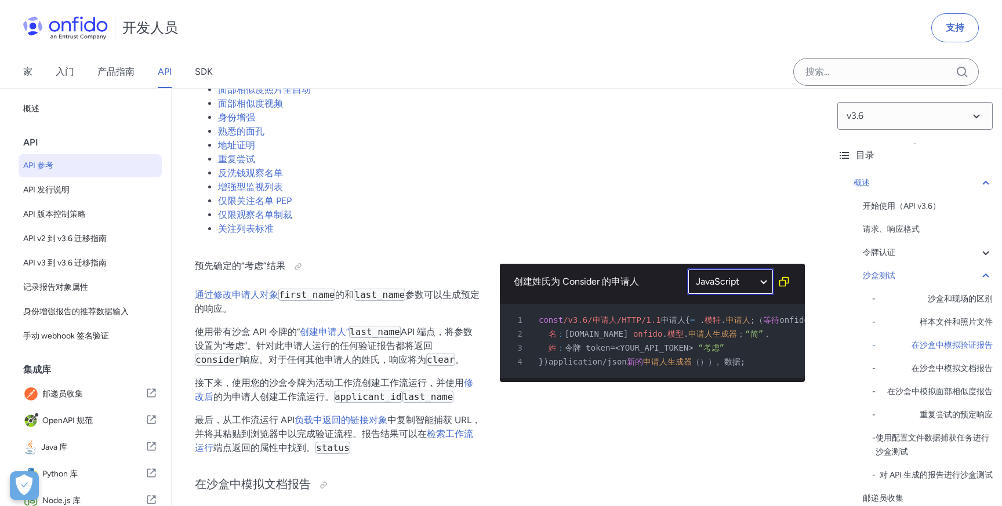
click at [760, 281] on select "红宝石 Python php JavaScript Java http 狂欢" at bounding box center [730, 282] width 87 height 27
click at [687, 269] on select "红宝石 Python php JavaScript Java http 狂欢" at bounding box center [730, 282] width 87 height 27
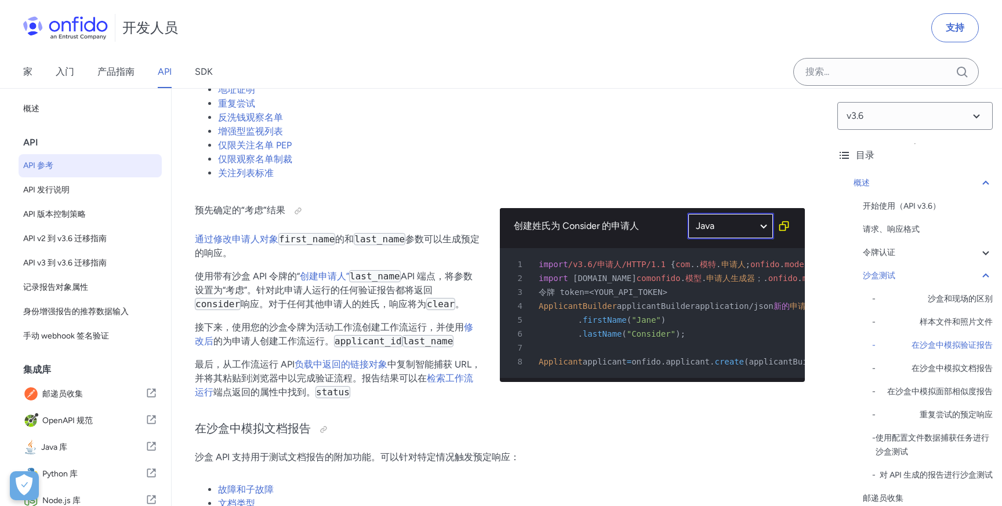
scroll to position [2303, 0]
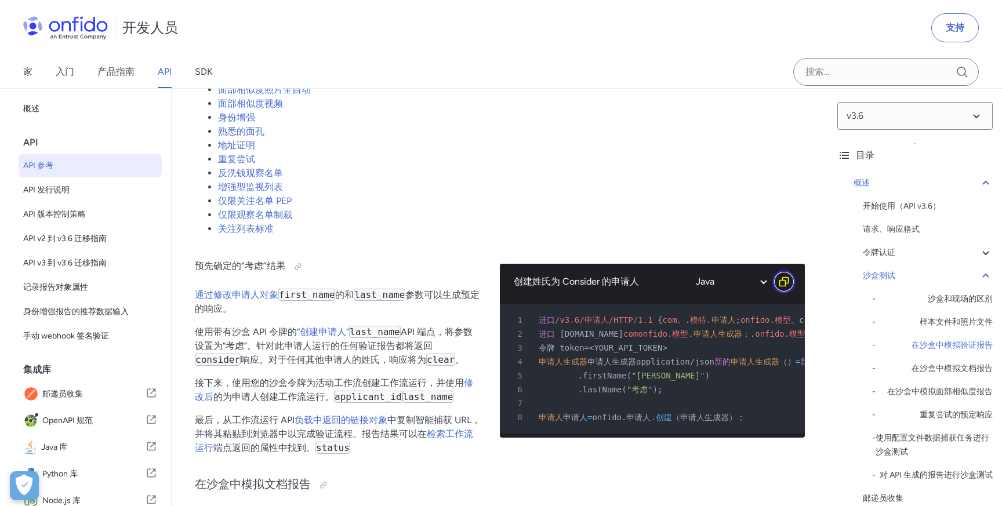
click at [783, 287] on button "复制代码片段按钮" at bounding box center [784, 281] width 23 height 23
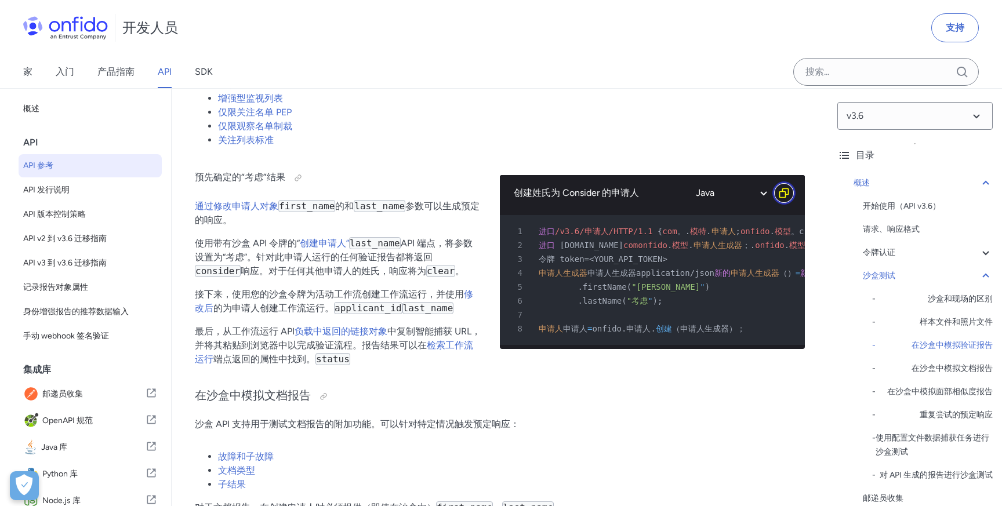
scroll to position [2429, 0]
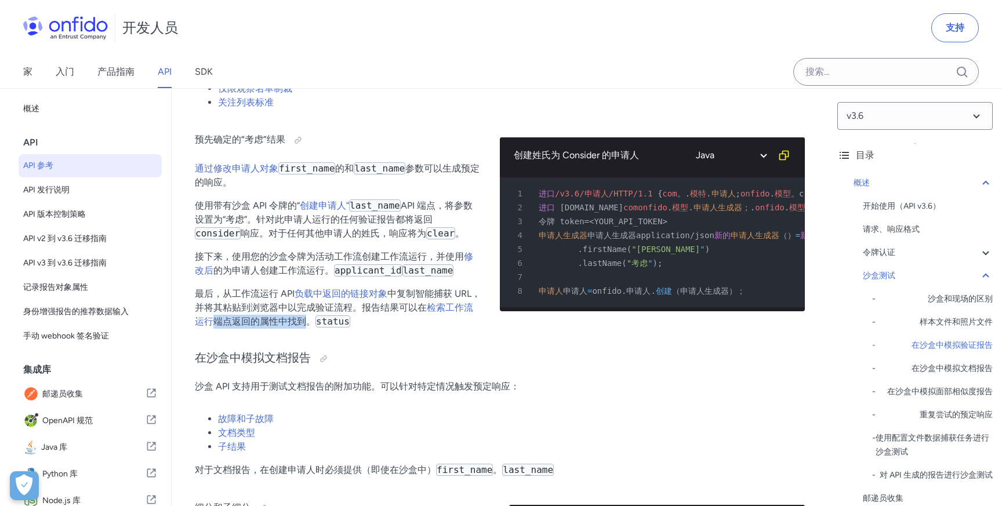
drag, startPoint x: 225, startPoint y: 323, endPoint x: 313, endPoint y: 321, distance: 87.6
click at [306, 321] on font "端点返回的属性中找到" at bounding box center [259, 321] width 93 height 11
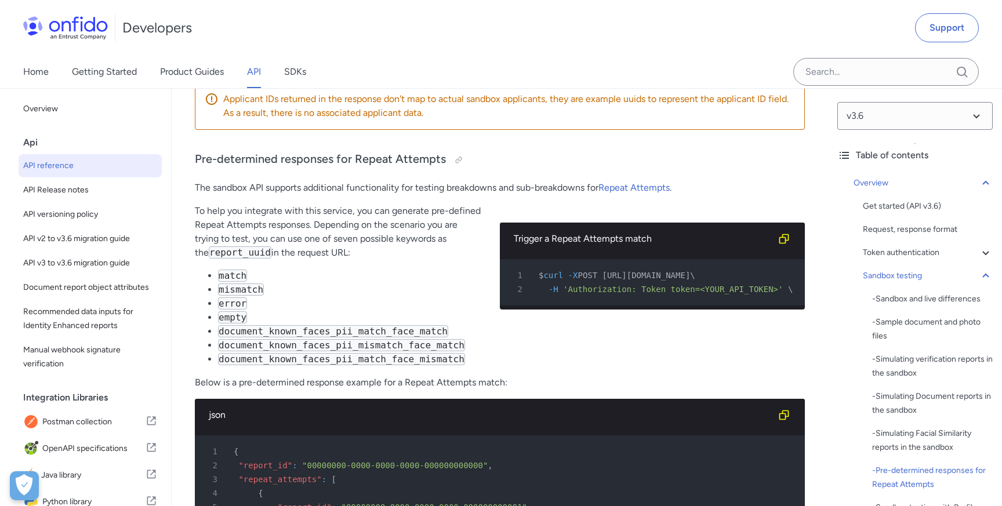
scroll to position [4788, 0]
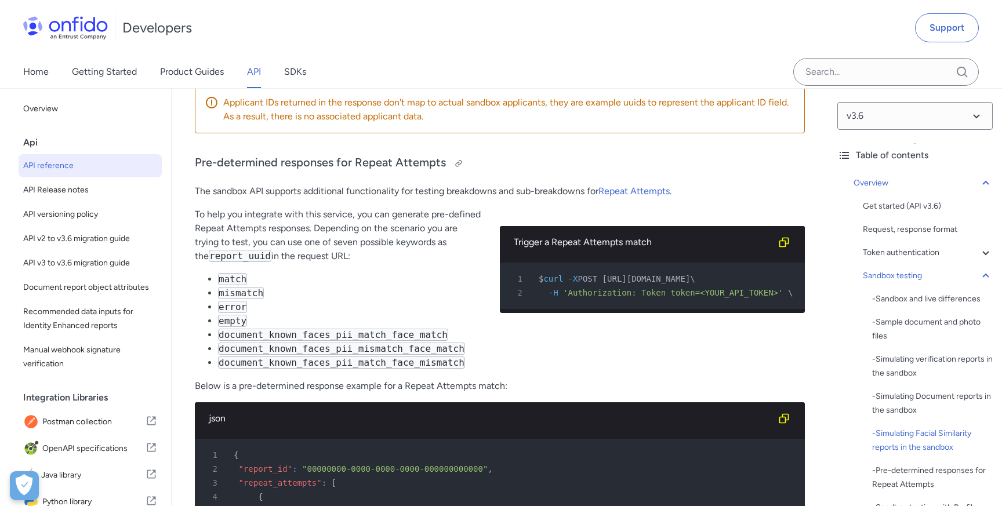
click at [705, 167] on h3 "Pre-determined responses for Repeat Attempts" at bounding box center [500, 163] width 610 height 19
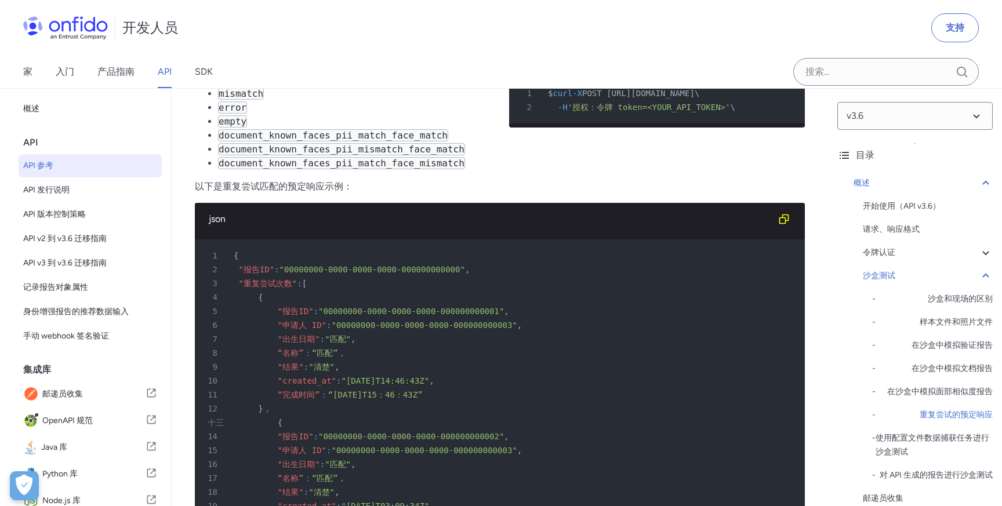
scroll to position [4487, 0]
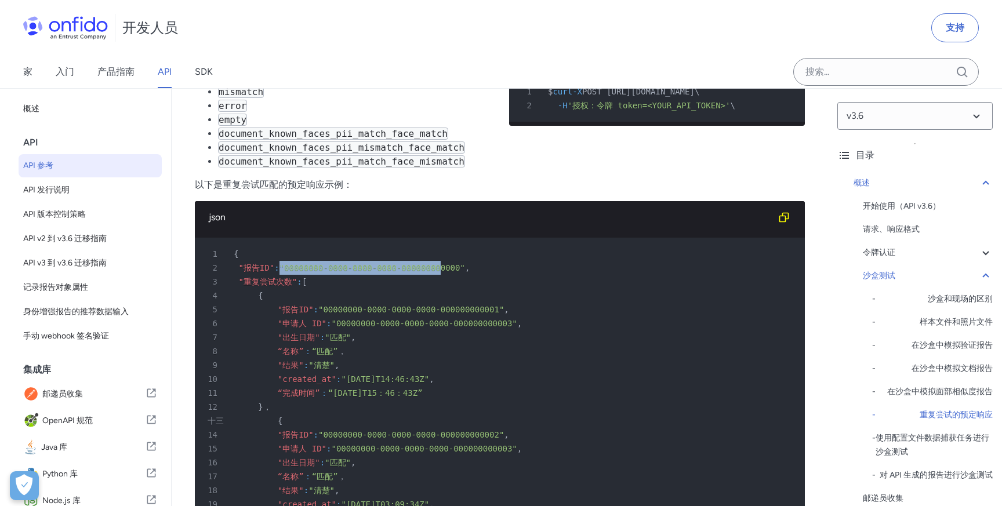
drag, startPoint x: 291, startPoint y: 289, endPoint x: 462, endPoint y: 281, distance: 171.3
click at [462, 281] on pre "1 { 2 "报告ID" : "00000000-0000-0000-0000-000000000000" , 3 "重复尝试次数" : [ 4 { 5 "报…" at bounding box center [500, 428] width 610 height 380
click at [374, 289] on div "3 "重复尝试次数" : [" at bounding box center [494, 282] width 589 height 14
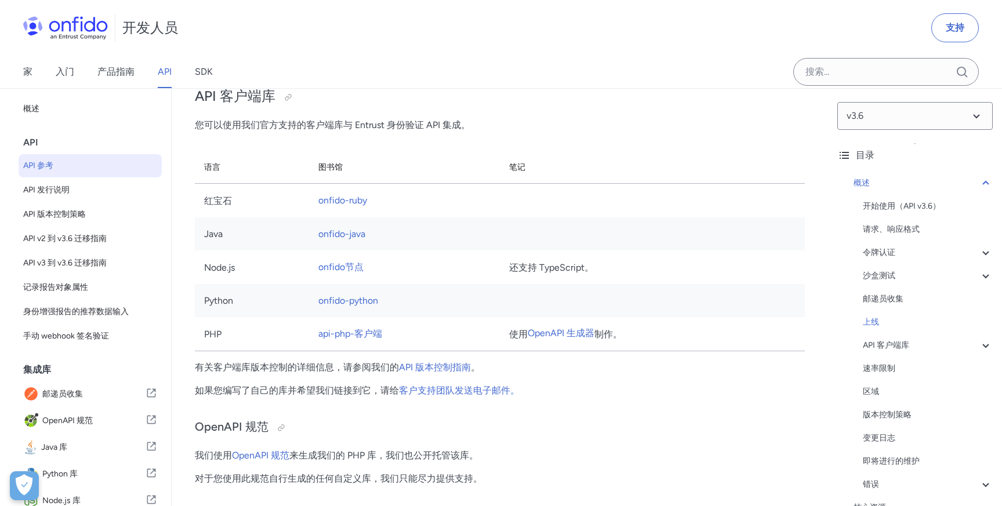
scroll to position [7444, 0]
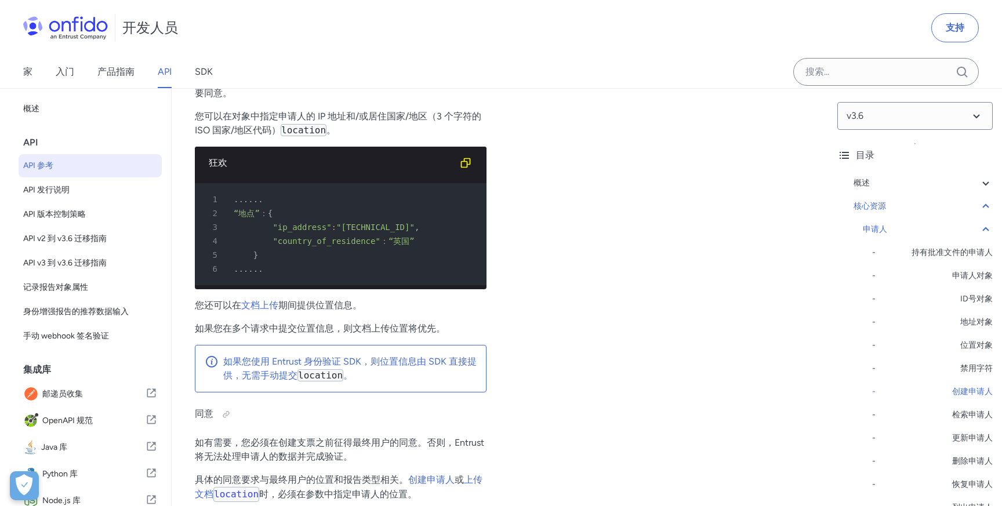
scroll to position [15053, 0]
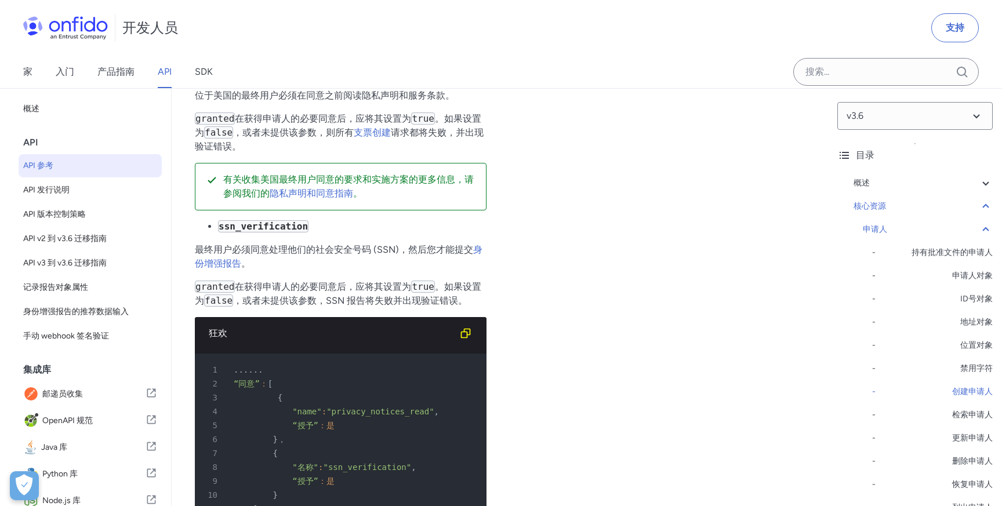
click at [624, 34] on div "开发人员 支持" at bounding box center [501, 28] width 1002 height 56
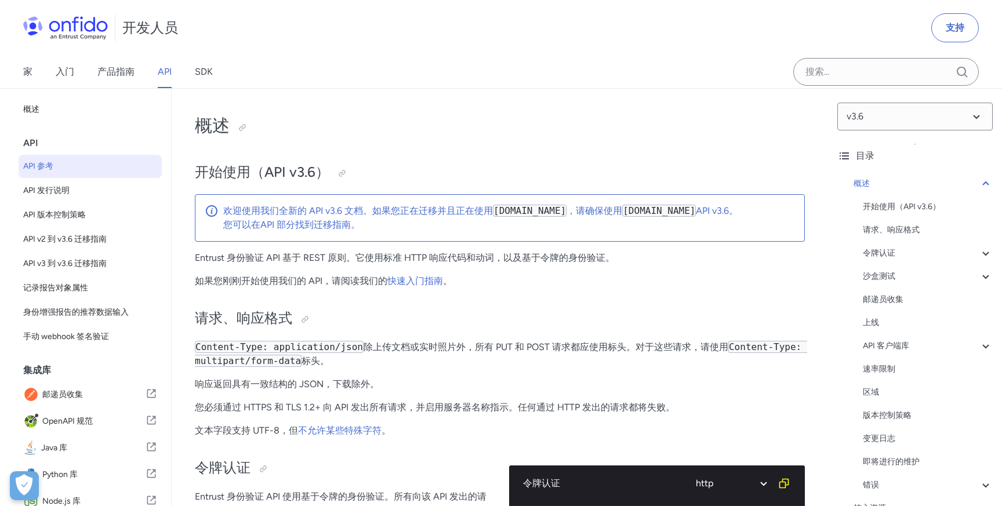
click at [730, 60] on div "家 入门 产品指南 API SDK" at bounding box center [501, 72] width 1002 height 32
click at [955, 23] on font "支持" at bounding box center [955, 27] width 19 height 11
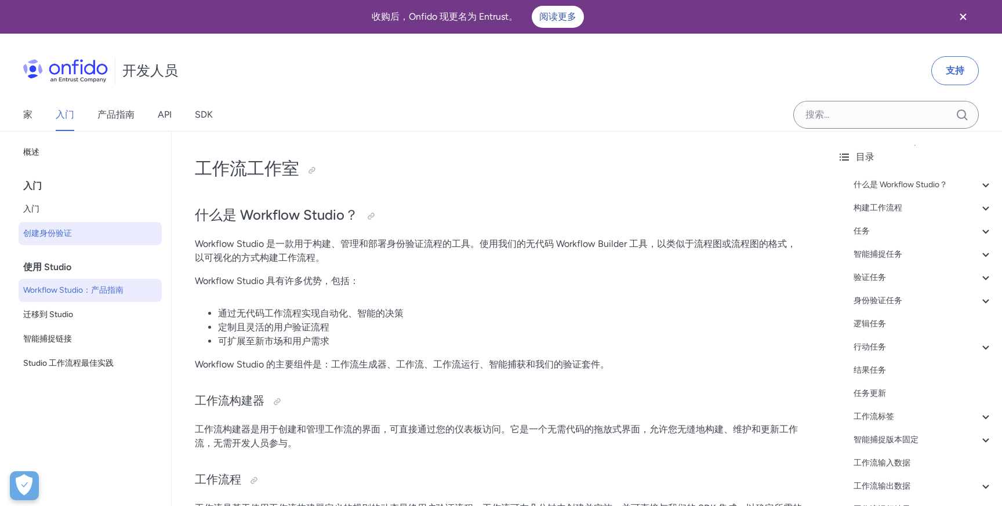
click at [76, 234] on span "创建身份验证" at bounding box center [90, 234] width 134 height 14
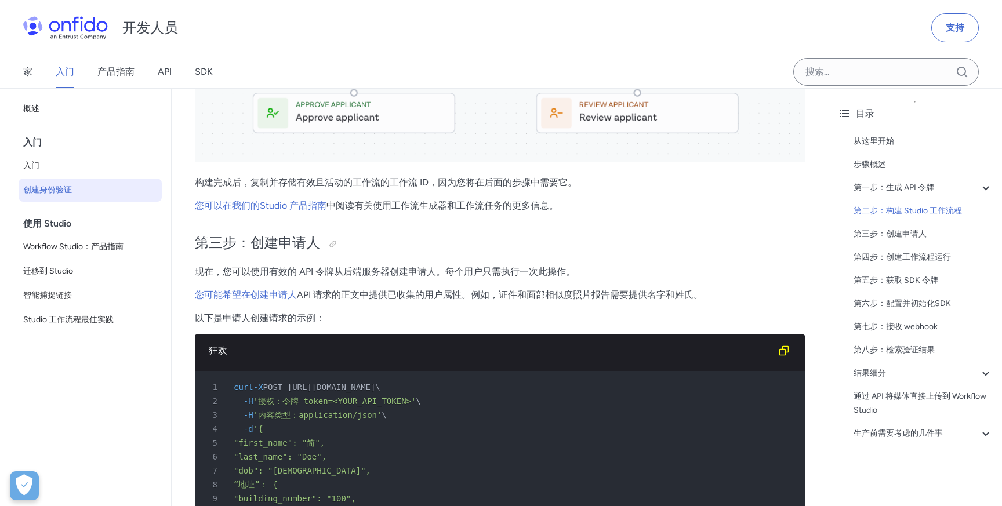
scroll to position [1901, 0]
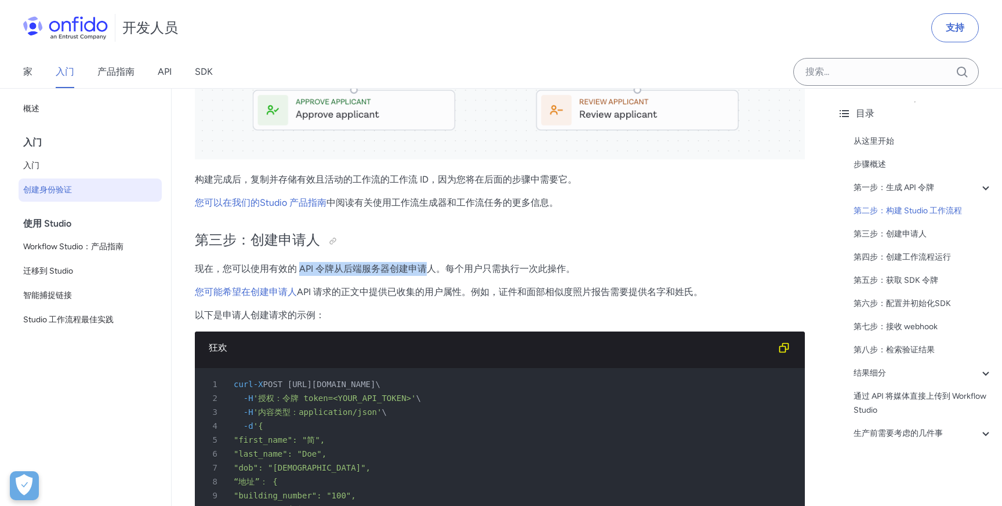
drag, startPoint x: 299, startPoint y: 270, endPoint x: 425, endPoint y: 264, distance: 126.0
click at [425, 265] on font "现在，您可以使用有效的 API 令牌从后端服务器创建申请人。每个用户只需执行一次此操作。" at bounding box center [385, 268] width 380 height 11
click at [481, 270] on font "现在，您可以使用有效的 API 令牌从后端服务器创建申请人。每个用户只需执行一次此操作。" at bounding box center [385, 268] width 380 height 11
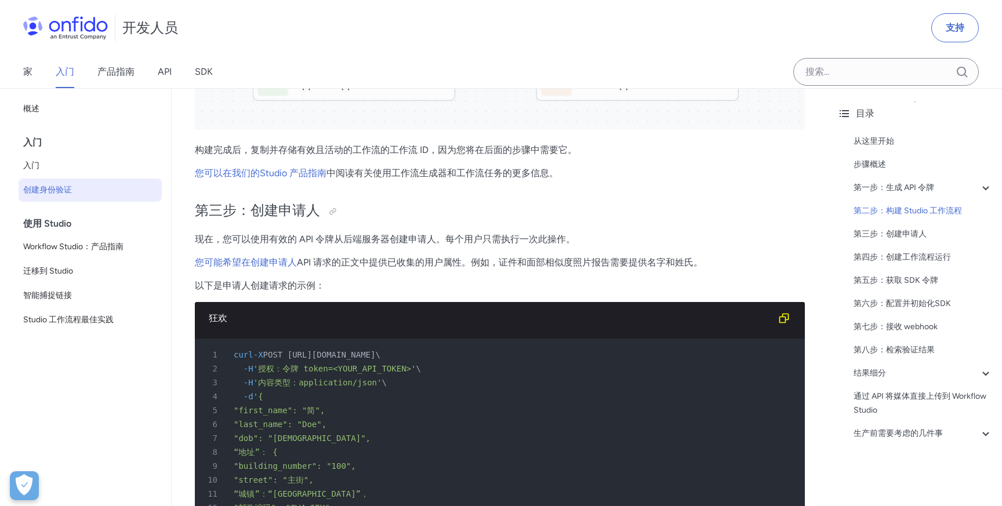
scroll to position [1938, 0]
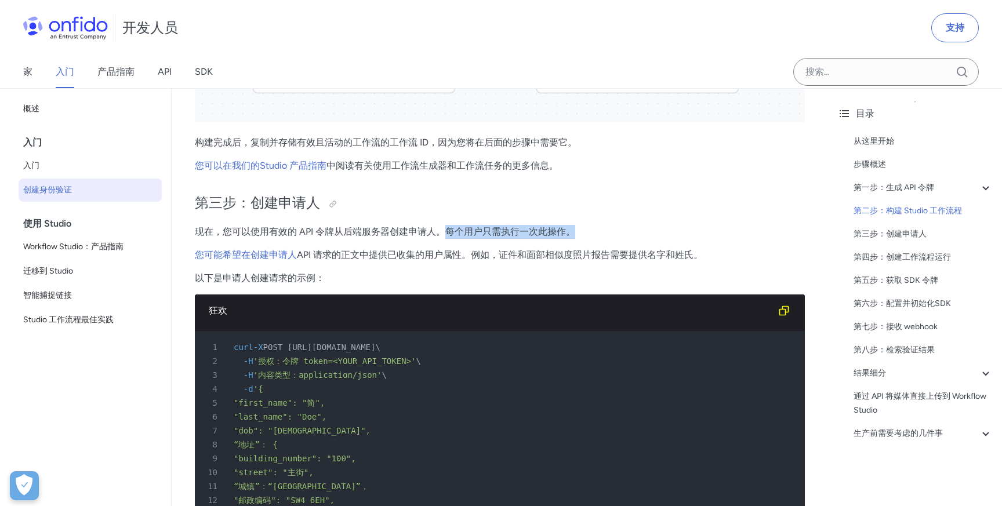
drag, startPoint x: 449, startPoint y: 234, endPoint x: 577, endPoint y: 229, distance: 127.7
click at [577, 229] on p "现在，您可以使用有效的 API 令牌从后端服务器创建申请人。每个用户只需执行一次此操作。" at bounding box center [500, 232] width 610 height 14
drag, startPoint x: 316, startPoint y: 255, endPoint x: 457, endPoint y: 258, distance: 141.6
click at [457, 258] on font "API 请求的正文中提供已收集的用户属性" at bounding box center [379, 254] width 165 height 11
click at [383, 276] on p "以下是申请人创建请求的示例：" at bounding box center [500, 278] width 610 height 14
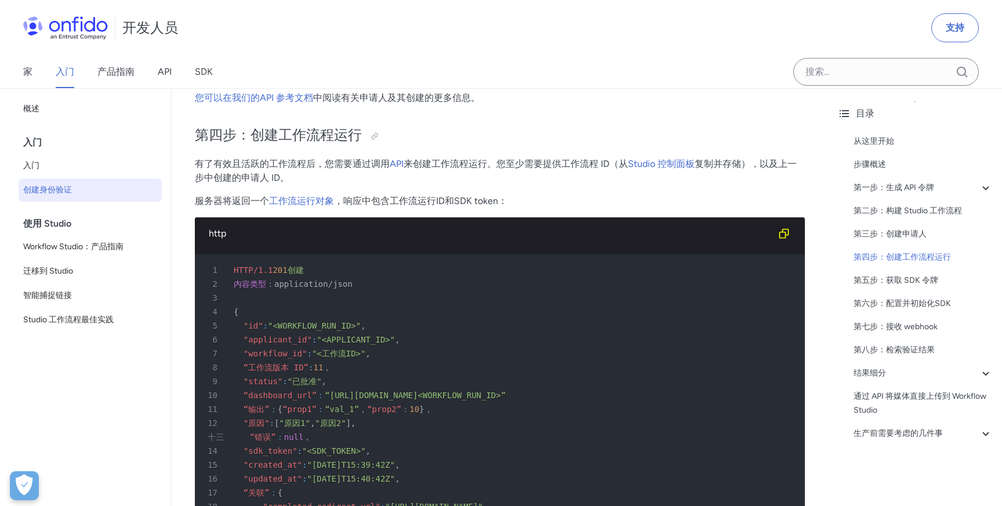
scroll to position [3007, 0]
drag, startPoint x: 499, startPoint y: 163, endPoint x: 575, endPoint y: 164, distance: 75.4
click at [575, 164] on font "来创建工作流程运行。您至少需要提供工作流程 ID（从" at bounding box center [516, 163] width 224 height 11
click at [528, 189] on div "快速入门指南：创建身份验证 从这里开始 本快速入门指南将引导您完成创建简单身份验证、为申请人生成证件报告和人脸相似度照片报告所需的步骤。以下描述的流程是任何身…" at bounding box center [500, 182] width 610 height 6088
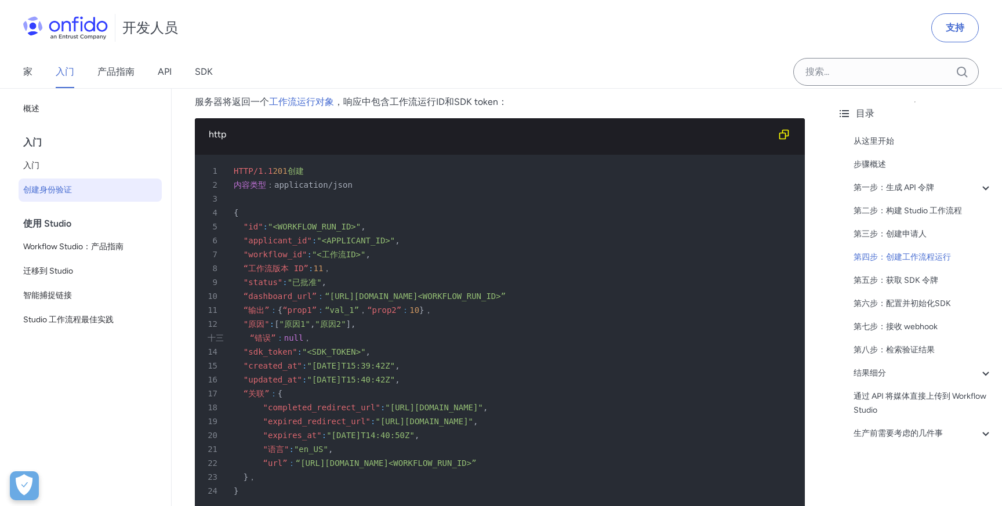
scroll to position [3098, 0]
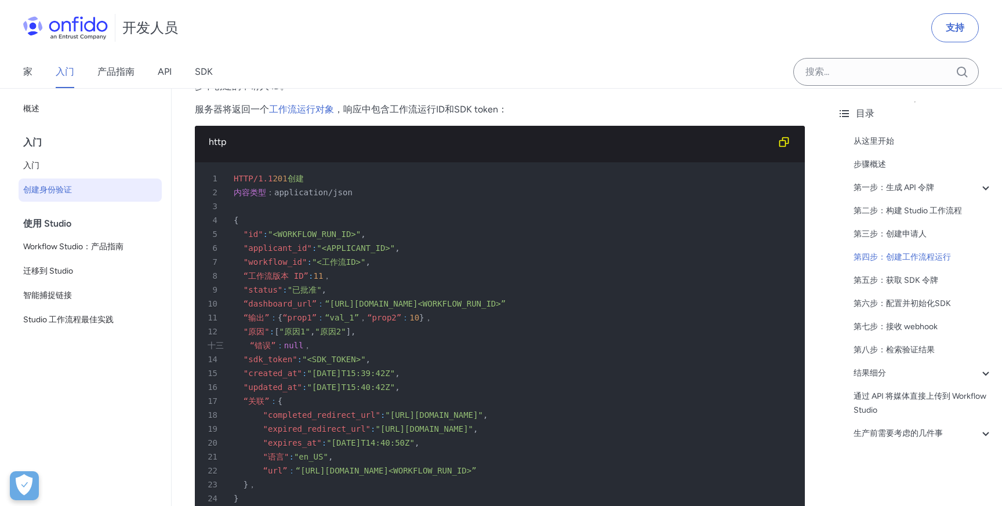
drag, startPoint x: 338, startPoint y: 305, endPoint x: 592, endPoint y: 301, distance: 254.1
click at [506, 302] on font "“[URL][DOMAIN_NAME]<WORKFLOW_RUN_ID>”" at bounding box center [415, 303] width 181 height 9
click at [543, 331] on div "12 "原因" : [ "原因1" , "原因2" ] ," at bounding box center [494, 332] width 589 height 14
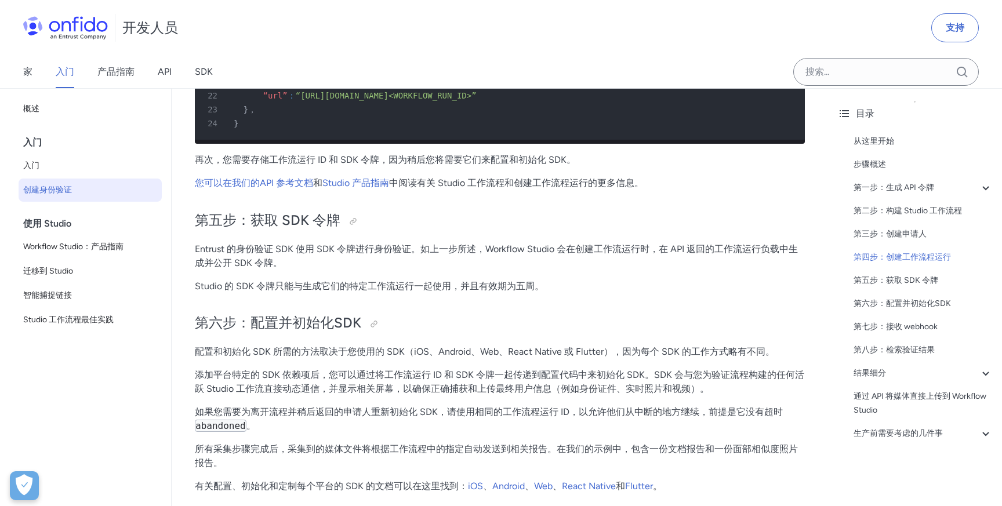
scroll to position [3484, 0]
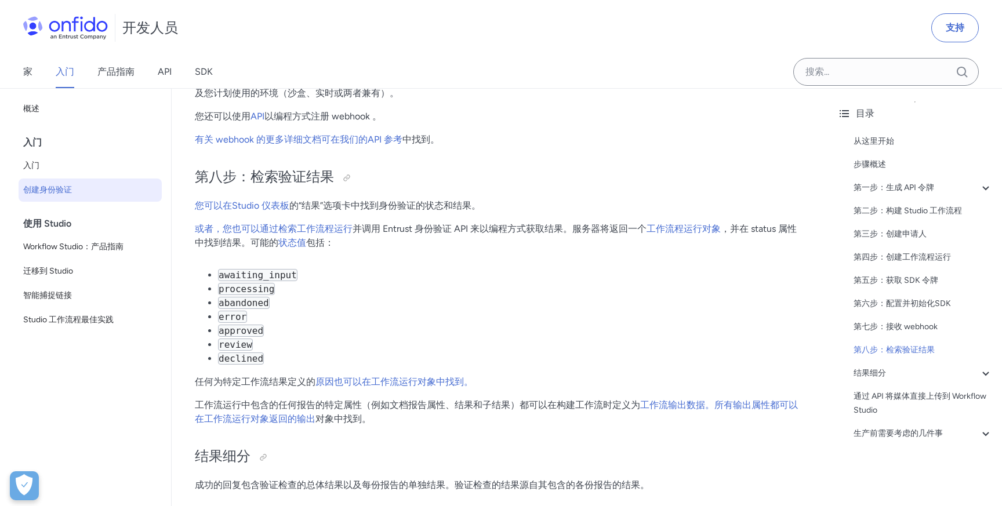
scroll to position [3981, 0]
